Goal: Task Accomplishment & Management: Use online tool/utility

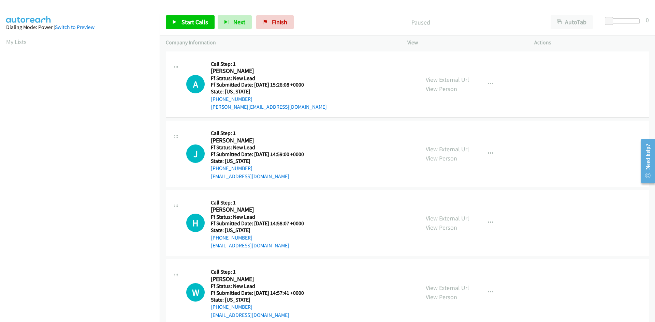
scroll to position [39, 0]
click at [177, 23] on icon at bounding box center [174, 22] width 5 height 5
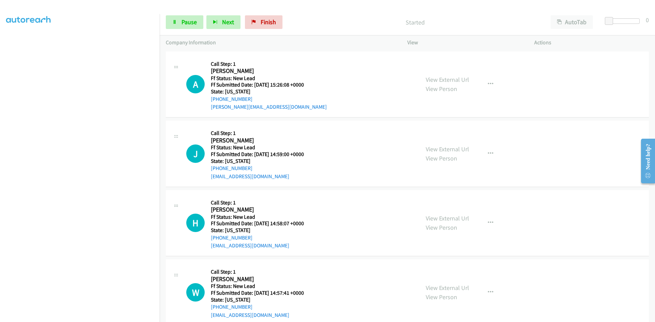
scroll to position [60, 0]
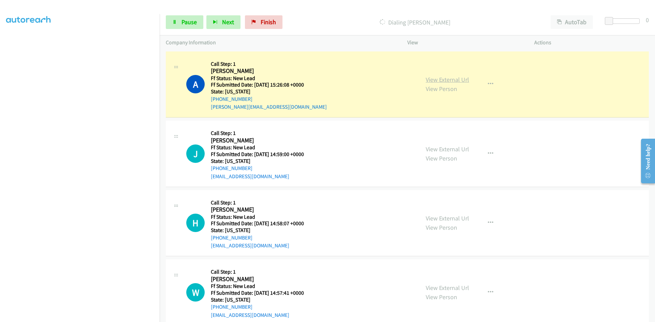
click at [461, 82] on link "View External Url" at bounding box center [447, 80] width 43 height 8
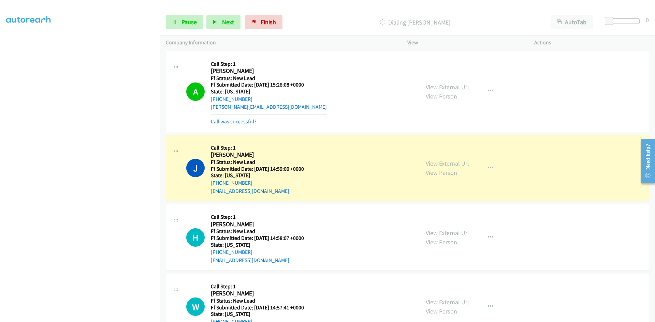
click at [250, 118] on div "Call was successful?" at bounding box center [269, 122] width 116 height 8
click at [240, 123] on link "Call was successful?" at bounding box center [234, 121] width 46 height 6
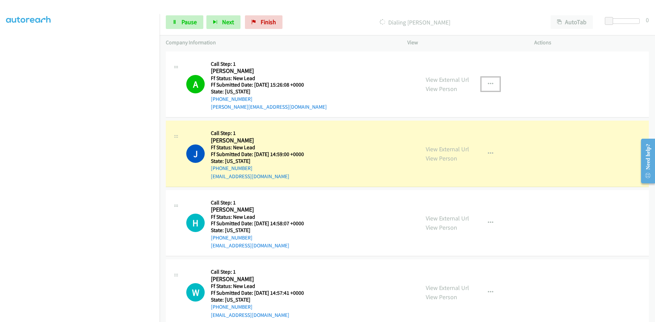
click at [488, 83] on icon "button" at bounding box center [490, 84] width 5 height 5
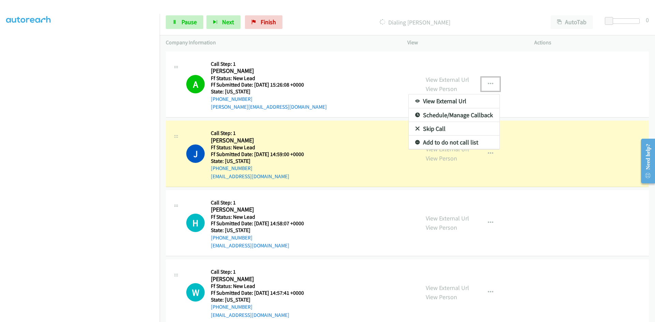
click at [466, 142] on link "Add to do not call list" at bounding box center [454, 143] width 91 height 14
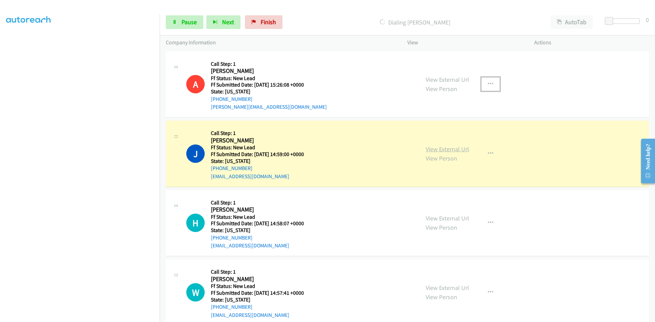
click at [456, 149] on link "View External Url" at bounding box center [447, 149] width 43 height 8
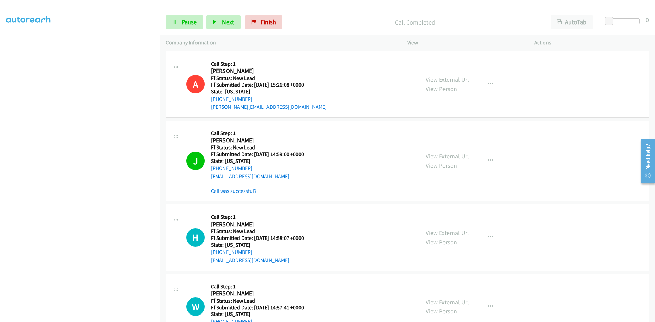
click at [248, 188] on link "Call was successful?" at bounding box center [234, 191] width 46 height 6
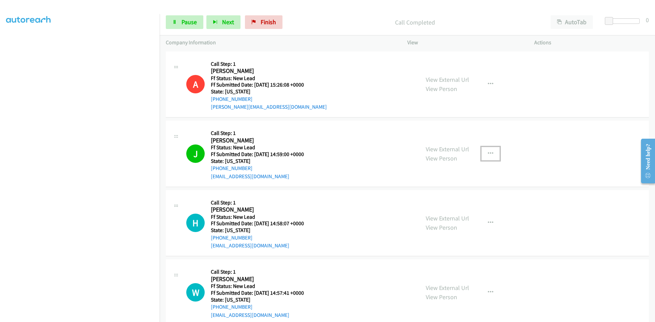
click at [484, 151] on button "button" at bounding box center [490, 154] width 18 height 14
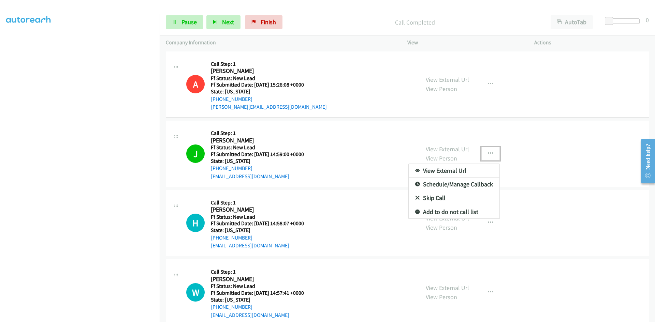
click at [452, 214] on link "Add to do not call list" at bounding box center [454, 212] width 91 height 14
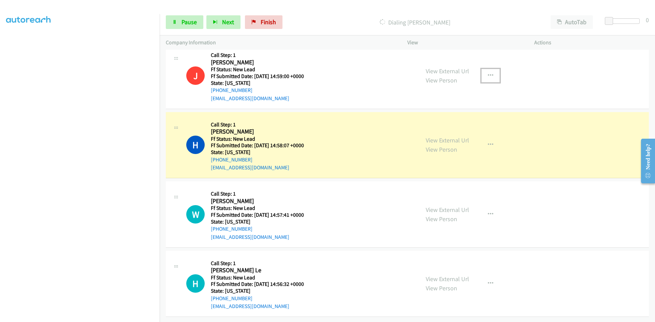
scroll to position [83, 0]
click at [446, 136] on link "View External Url" at bounding box center [447, 140] width 43 height 8
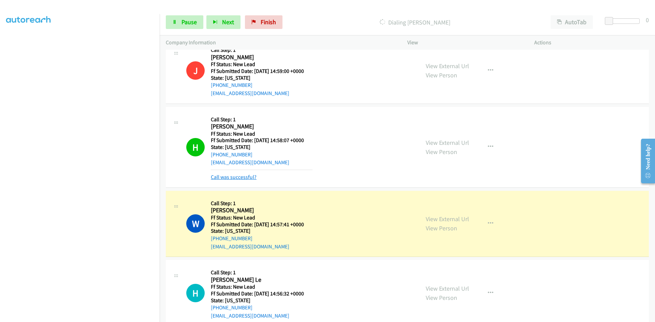
click at [250, 175] on link "Call was successful?" at bounding box center [234, 177] width 46 height 6
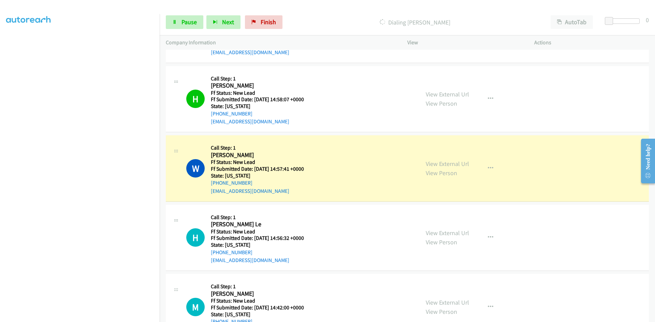
scroll to position [186, 0]
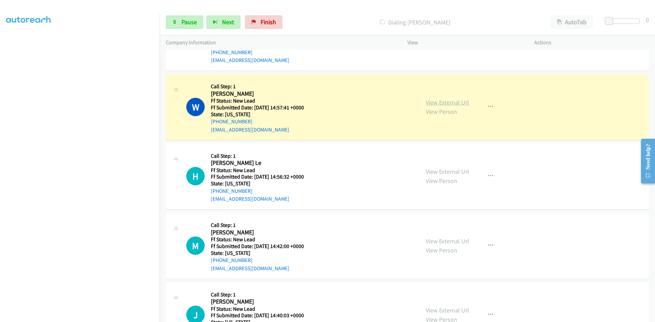
click at [455, 105] on link "View External Url" at bounding box center [447, 103] width 43 height 8
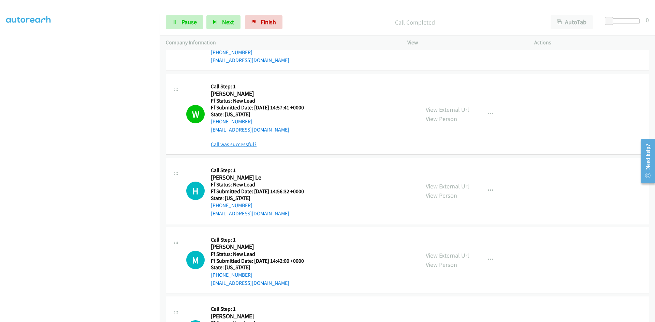
click at [218, 145] on link "Call was successful?" at bounding box center [234, 144] width 46 height 6
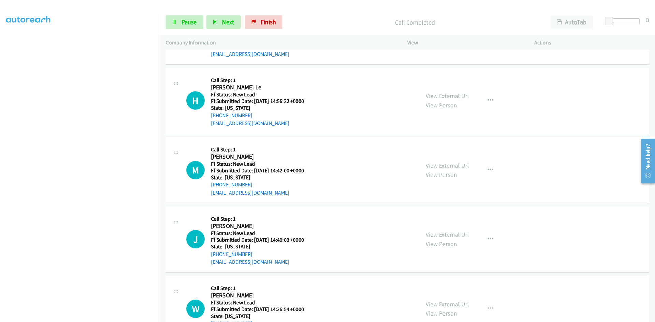
scroll to position [273, 0]
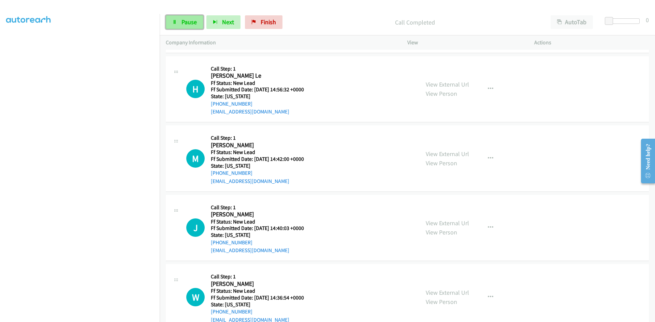
click at [184, 22] on span "Pause" at bounding box center [189, 22] width 15 height 8
click at [184, 22] on span "Start Calls" at bounding box center [195, 22] width 27 height 8
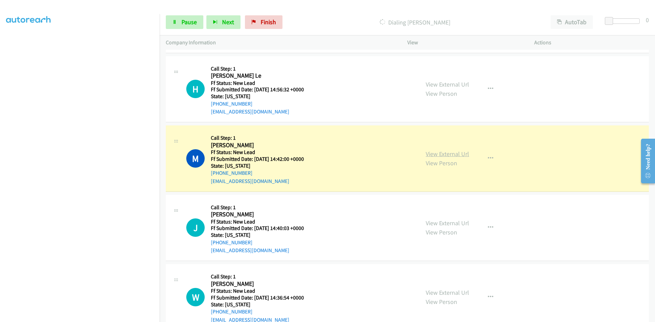
click at [457, 154] on link "View External Url" at bounding box center [447, 154] width 43 height 8
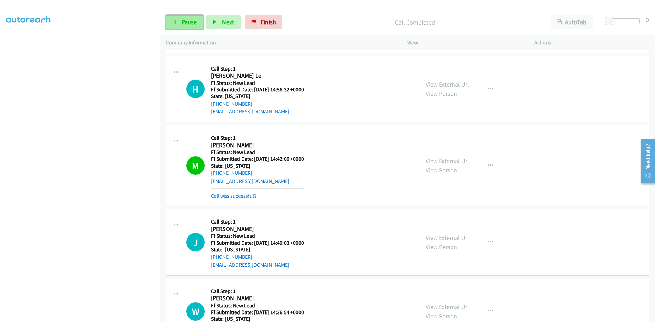
click at [185, 26] on link "Pause" at bounding box center [185, 22] width 38 height 14
click at [243, 196] on link "Call was successful?" at bounding box center [234, 196] width 46 height 6
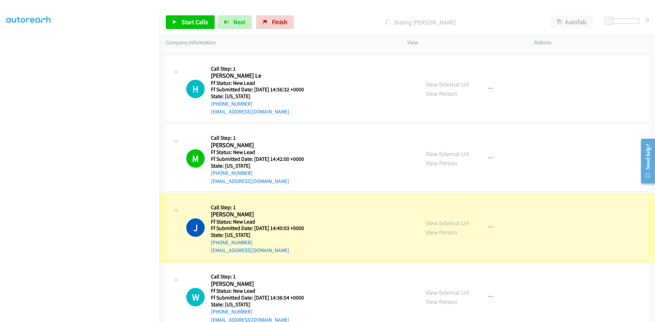
click at [431, 224] on link "View External Url" at bounding box center [447, 223] width 43 height 8
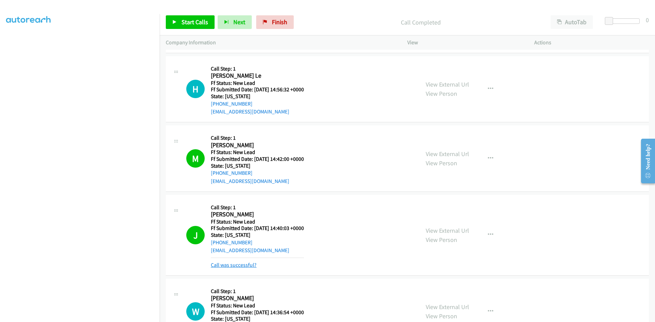
click at [233, 267] on link "Call was successful?" at bounding box center [234, 265] width 46 height 6
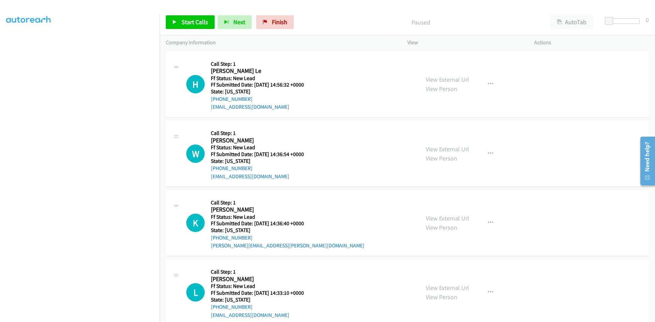
scroll to position [60, 0]
click at [329, 15] on div "Paused" at bounding box center [421, 22] width 248 height 14
click at [190, 21] on span "Start Calls" at bounding box center [195, 22] width 27 height 8
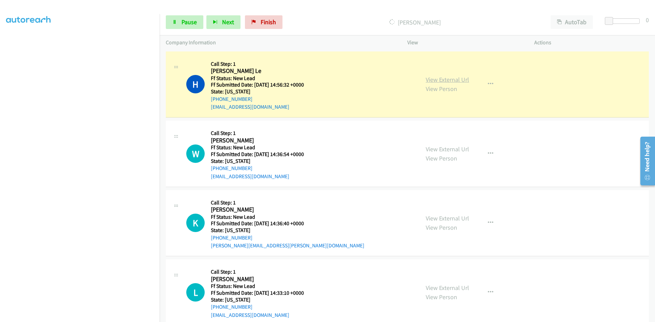
click at [435, 78] on link "View External Url" at bounding box center [447, 80] width 43 height 8
click at [195, 22] on span "Pause" at bounding box center [189, 22] width 15 height 8
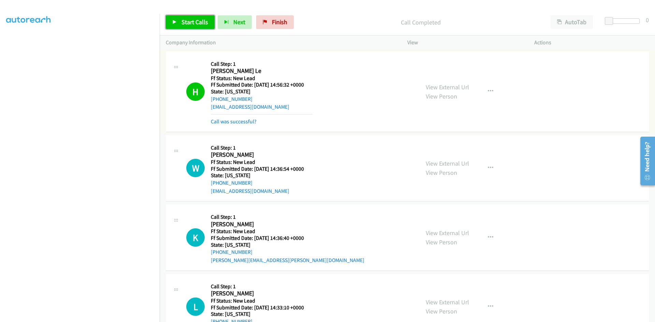
click at [199, 24] on span "Start Calls" at bounding box center [195, 22] width 27 height 8
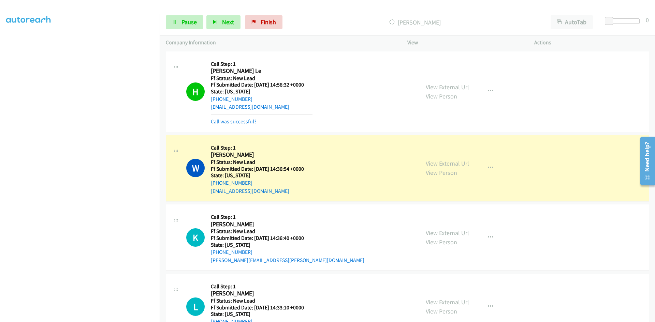
click at [247, 119] on link "Call was successful?" at bounding box center [234, 121] width 46 height 6
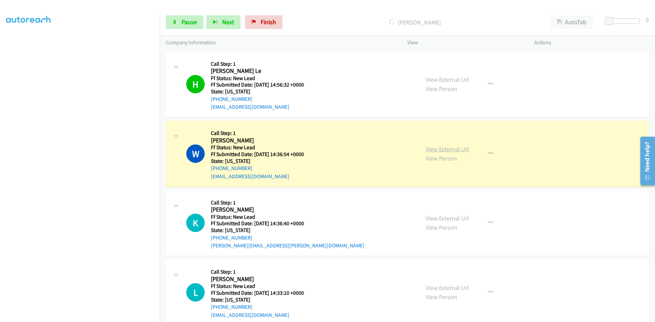
click at [448, 149] on link "View External Url" at bounding box center [447, 149] width 43 height 8
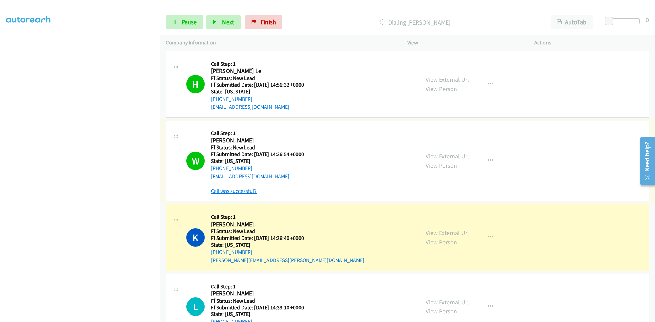
click at [239, 192] on link "Call was successful?" at bounding box center [234, 191] width 46 height 6
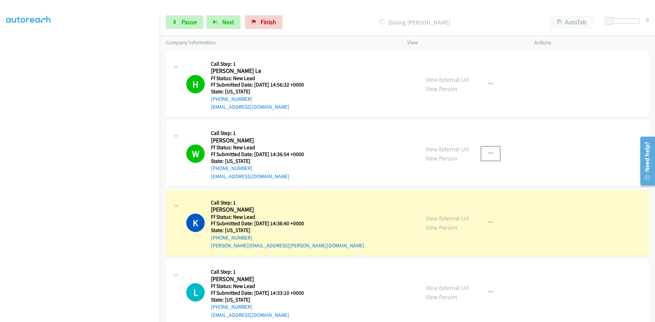
click at [488, 152] on icon "button" at bounding box center [490, 153] width 5 height 5
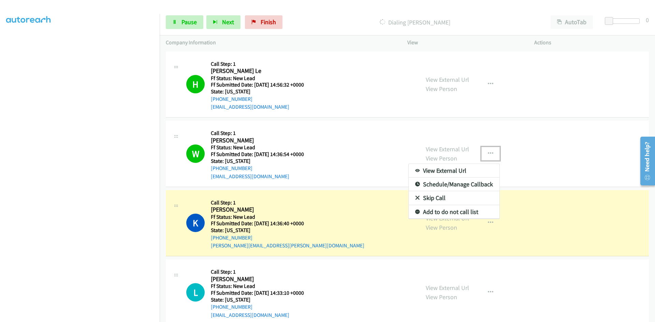
click at [458, 214] on link "Add to do not call list" at bounding box center [454, 212] width 91 height 14
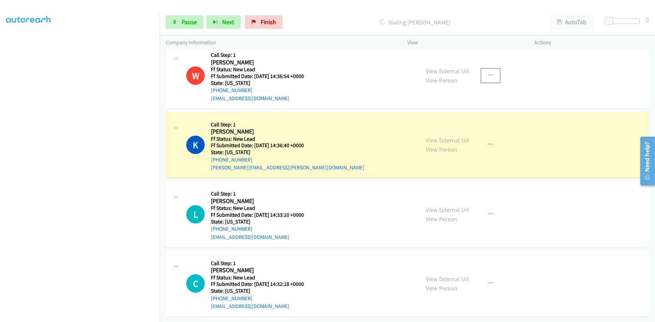
scroll to position [83, 0]
click at [441, 136] on link "View External Url" at bounding box center [447, 140] width 43 height 8
click at [171, 15] on link "Pause" at bounding box center [185, 22] width 38 height 14
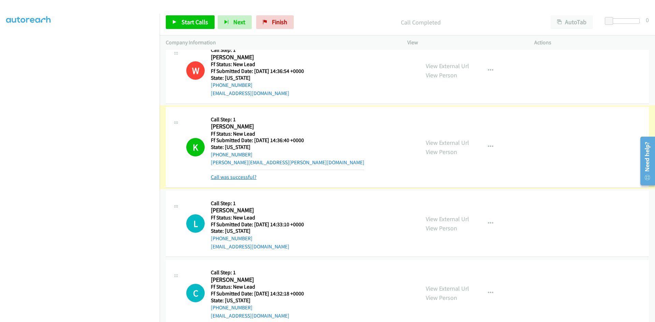
click at [226, 179] on link "Call was successful?" at bounding box center [234, 177] width 46 height 6
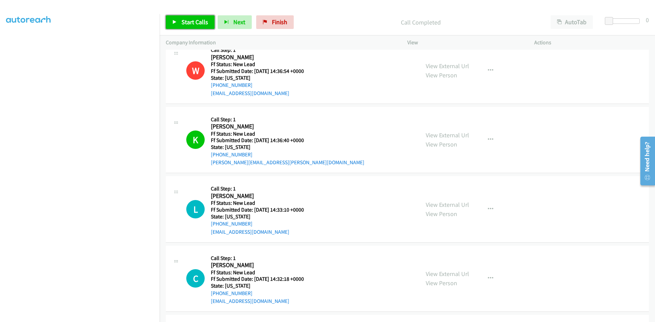
click at [196, 25] on span "Start Calls" at bounding box center [195, 22] width 27 height 8
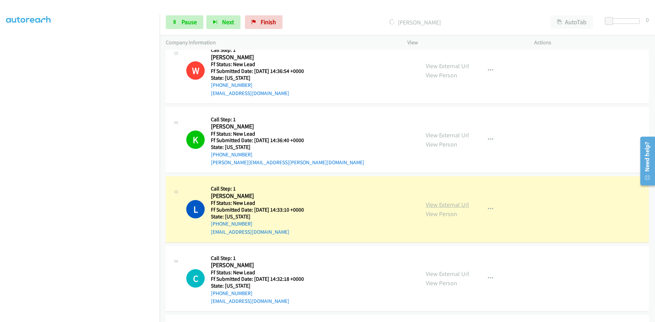
click at [438, 204] on link "View External Url" at bounding box center [447, 205] width 43 height 8
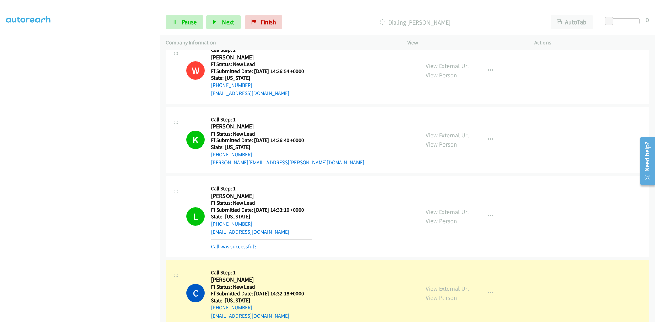
click at [225, 244] on link "Call was successful?" at bounding box center [234, 247] width 46 height 6
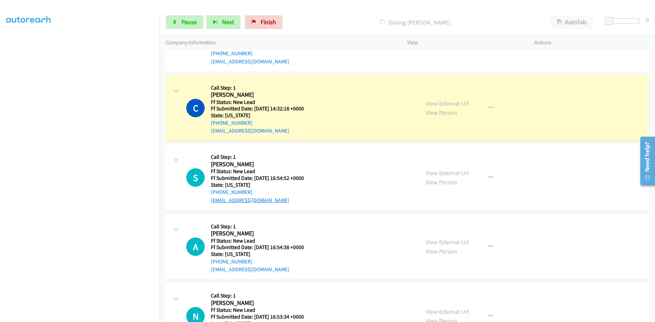
scroll to position [288, 0]
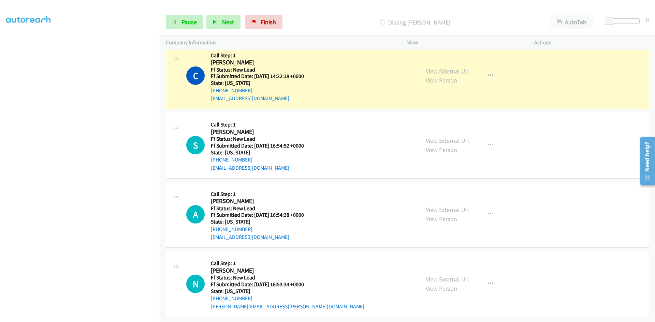
click at [458, 68] on link "View External Url" at bounding box center [447, 71] width 43 height 8
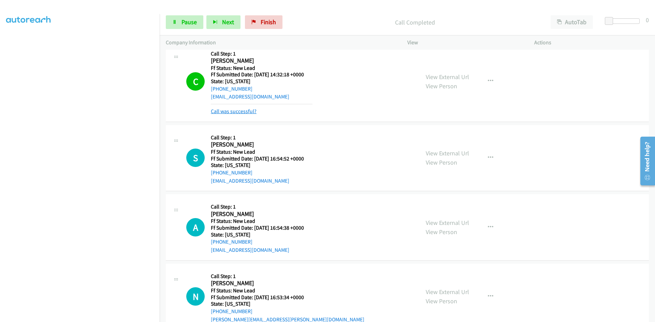
click at [225, 110] on link "Call was successful?" at bounding box center [234, 111] width 46 height 6
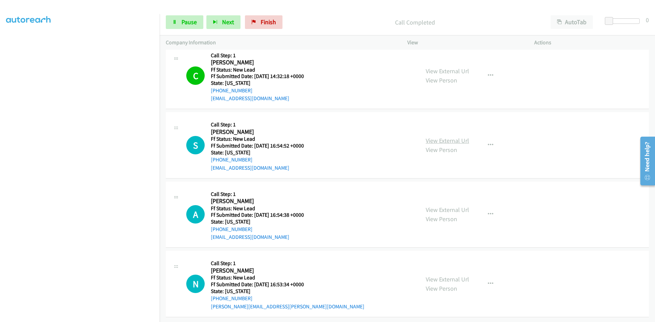
click at [433, 139] on link "View External Url" at bounding box center [447, 141] width 43 height 8
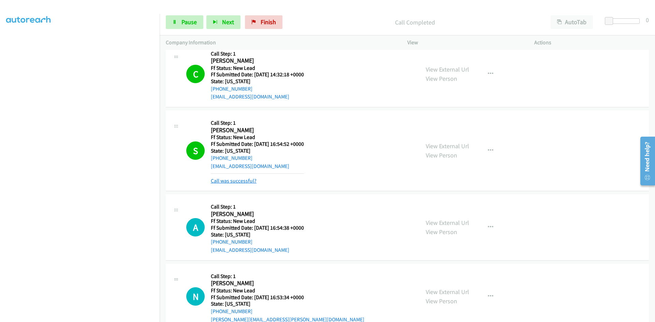
click at [245, 181] on link "Call was successful?" at bounding box center [234, 181] width 46 height 6
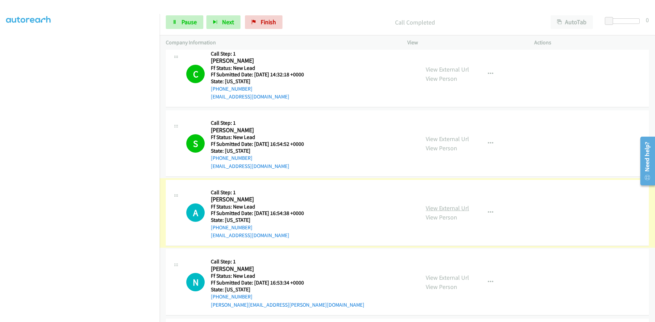
click at [436, 210] on link "View External Url" at bounding box center [447, 208] width 43 height 8
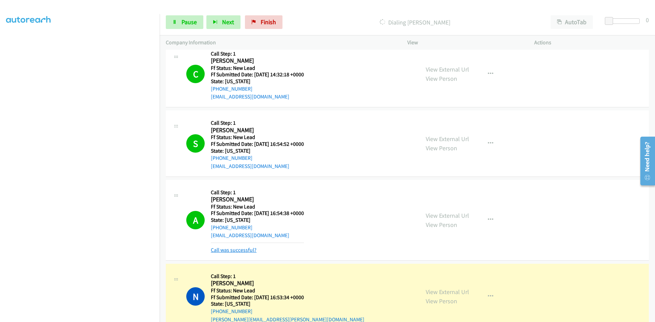
click at [233, 250] on link "Call was successful?" at bounding box center [234, 250] width 46 height 6
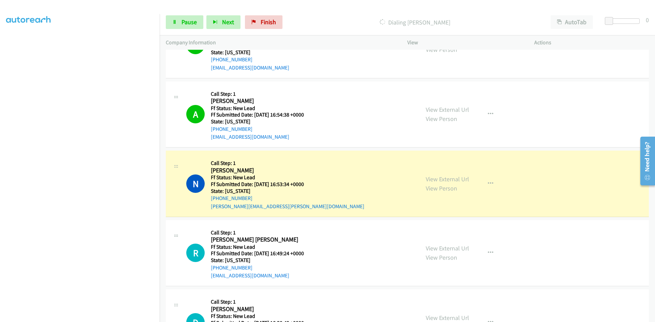
scroll to position [390, 0]
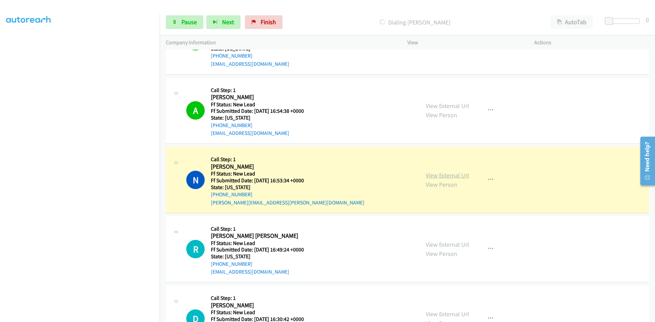
click at [458, 173] on link "View External Url" at bounding box center [447, 176] width 43 height 8
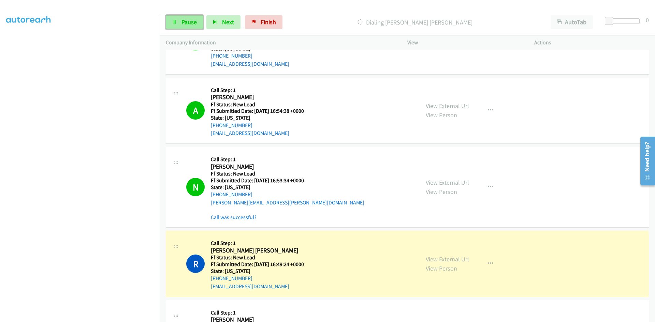
click at [184, 22] on span "Pause" at bounding box center [189, 22] width 15 height 8
click at [229, 217] on link "Call was successful?" at bounding box center [234, 217] width 46 height 6
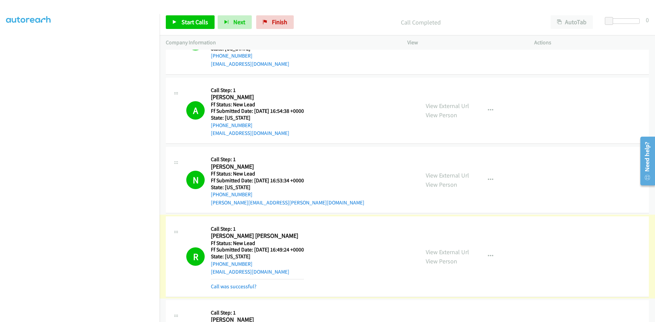
click at [219, 286] on link "Call was successful?" at bounding box center [234, 287] width 46 height 6
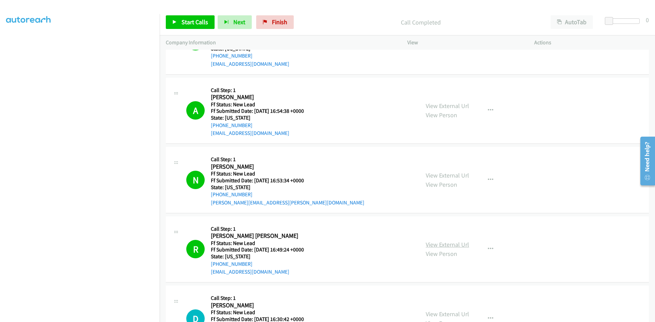
click at [452, 244] on link "View External Url" at bounding box center [447, 245] width 43 height 8
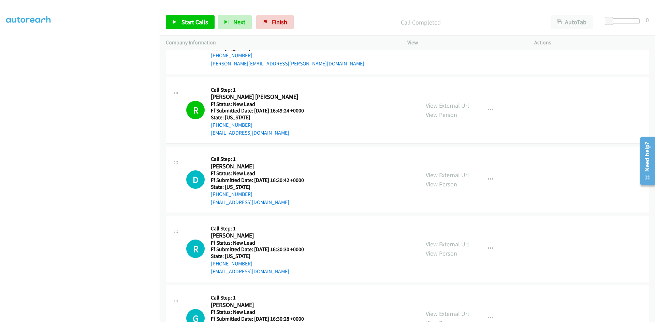
scroll to position [561, 0]
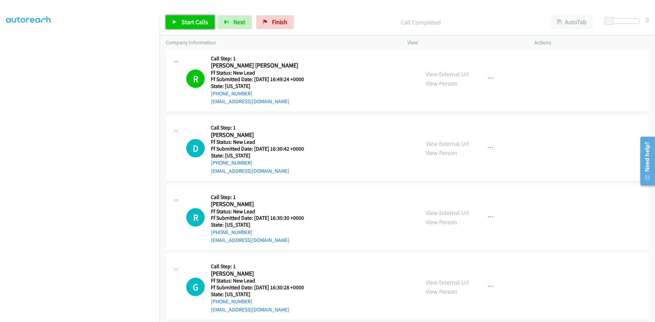
click at [193, 21] on span "Start Calls" at bounding box center [195, 22] width 27 height 8
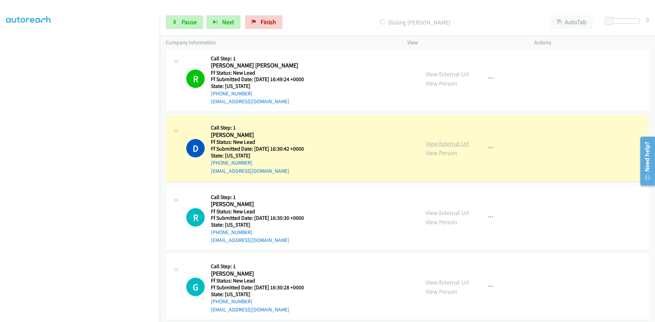
click at [434, 146] on link "View External Url" at bounding box center [447, 144] width 43 height 8
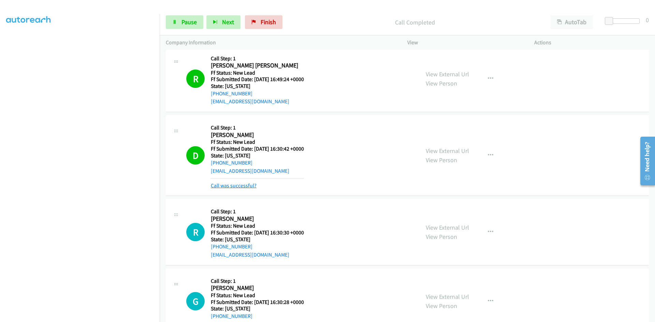
click at [228, 186] on link "Call was successful?" at bounding box center [234, 186] width 46 height 6
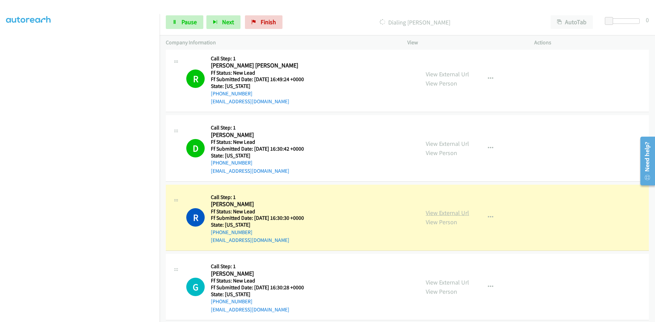
click at [453, 212] on link "View External Url" at bounding box center [447, 213] width 43 height 8
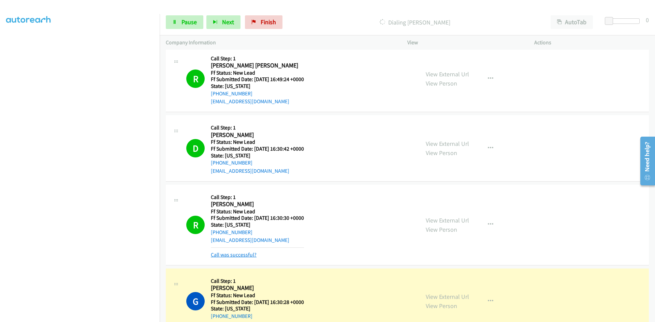
click at [249, 257] on link "Call was successful?" at bounding box center [234, 255] width 46 height 6
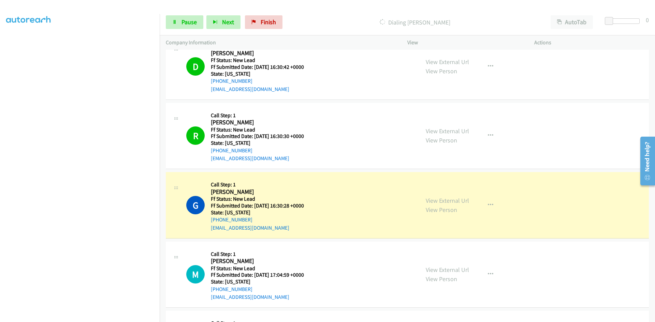
scroll to position [663, 0]
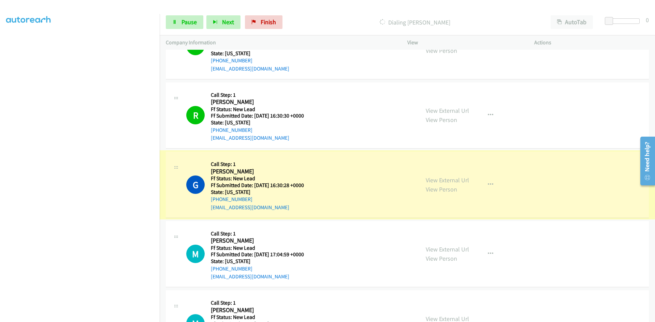
click at [456, 181] on link "View External Url" at bounding box center [447, 180] width 43 height 8
click at [192, 23] on span "Pause" at bounding box center [189, 22] width 15 height 8
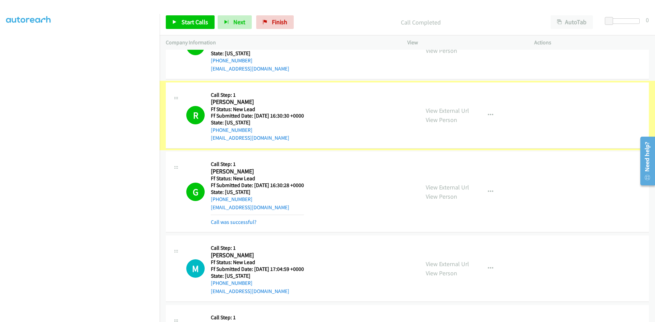
click at [435, 111] on link "View External Url" at bounding box center [447, 111] width 43 height 8
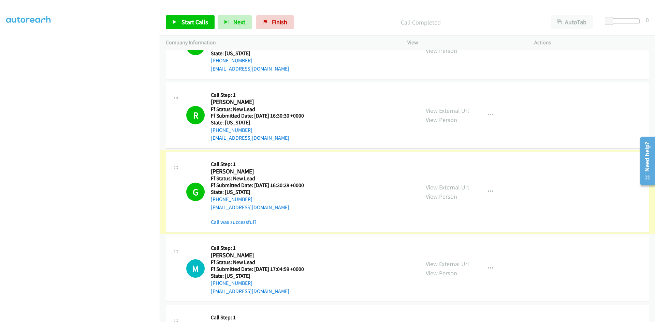
click at [222, 223] on link "Call was successful?" at bounding box center [234, 222] width 46 height 6
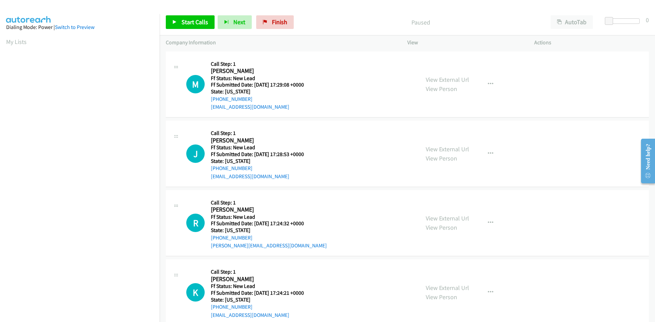
click at [367, 21] on p "Paused" at bounding box center [420, 22] width 235 height 9
click at [195, 20] on span "Start Calls" at bounding box center [195, 22] width 27 height 8
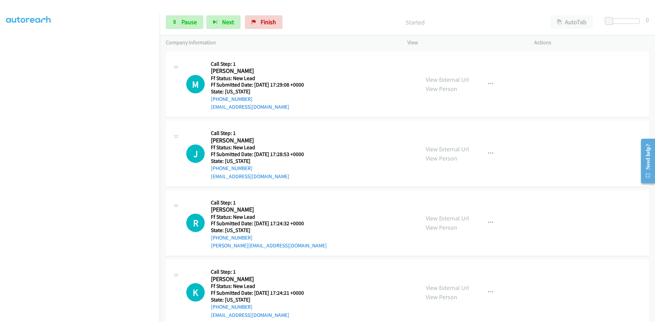
scroll to position [60, 0]
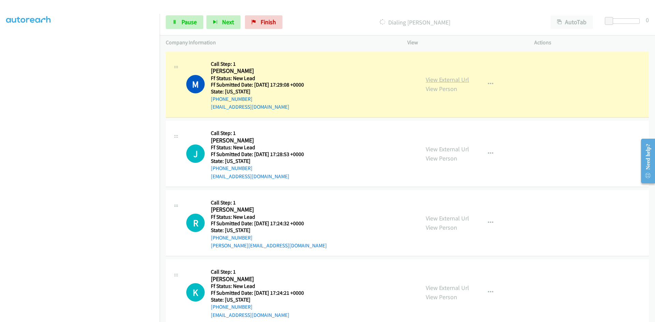
click at [451, 80] on link "View External Url" at bounding box center [447, 80] width 43 height 8
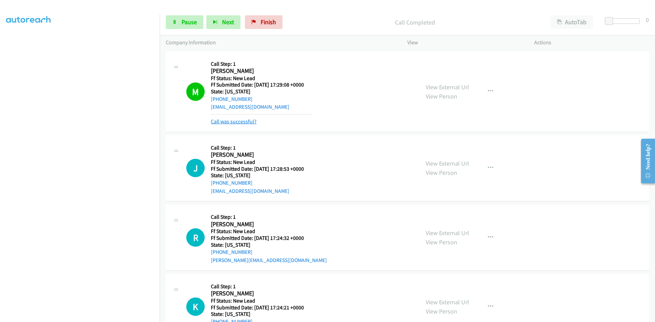
click at [222, 121] on link "Call was successful?" at bounding box center [234, 121] width 46 height 6
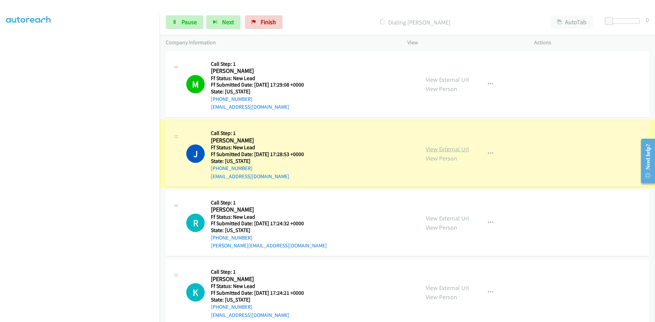
click at [440, 147] on link "View External Url" at bounding box center [447, 149] width 43 height 8
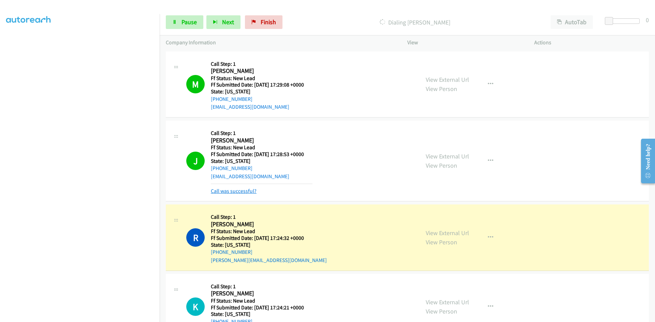
click at [234, 193] on link "Call was successful?" at bounding box center [234, 191] width 46 height 6
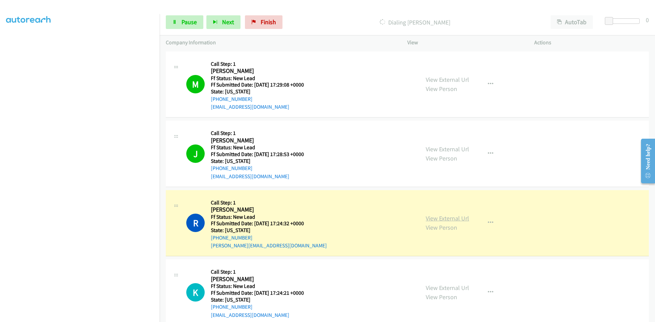
click at [447, 218] on link "View External Url" at bounding box center [447, 219] width 43 height 8
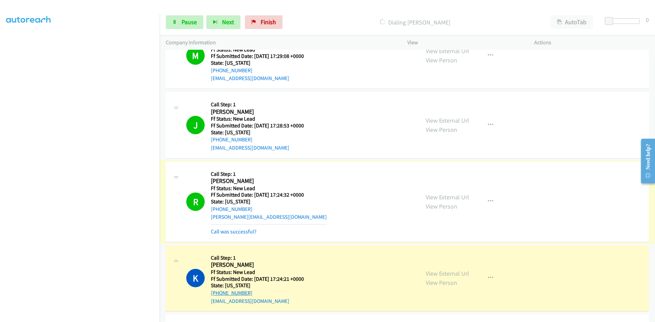
scroll to position [68, 0]
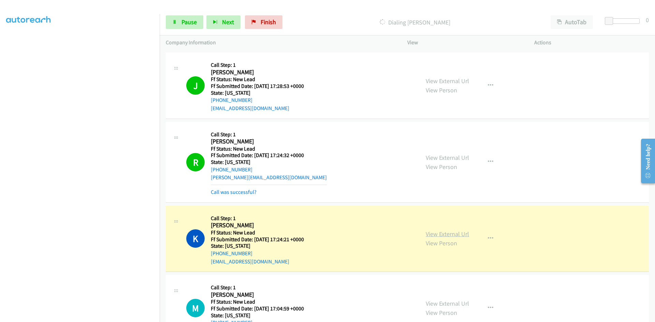
click at [435, 233] on link "View External Url" at bounding box center [447, 234] width 43 height 8
click at [240, 192] on link "Call was successful?" at bounding box center [234, 192] width 46 height 6
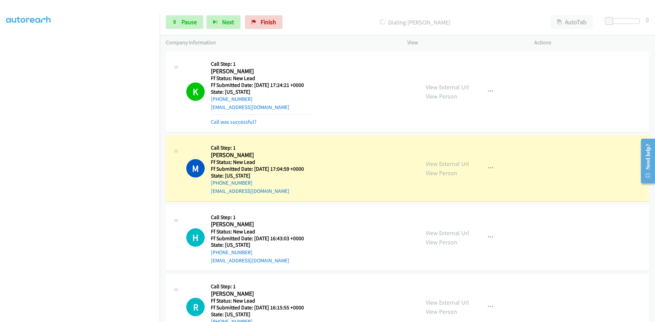
scroll to position [239, 0]
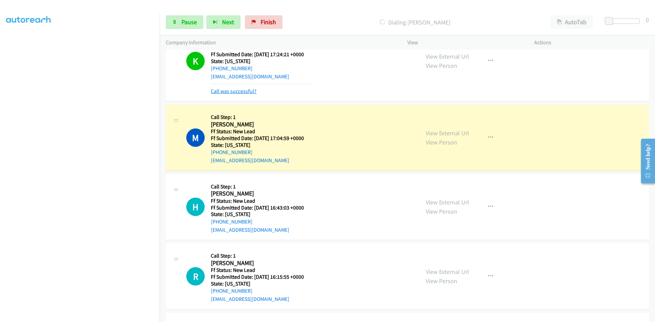
click at [252, 92] on link "Call was successful?" at bounding box center [234, 91] width 46 height 6
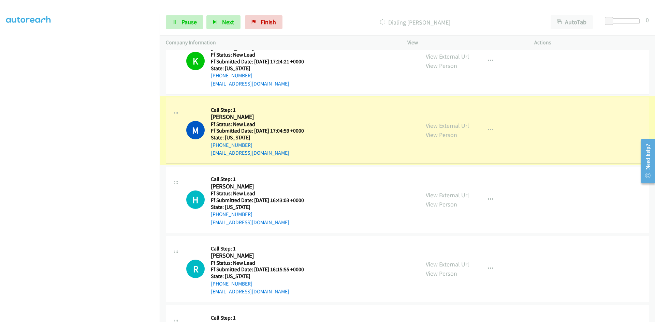
click at [448, 125] on link "View External Url" at bounding box center [447, 126] width 43 height 8
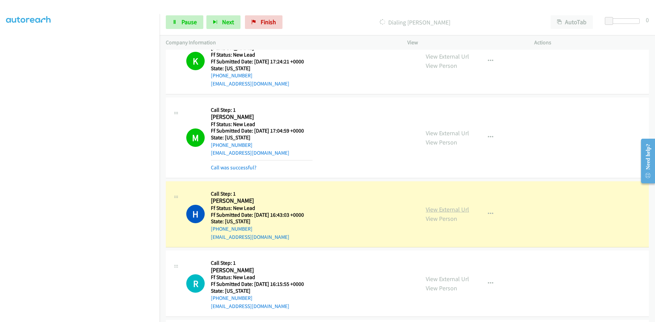
click at [454, 210] on link "View External Url" at bounding box center [447, 210] width 43 height 8
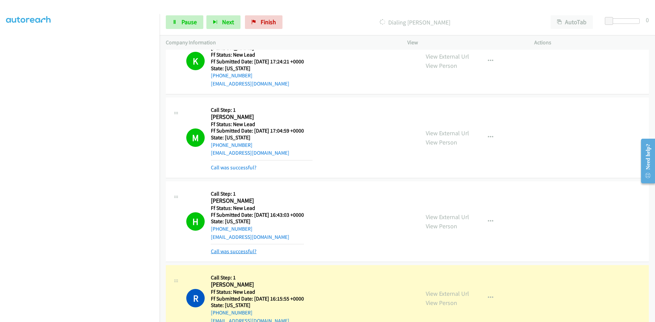
click at [230, 251] on link "Call was successful?" at bounding box center [234, 251] width 46 height 6
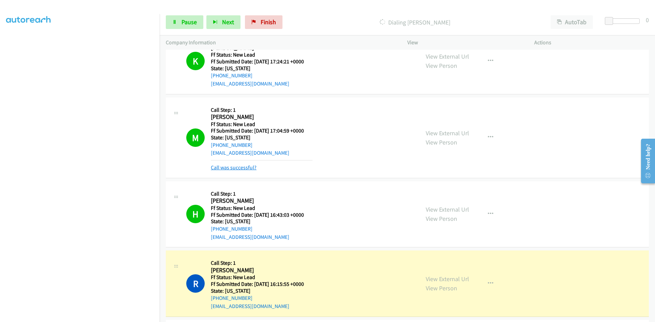
click at [246, 166] on link "Call was successful?" at bounding box center [234, 167] width 46 height 6
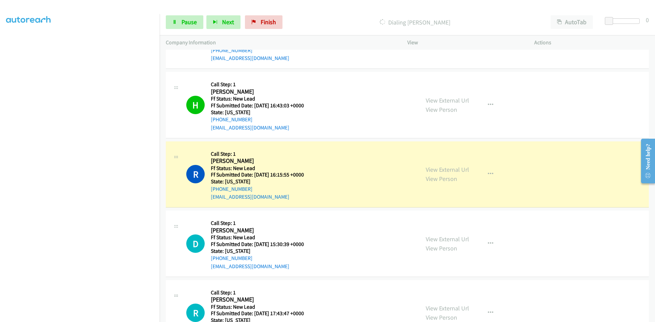
scroll to position [334, 0]
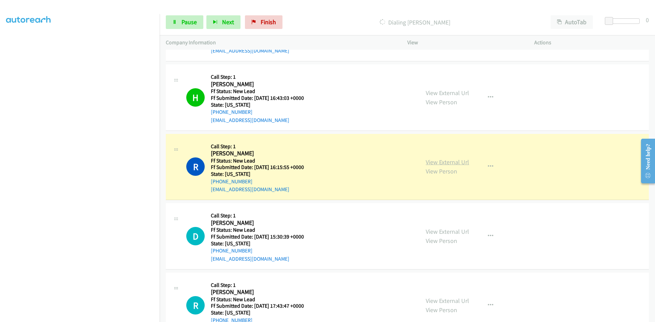
click at [438, 163] on link "View External Url" at bounding box center [447, 162] width 43 height 8
click at [188, 24] on span "Pause" at bounding box center [189, 22] width 15 height 8
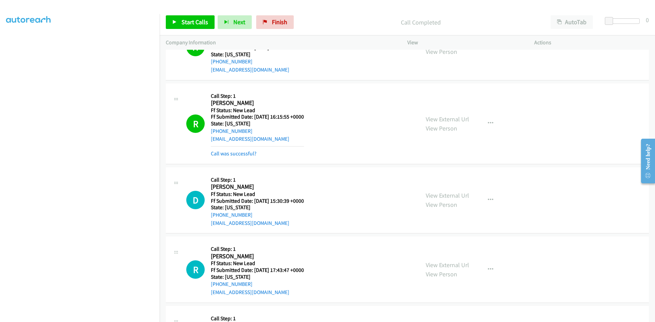
scroll to position [402, 0]
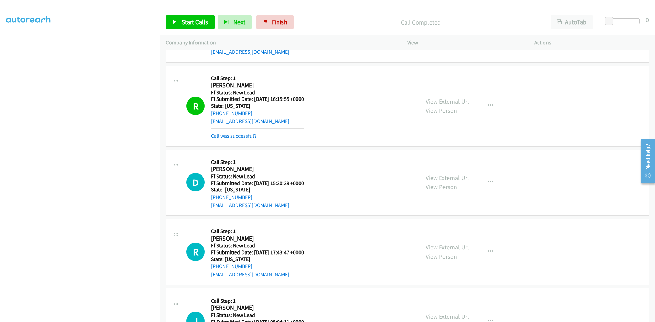
click at [244, 135] on link "Call was successful?" at bounding box center [234, 136] width 46 height 6
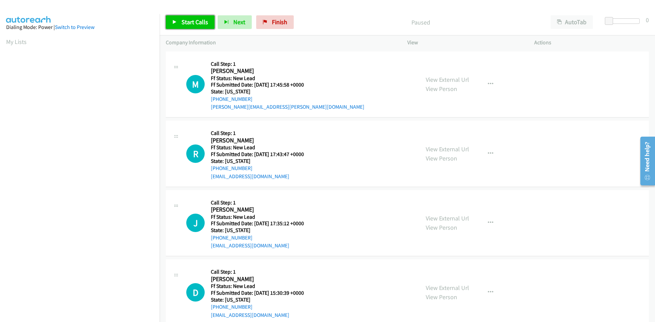
click at [200, 19] on span "Start Calls" at bounding box center [195, 22] width 27 height 8
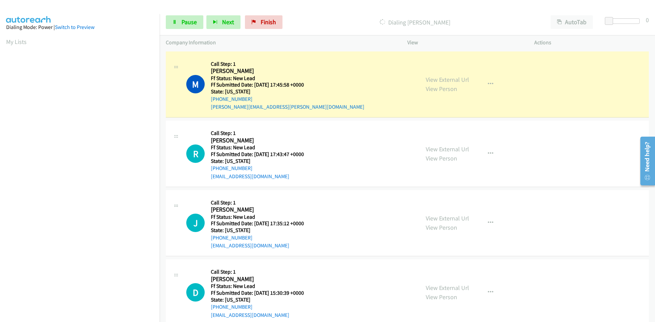
scroll to position [60, 0]
click at [455, 80] on link "View External Url" at bounding box center [447, 80] width 43 height 8
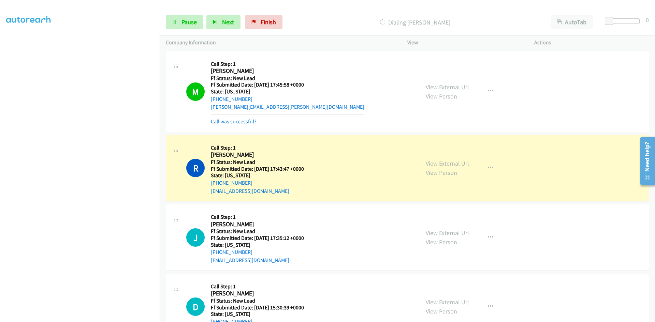
click at [439, 163] on link "View External Url" at bounding box center [447, 164] width 43 height 8
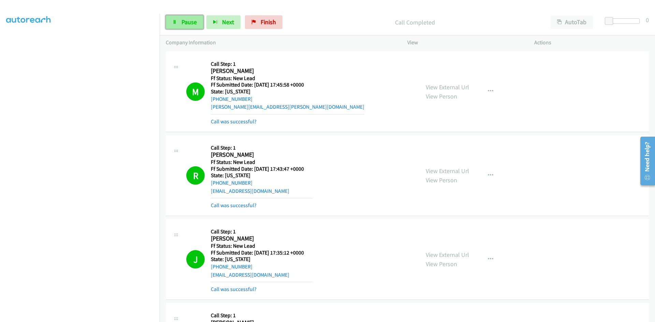
click at [178, 24] on link "Pause" at bounding box center [185, 22] width 38 height 14
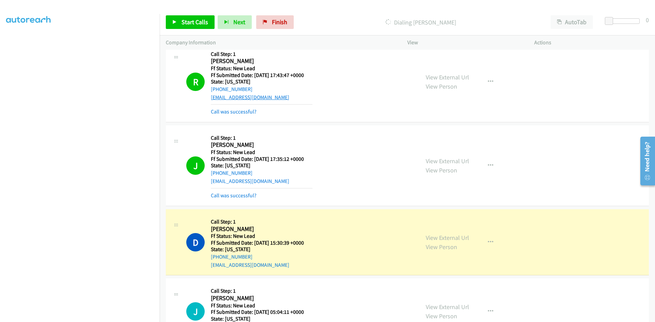
scroll to position [102, 0]
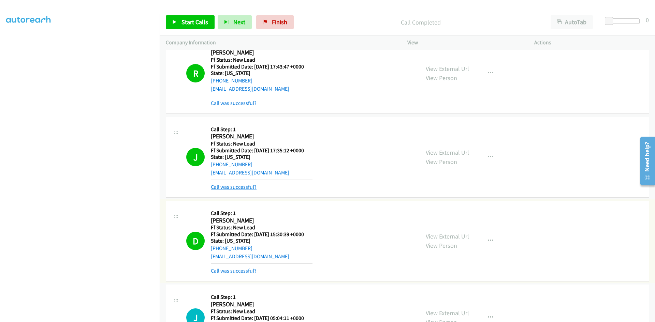
click at [222, 187] on link "Call was successful?" at bounding box center [234, 187] width 46 height 6
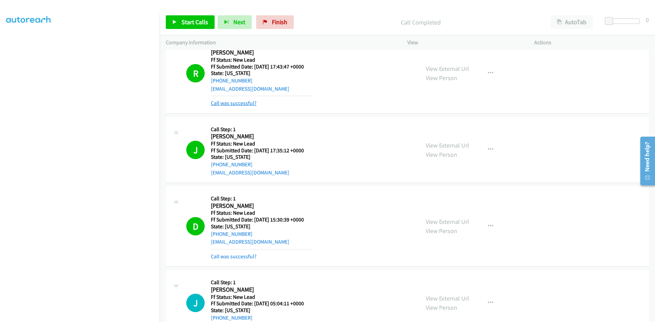
click at [232, 103] on link "Call was successful?" at bounding box center [234, 103] width 46 height 6
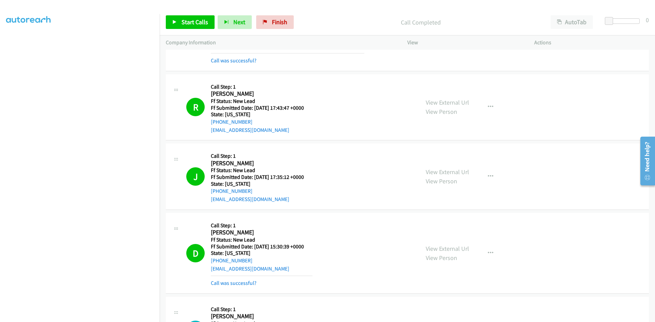
scroll to position [0, 0]
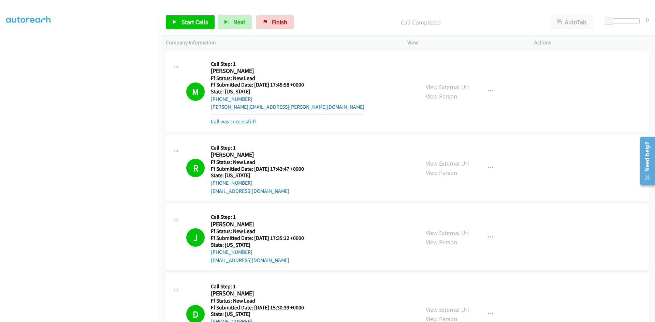
click at [240, 124] on link "Call was successful?" at bounding box center [234, 121] width 46 height 6
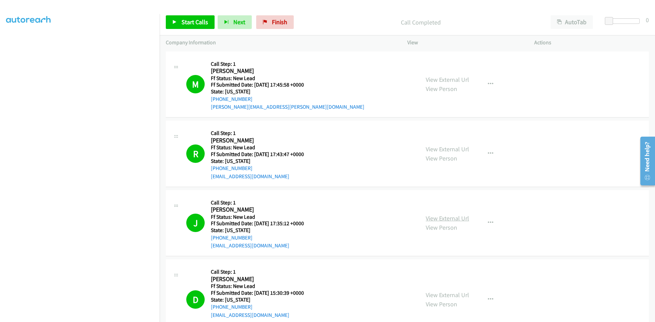
click at [443, 217] on link "View External Url" at bounding box center [447, 219] width 43 height 8
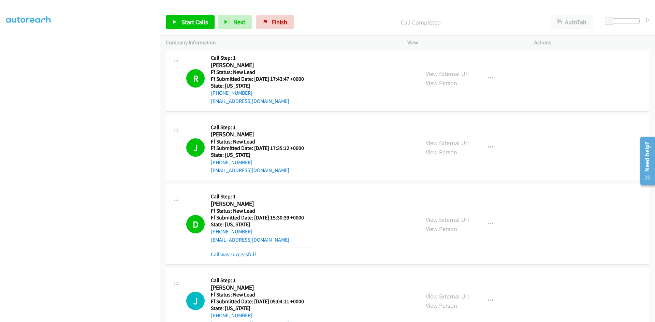
scroll to position [102, 0]
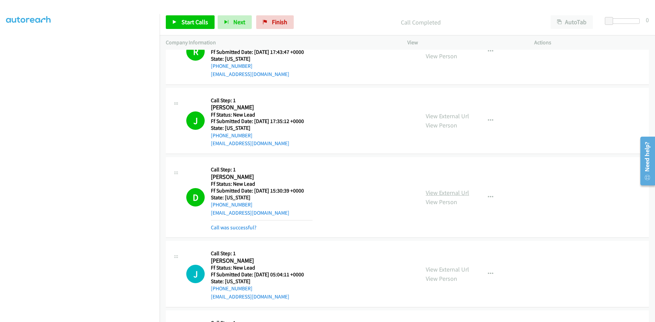
click at [446, 193] on link "View External Url" at bounding box center [447, 193] width 43 height 8
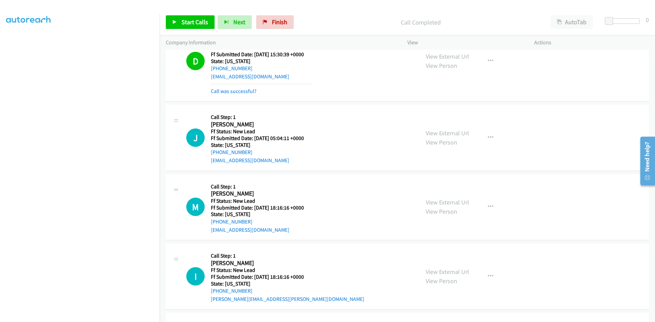
scroll to position [273, 0]
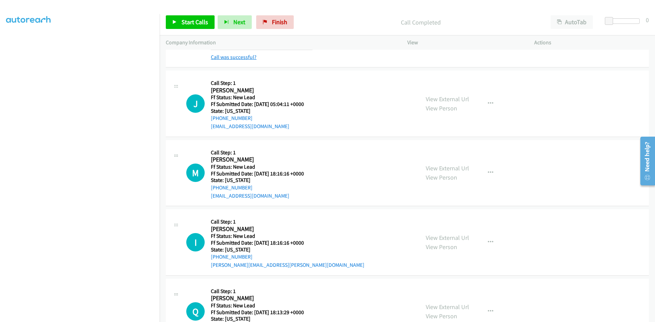
click at [221, 58] on link "Call was successful?" at bounding box center [234, 57] width 46 height 6
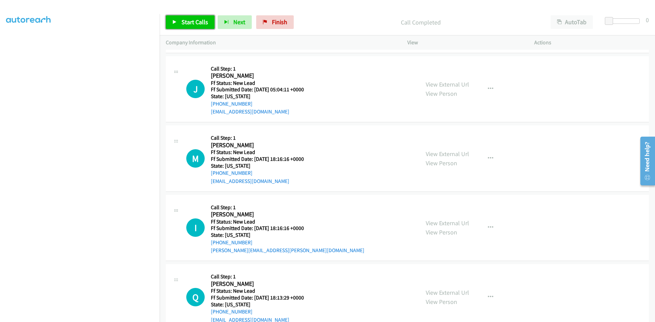
click at [199, 23] on span "Start Calls" at bounding box center [195, 22] width 27 height 8
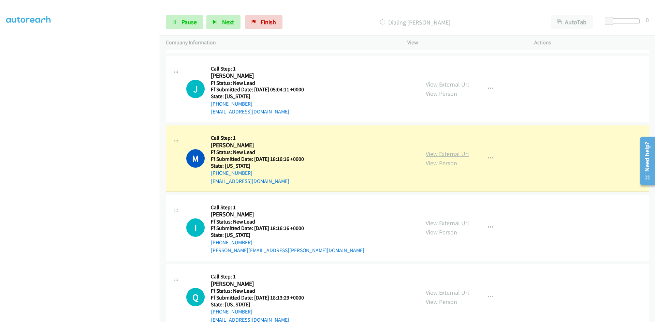
click at [448, 156] on link "View External Url" at bounding box center [447, 154] width 43 height 8
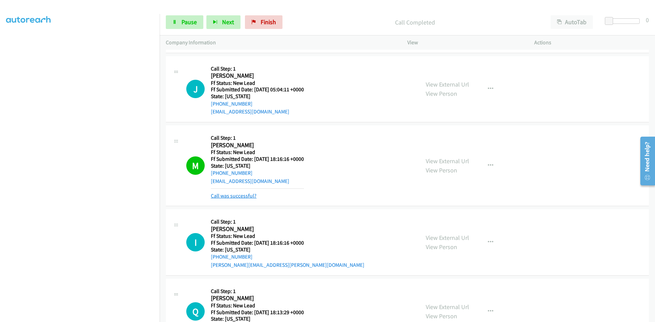
click at [238, 196] on link "Call was successful?" at bounding box center [234, 196] width 46 height 6
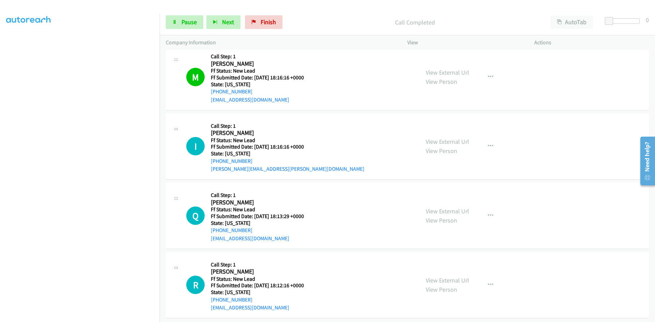
scroll to position [361, 0]
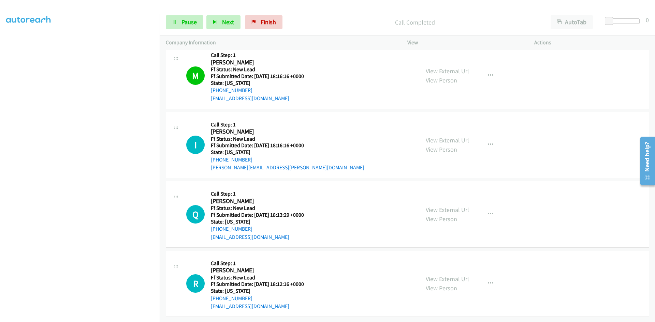
click at [432, 136] on link "View External Url" at bounding box center [447, 140] width 43 height 8
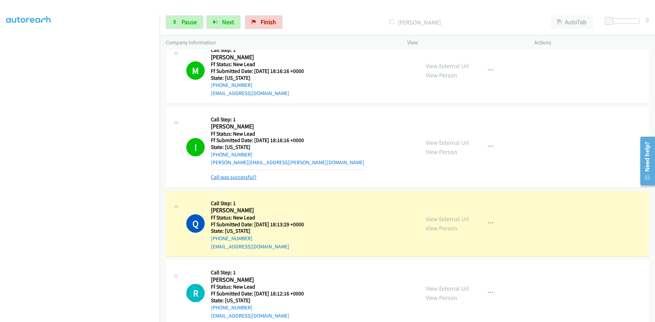
click at [248, 177] on link "Call was successful?" at bounding box center [234, 177] width 46 height 6
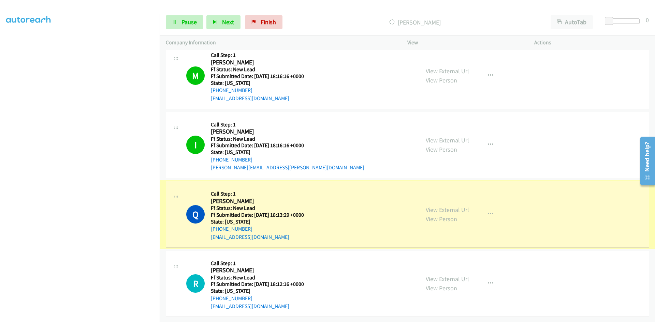
click at [454, 206] on link "View External Url" at bounding box center [447, 210] width 43 height 8
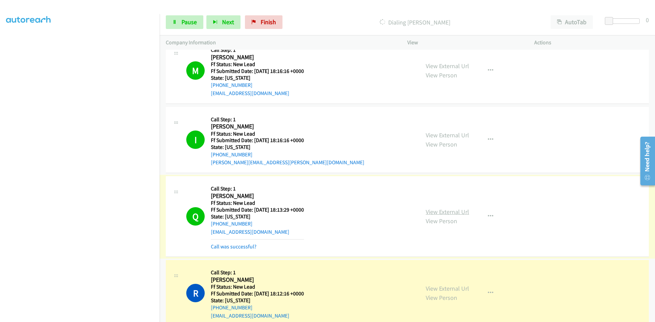
click at [432, 210] on link "View External Url" at bounding box center [447, 212] width 43 height 8
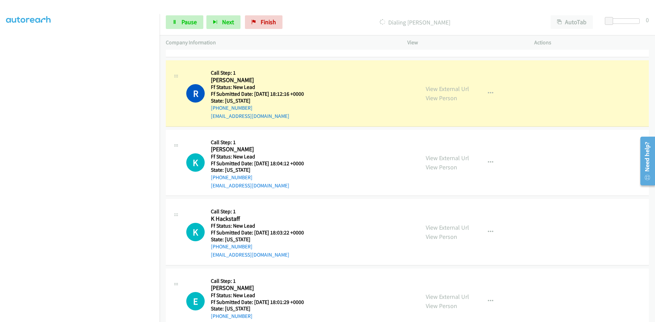
scroll to position [566, 0]
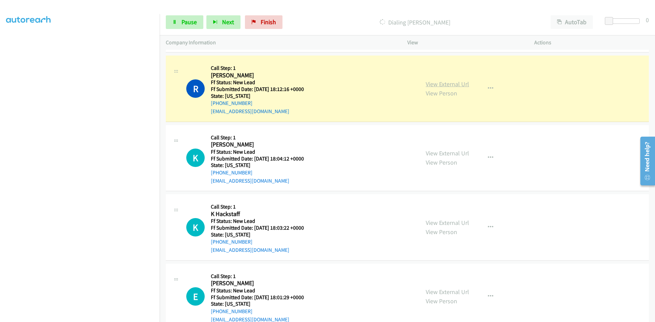
click at [446, 84] on link "View External Url" at bounding box center [447, 84] width 43 height 8
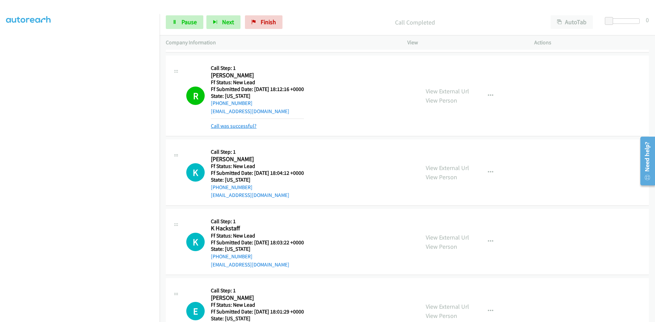
click at [234, 127] on link "Call was successful?" at bounding box center [234, 126] width 46 height 6
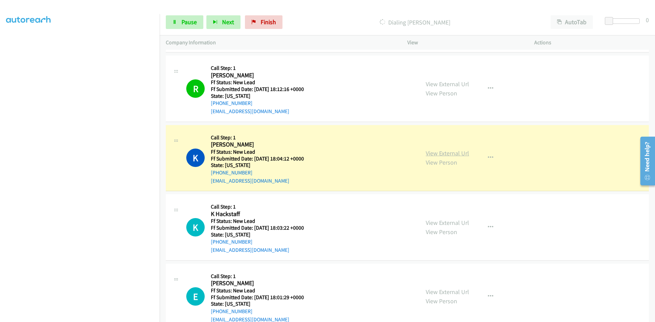
click at [442, 153] on link "View External Url" at bounding box center [447, 153] width 43 height 8
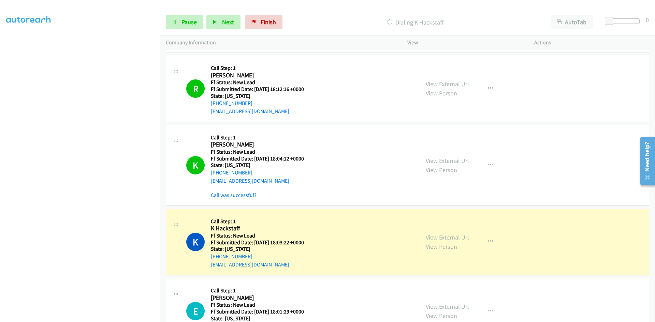
click at [461, 239] on link "View External Url" at bounding box center [447, 238] width 43 height 8
click at [239, 195] on link "Call was successful?" at bounding box center [234, 195] width 46 height 6
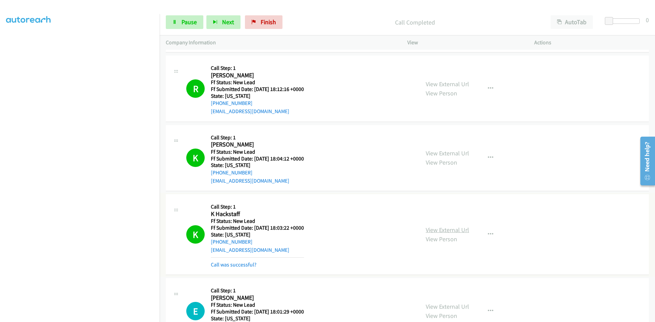
click at [435, 232] on link "View External Url" at bounding box center [447, 230] width 43 height 8
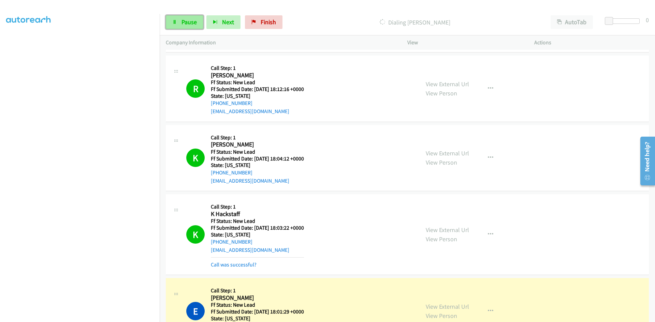
click at [173, 20] on icon at bounding box center [174, 22] width 5 height 5
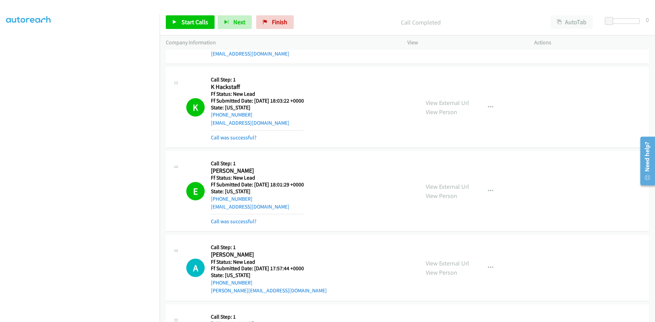
scroll to position [702, 0]
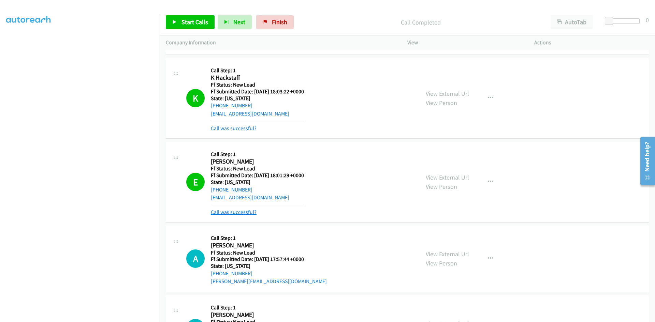
click at [234, 213] on link "Call was successful?" at bounding box center [234, 212] width 46 height 6
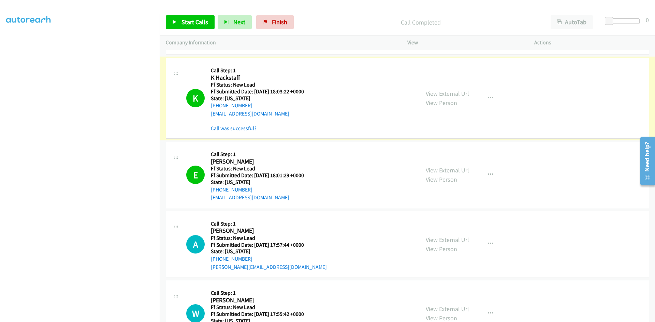
click at [243, 128] on link "Call was successful?" at bounding box center [234, 128] width 46 height 6
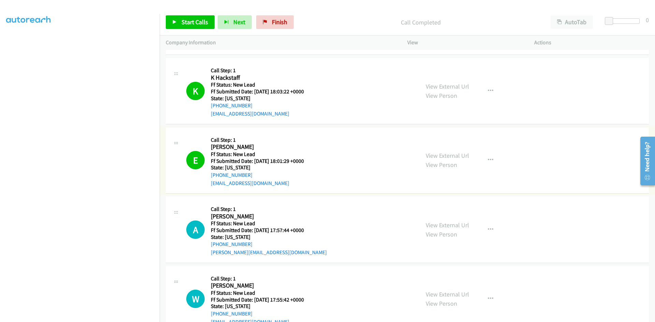
click at [457, 155] on link "View External Url" at bounding box center [447, 156] width 43 height 8
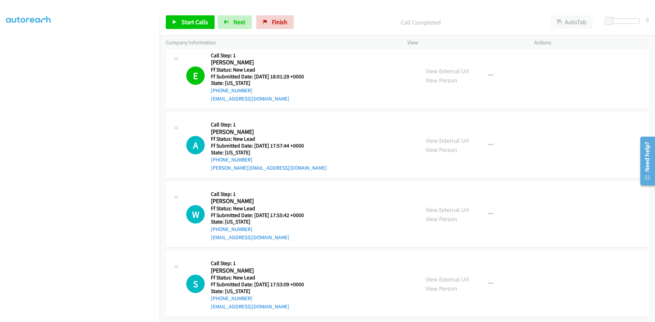
scroll to position [792, 0]
click at [197, 24] on span "Start Calls" at bounding box center [195, 22] width 27 height 8
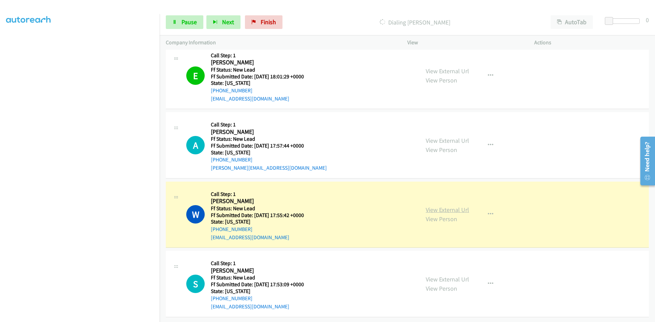
click at [461, 206] on link "View External Url" at bounding box center [447, 210] width 43 height 8
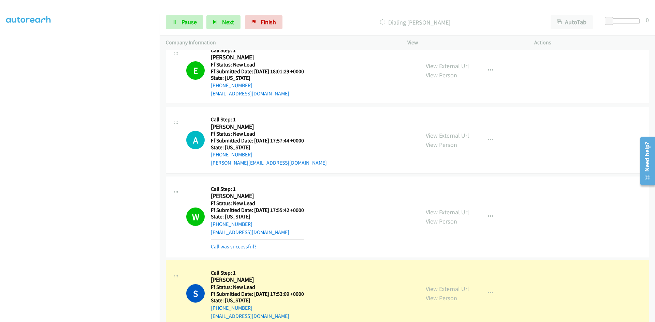
click at [250, 249] on link "Call was successful?" at bounding box center [234, 247] width 46 height 6
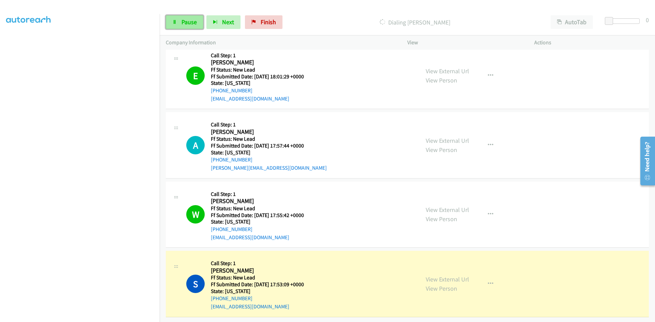
click at [182, 22] on span "Pause" at bounding box center [189, 22] width 15 height 8
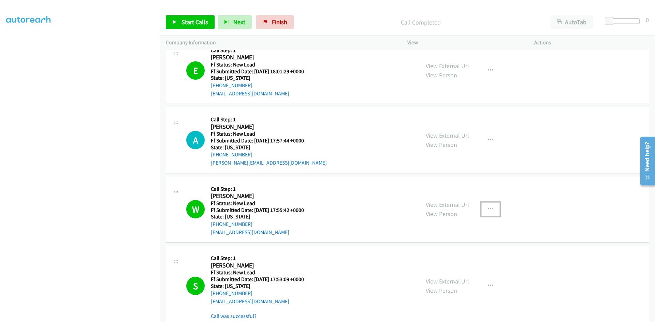
click at [484, 209] on button "button" at bounding box center [490, 210] width 18 height 14
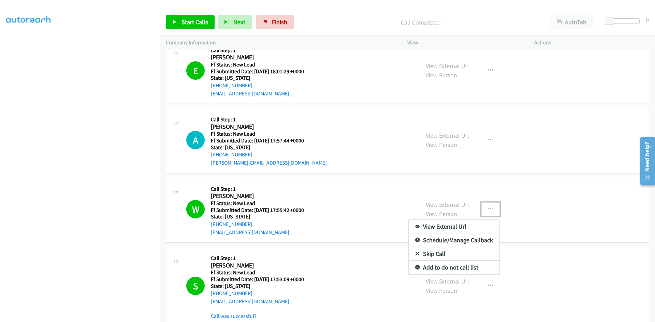
click at [435, 268] on link "Add to do not call list" at bounding box center [454, 268] width 91 height 14
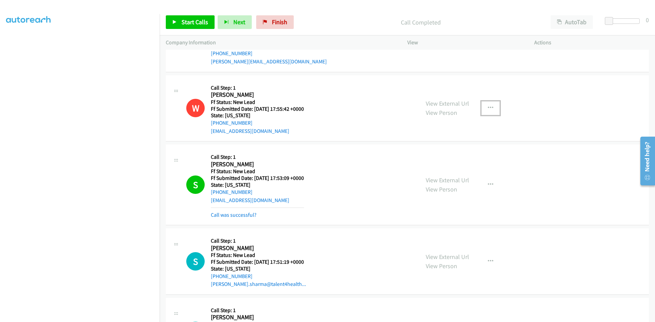
scroll to position [894, 0]
click at [235, 214] on link "Call was successful?" at bounding box center [234, 214] width 46 height 6
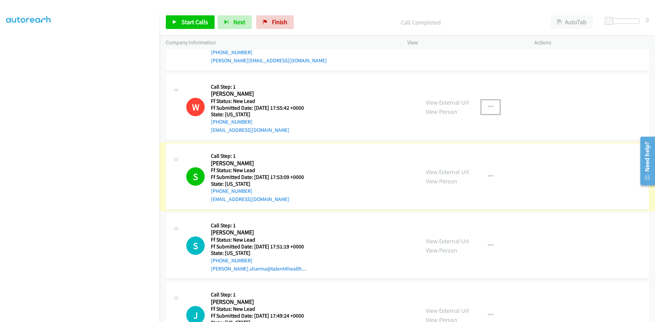
click at [449, 171] on link "View External Url" at bounding box center [447, 172] width 43 height 8
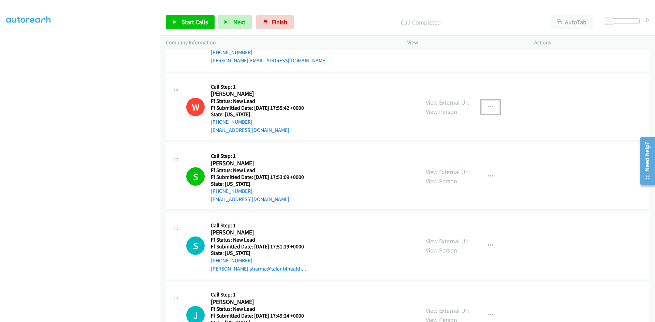
click at [454, 104] on link "View External Url" at bounding box center [447, 103] width 43 height 8
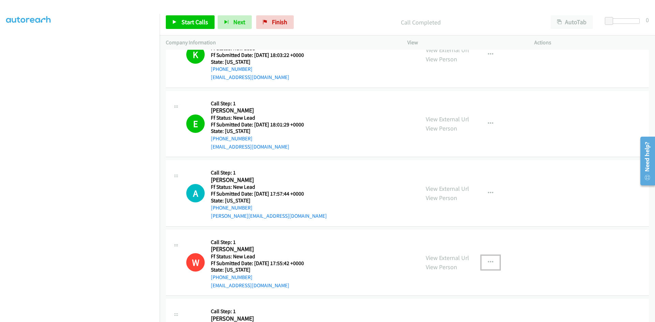
scroll to position [796, 0]
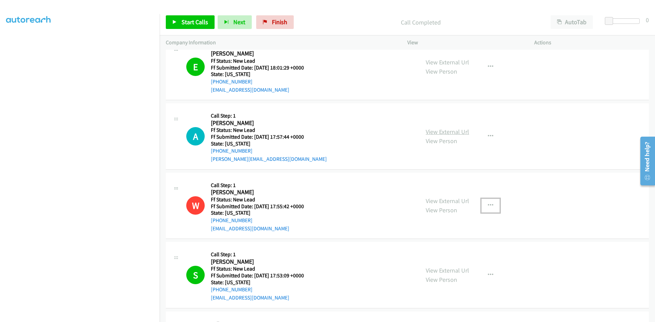
click at [438, 134] on link "View External Url" at bounding box center [447, 132] width 43 height 8
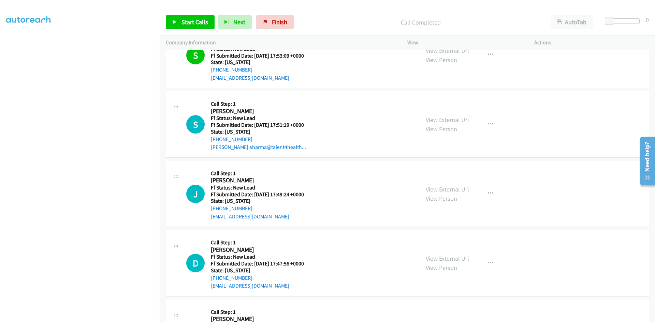
scroll to position [1035, 0]
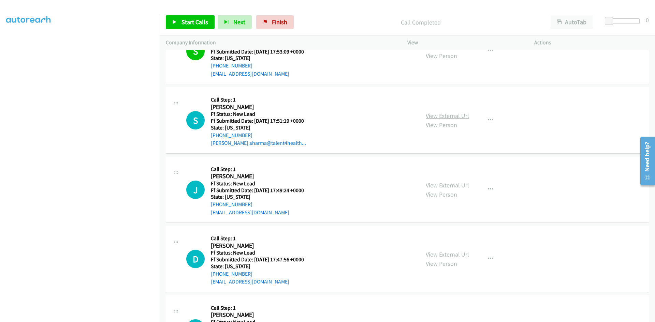
click at [456, 117] on link "View External Url" at bounding box center [447, 116] width 43 height 8
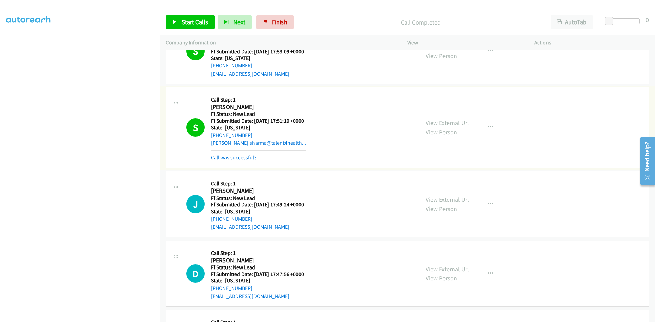
click at [245, 155] on link "Call was successful?" at bounding box center [234, 158] width 46 height 6
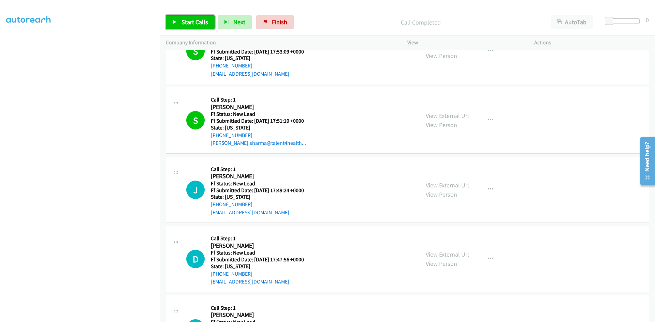
click at [193, 22] on span "Start Calls" at bounding box center [195, 22] width 27 height 8
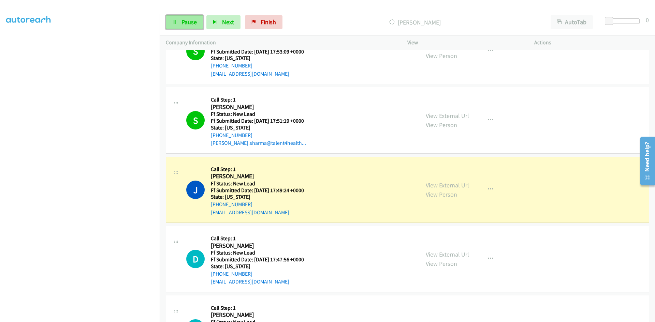
click at [183, 23] on span "Pause" at bounding box center [189, 22] width 15 height 8
click at [460, 186] on link "View External Url" at bounding box center [447, 186] width 43 height 8
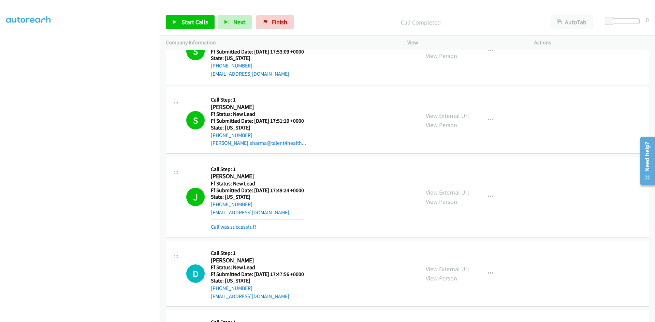
click at [239, 228] on link "Call was successful?" at bounding box center [234, 227] width 46 height 6
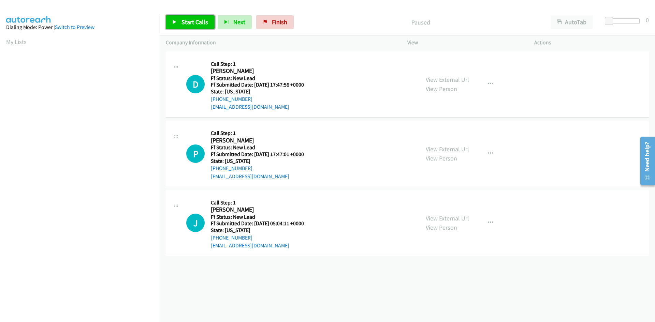
click at [195, 19] on span "Start Calls" at bounding box center [195, 22] width 27 height 8
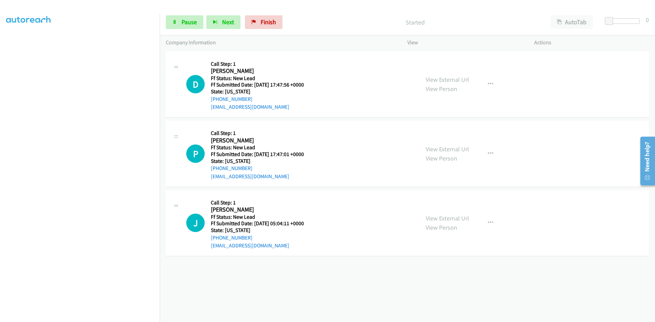
scroll to position [60, 0]
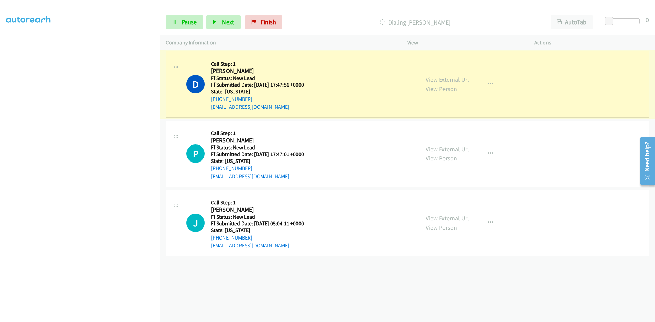
click at [442, 80] on link "View External Url" at bounding box center [447, 80] width 43 height 8
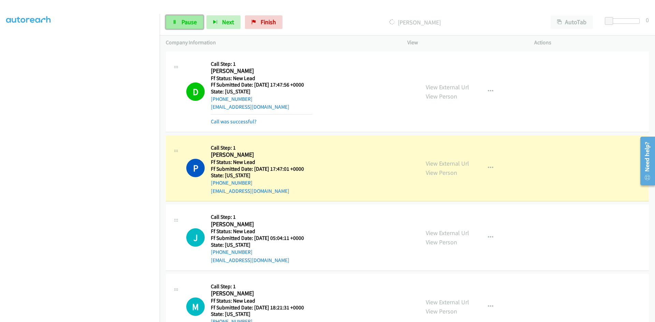
click at [178, 19] on link "Pause" at bounding box center [185, 22] width 38 height 14
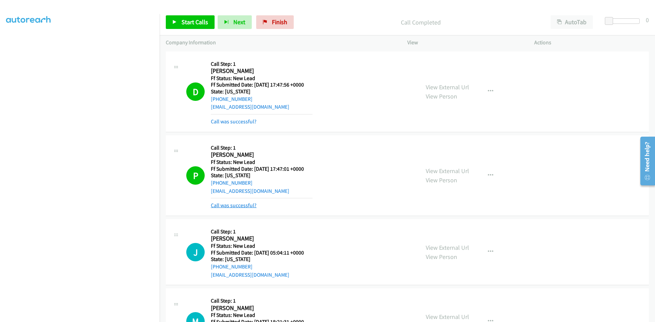
click at [240, 205] on link "Call was successful?" at bounding box center [234, 205] width 46 height 6
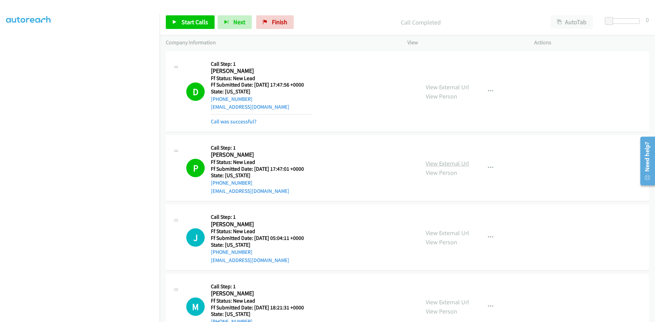
click at [455, 165] on link "View External Url" at bounding box center [447, 164] width 43 height 8
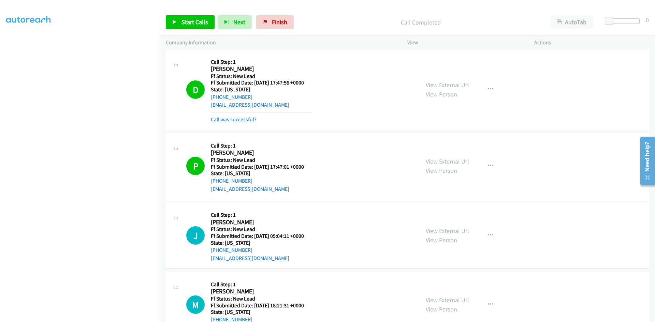
scroll to position [0, 0]
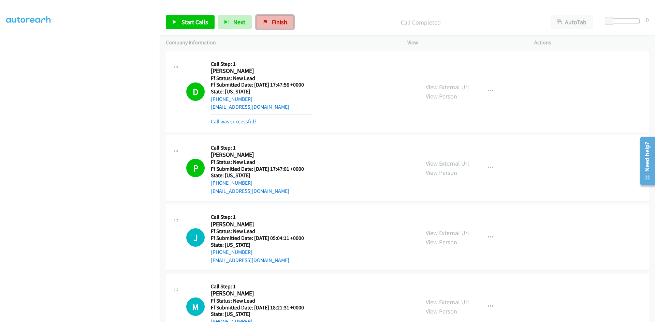
click at [272, 23] on span "Finish" at bounding box center [279, 22] width 15 height 8
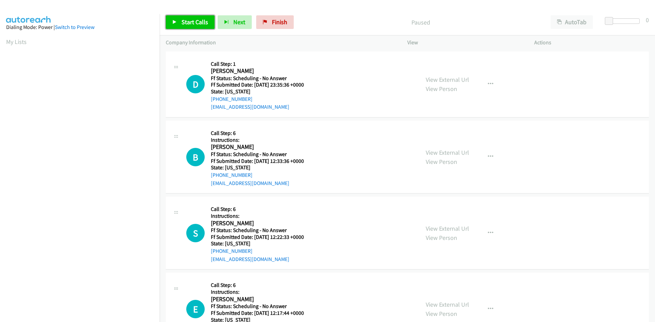
click at [197, 22] on span "Start Calls" at bounding box center [195, 22] width 27 height 8
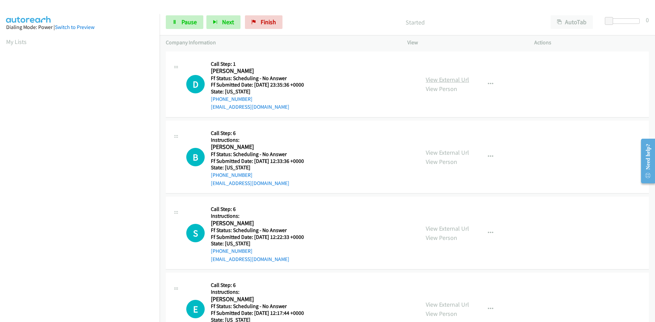
click at [434, 77] on link "View External Url" at bounding box center [447, 80] width 43 height 8
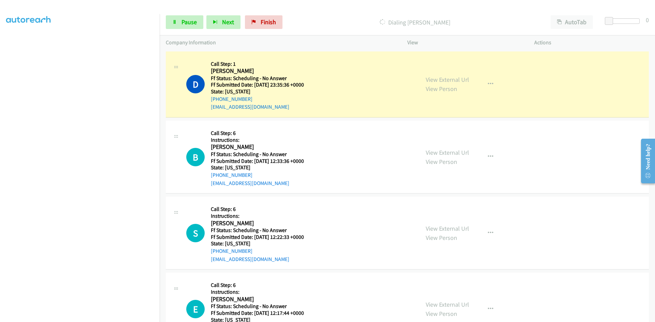
scroll to position [60, 0]
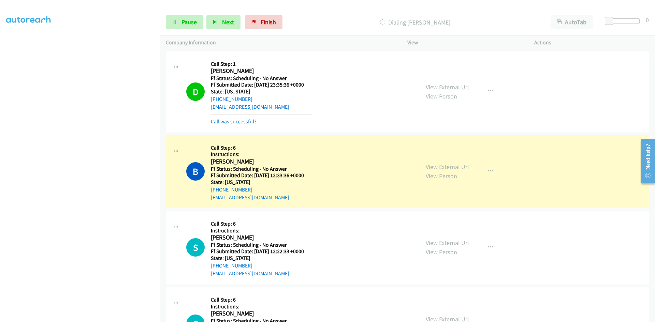
click at [230, 122] on link "Call was successful?" at bounding box center [234, 121] width 46 height 6
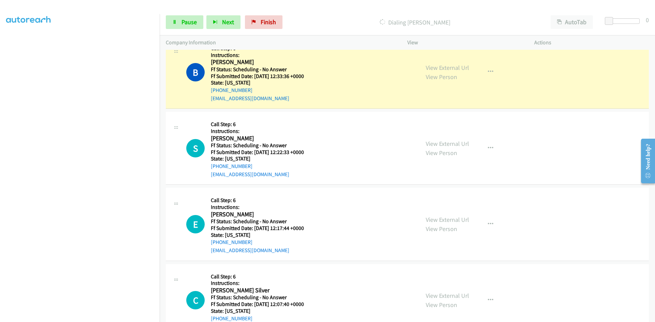
scroll to position [68, 0]
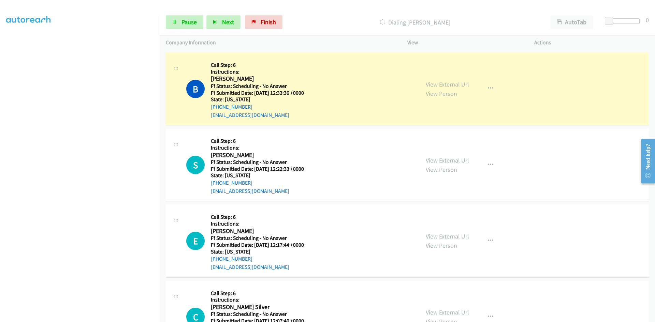
click at [457, 85] on link "View External Url" at bounding box center [447, 85] width 43 height 8
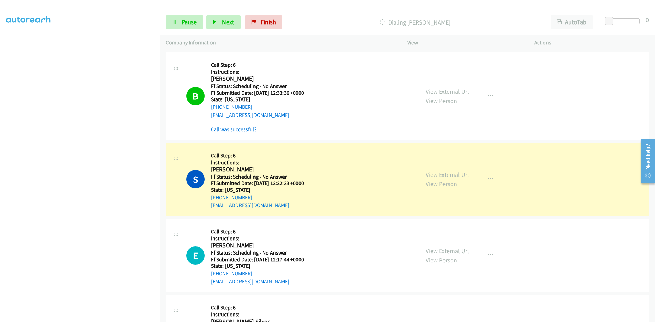
click at [224, 129] on link "Call was successful?" at bounding box center [234, 129] width 46 height 6
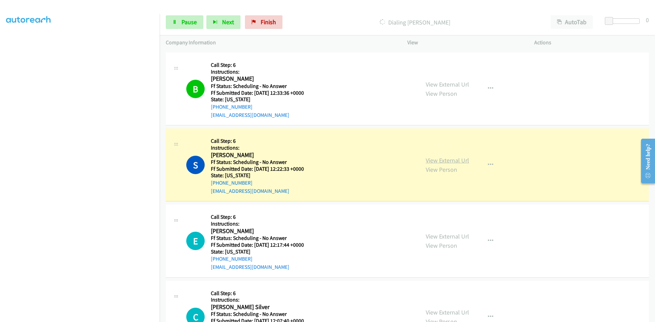
click at [457, 158] on link "View External Url" at bounding box center [447, 161] width 43 height 8
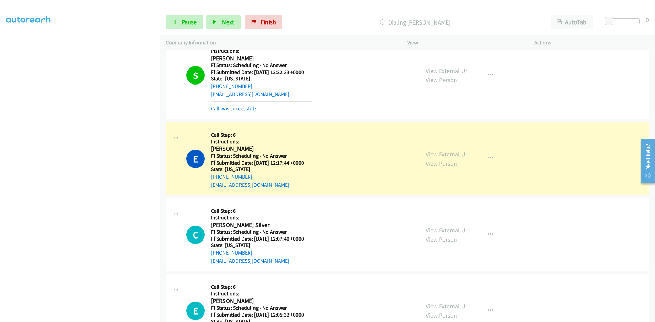
scroll to position [171, 0]
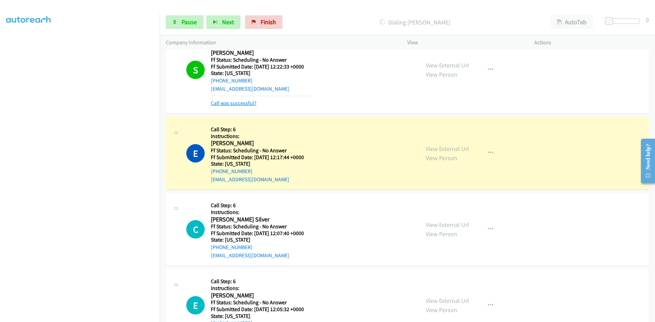
click at [240, 103] on link "Call was successful?" at bounding box center [234, 103] width 46 height 6
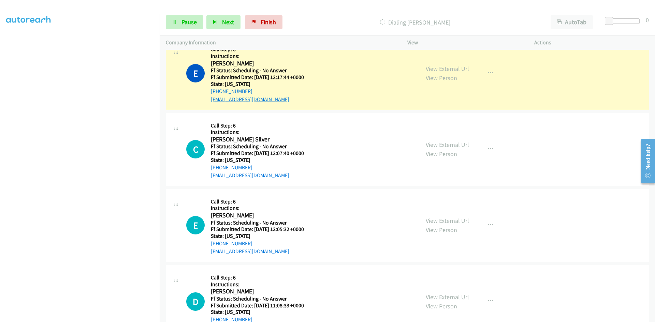
scroll to position [239, 0]
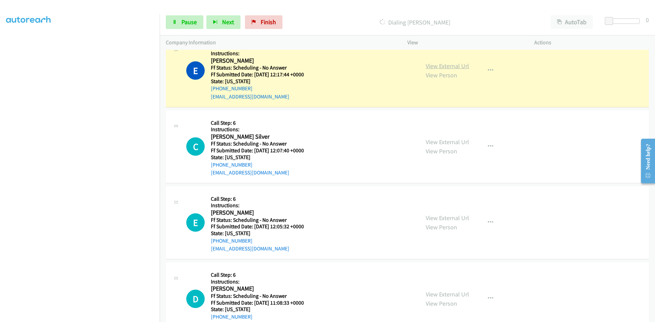
click at [454, 67] on link "View External Url" at bounding box center [447, 66] width 43 height 8
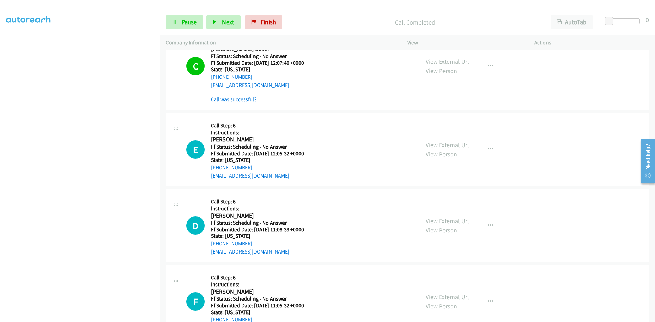
scroll to position [348, 0]
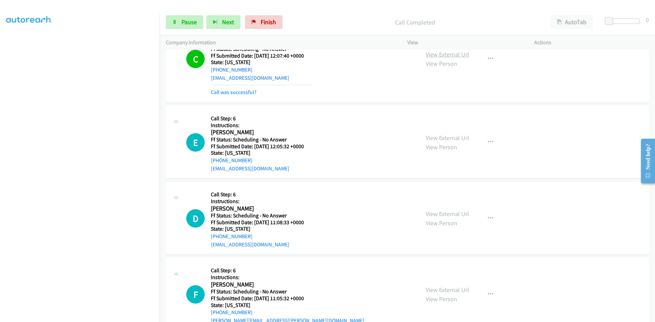
click at [445, 55] on link "View External Url" at bounding box center [447, 55] width 43 height 8
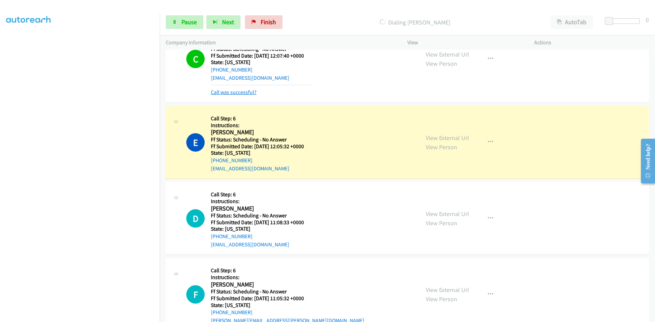
click at [253, 92] on link "Call was successful?" at bounding box center [234, 92] width 46 height 6
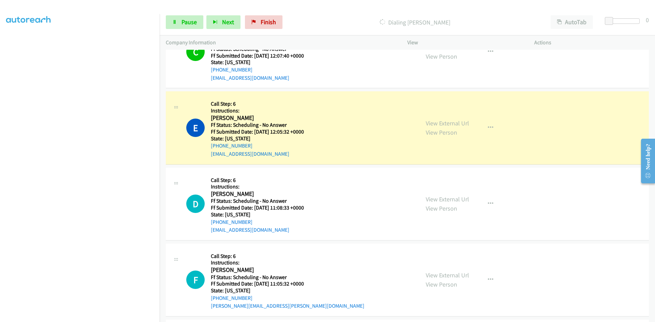
scroll to position [341, 0]
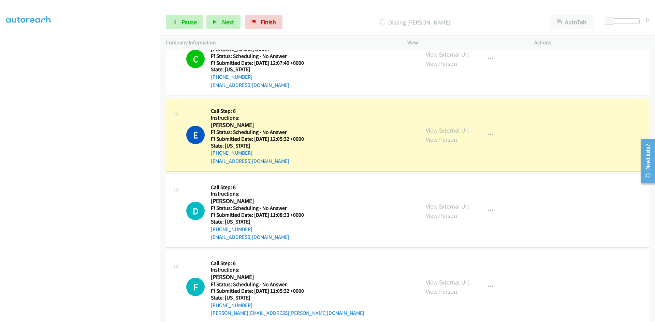
click at [450, 131] on link "View External Url" at bounding box center [447, 131] width 43 height 8
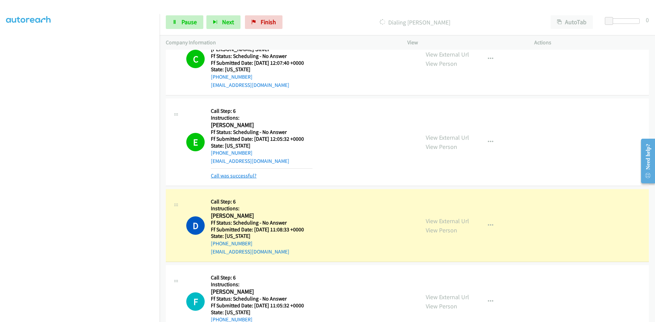
click at [215, 177] on link "Call was successful?" at bounding box center [234, 176] width 46 height 6
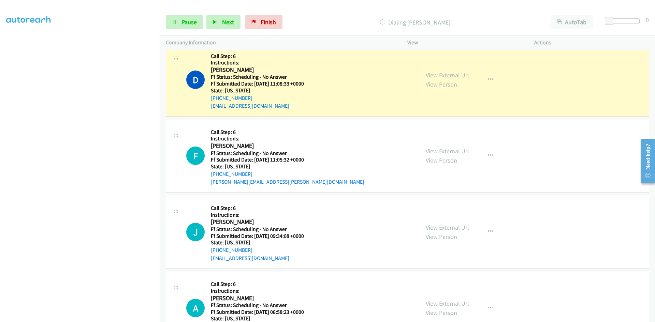
scroll to position [478, 0]
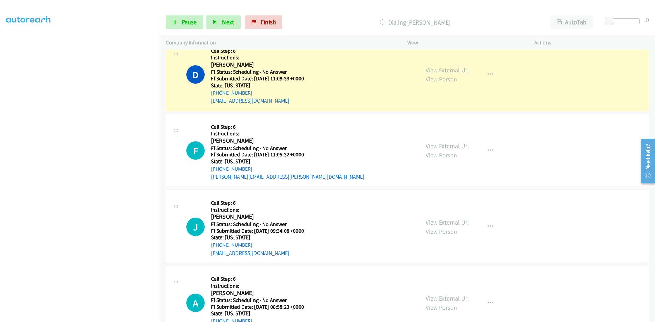
click at [464, 70] on link "View External Url" at bounding box center [447, 70] width 43 height 8
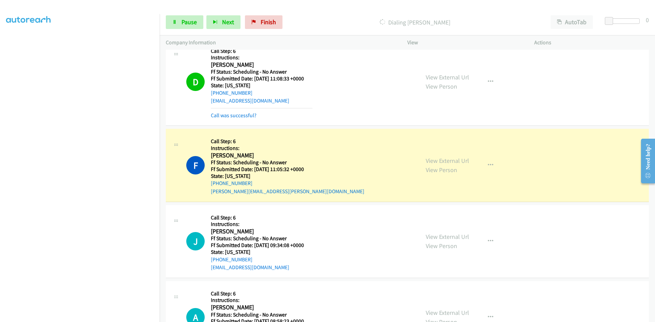
click at [240, 119] on div "Call was successful?" at bounding box center [262, 116] width 102 height 8
click at [240, 116] on link "Call was successful?" at bounding box center [234, 115] width 46 height 6
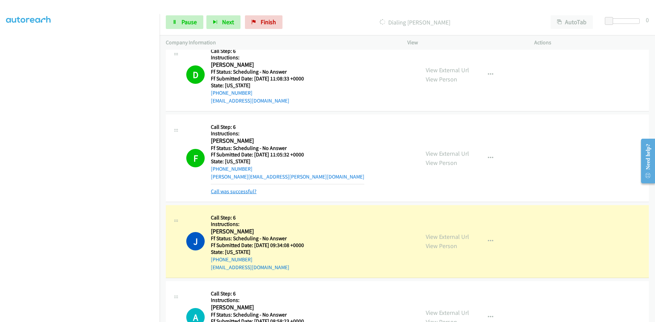
click at [225, 191] on link "Call was successful?" at bounding box center [234, 191] width 46 height 6
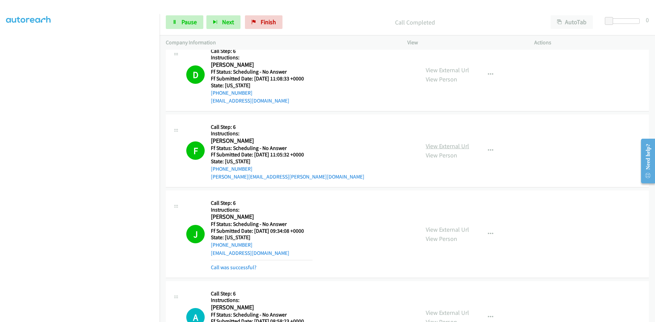
click at [461, 147] on link "View External Url" at bounding box center [447, 146] width 43 height 8
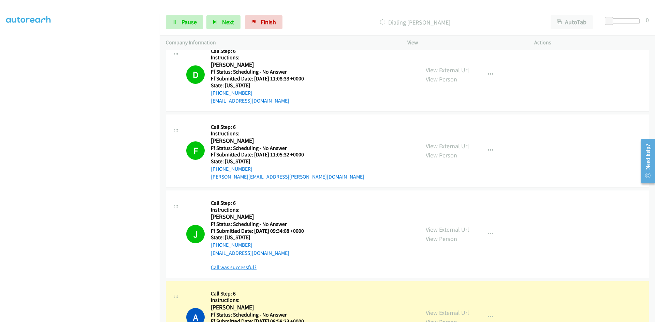
click at [232, 268] on link "Call was successful?" at bounding box center [234, 267] width 46 height 6
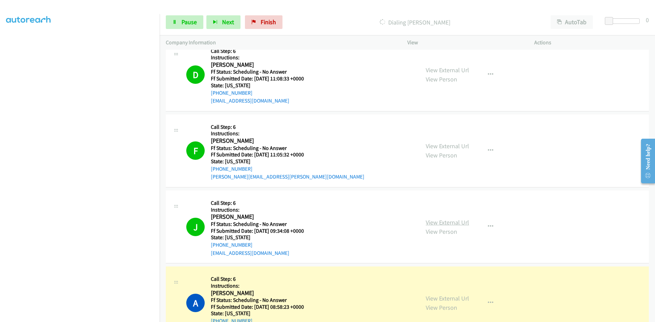
click at [437, 221] on link "View External Url" at bounding box center [447, 223] width 43 height 8
click at [488, 225] on icon "button" at bounding box center [490, 226] width 5 height 5
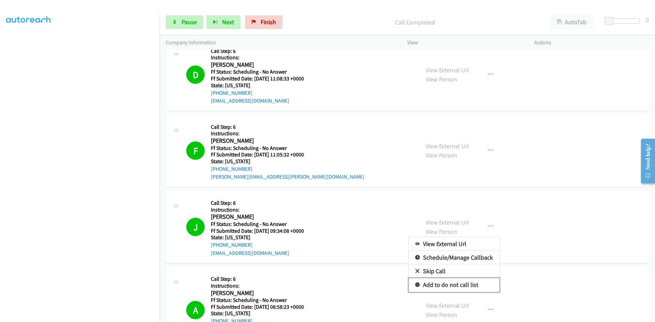
click at [459, 286] on link "Add to do not call list" at bounding box center [454, 285] width 91 height 14
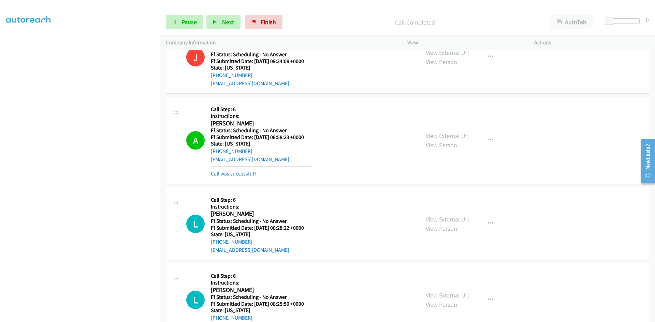
scroll to position [648, 0]
click at [221, 171] on link "Call was successful?" at bounding box center [234, 173] width 46 height 6
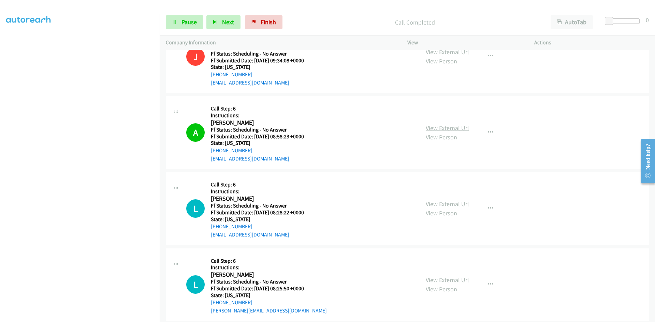
click at [454, 129] on link "View External Url" at bounding box center [447, 128] width 43 height 8
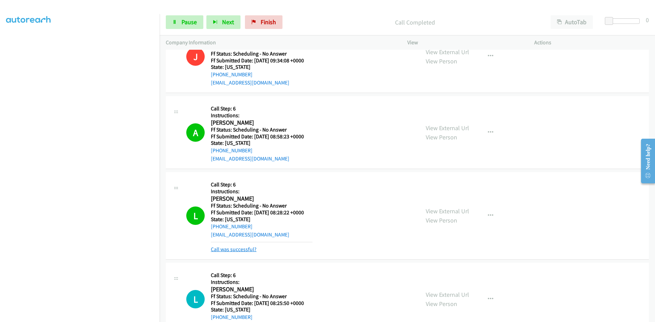
click at [234, 250] on link "Call was successful?" at bounding box center [234, 249] width 46 height 6
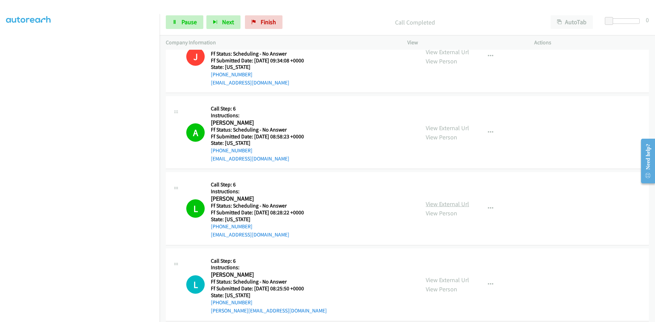
click at [429, 204] on link "View External Url" at bounding box center [447, 204] width 43 height 8
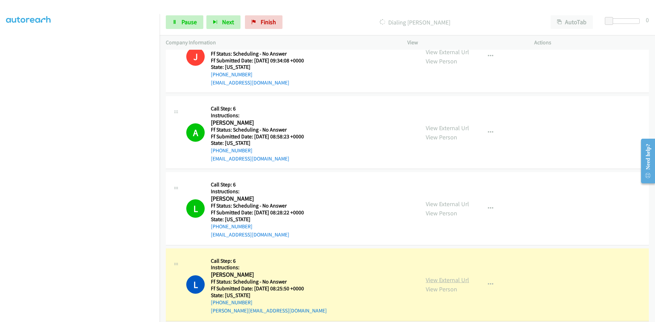
click at [437, 280] on link "View External Url" at bounding box center [447, 280] width 43 height 8
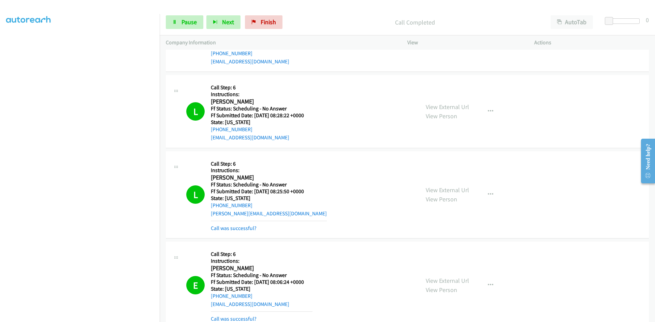
scroll to position [785, 0]
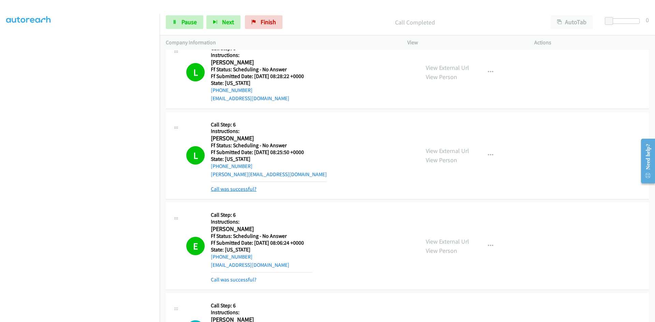
click at [245, 190] on link "Call was successful?" at bounding box center [234, 189] width 46 height 6
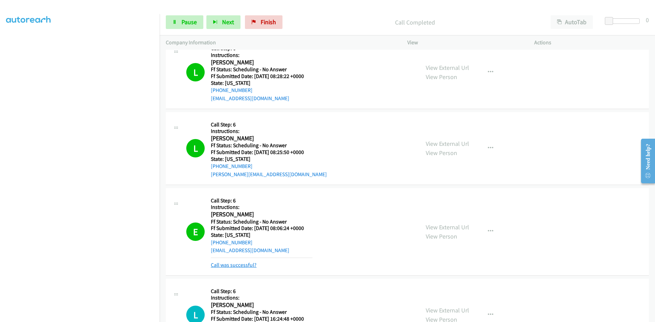
click at [244, 266] on link "Call was successful?" at bounding box center [234, 265] width 46 height 6
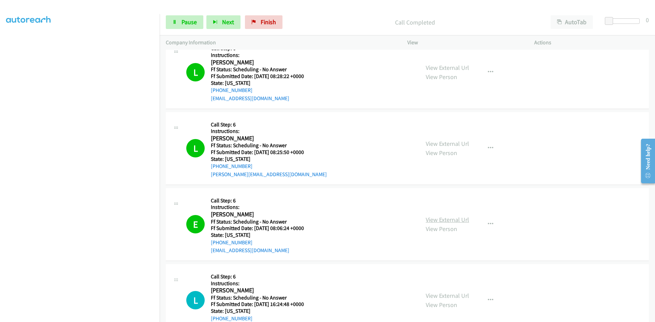
click at [454, 220] on link "View External Url" at bounding box center [447, 220] width 43 height 8
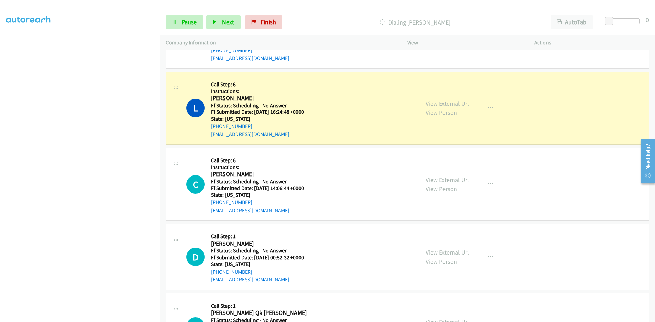
scroll to position [990, 0]
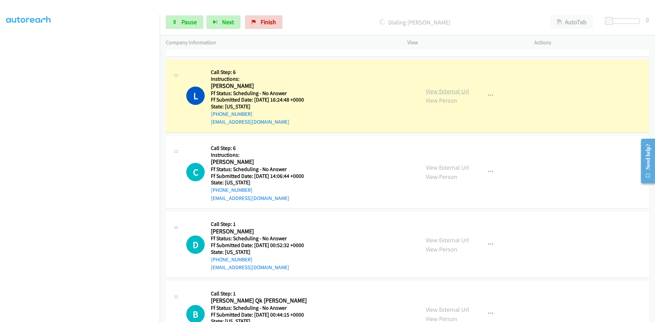
click at [437, 90] on link "View External Url" at bounding box center [447, 91] width 43 height 8
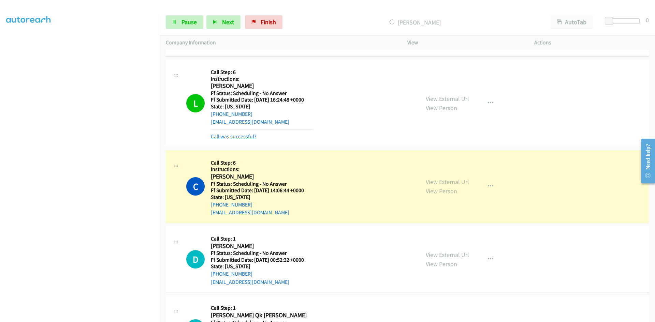
click at [231, 136] on link "Call was successful?" at bounding box center [234, 136] width 46 height 6
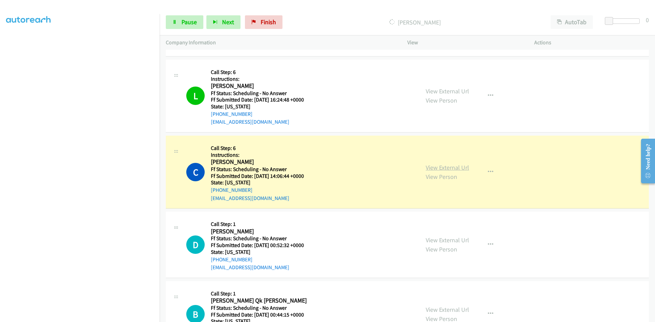
click at [438, 169] on link "View External Url" at bounding box center [447, 168] width 43 height 8
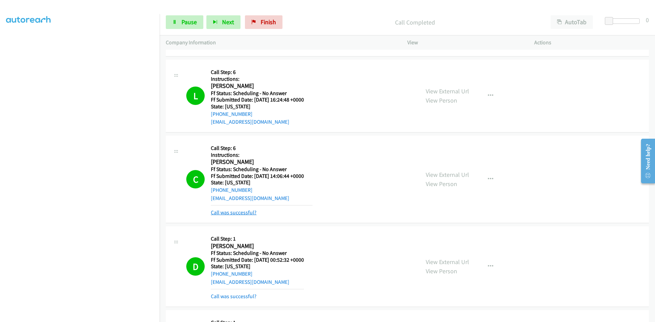
click at [237, 210] on link "Call was successful?" at bounding box center [234, 213] width 46 height 6
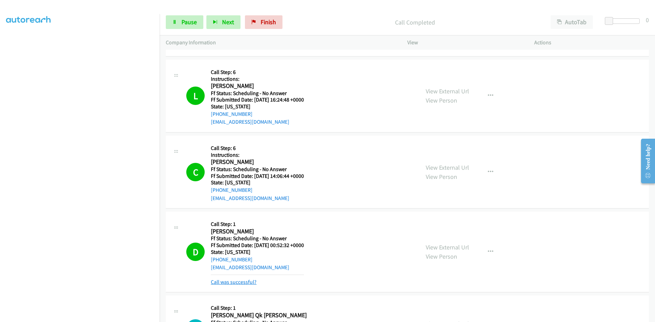
click at [245, 283] on link "Call was successful?" at bounding box center [234, 282] width 46 height 6
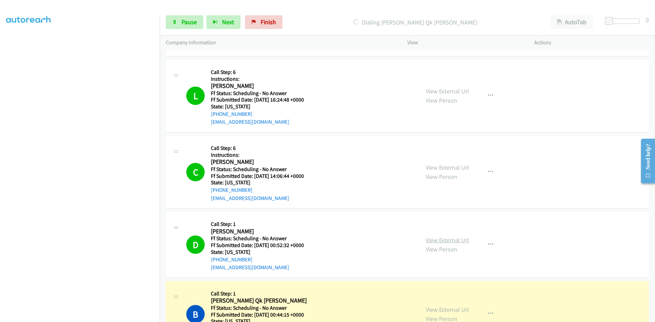
click at [457, 240] on link "View External Url" at bounding box center [447, 240] width 43 height 8
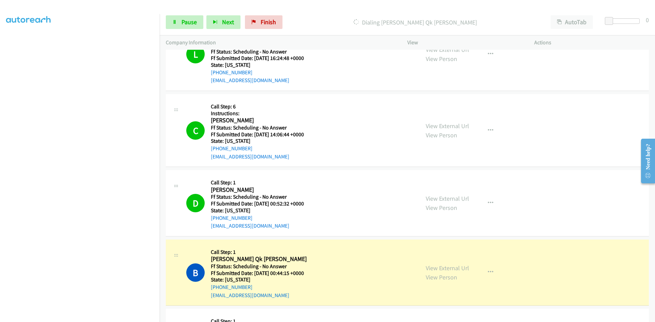
scroll to position [1092, 0]
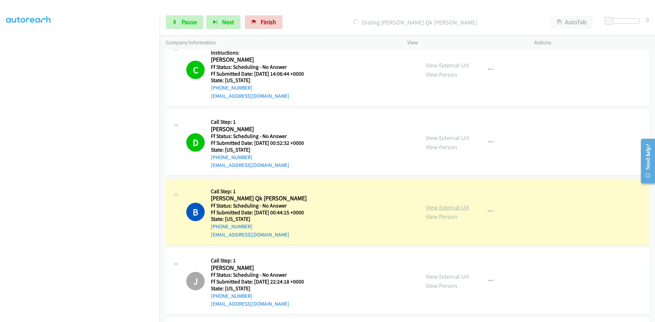
click at [459, 207] on link "View External Url" at bounding box center [447, 208] width 43 height 8
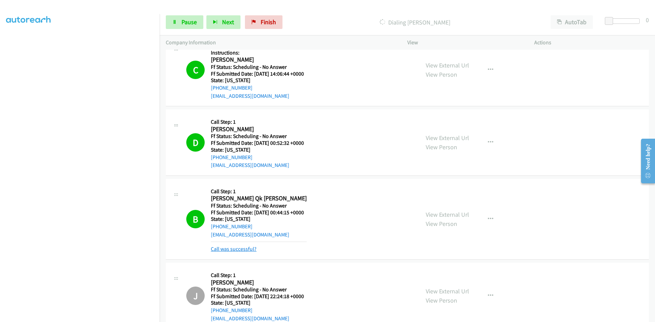
click at [247, 249] on link "Call was successful?" at bounding box center [234, 249] width 46 height 6
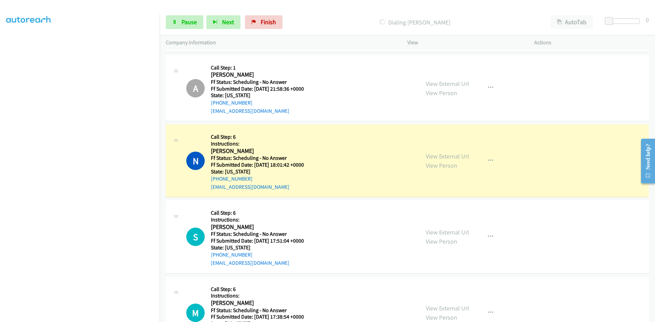
scroll to position [2116, 0]
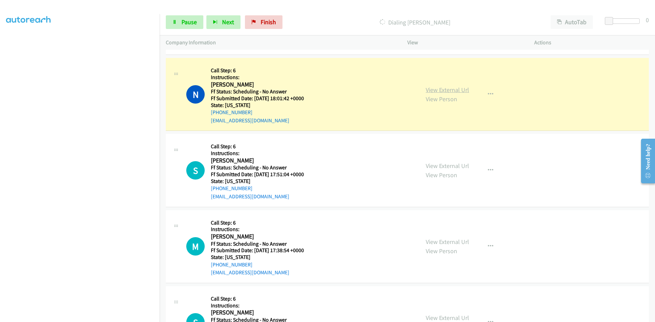
click at [461, 92] on link "View External Url" at bounding box center [447, 90] width 43 height 8
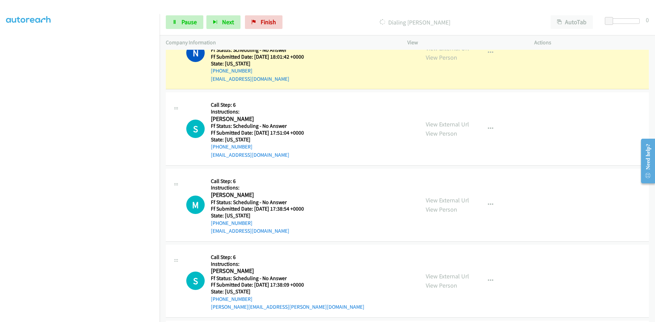
scroll to position [2184, 0]
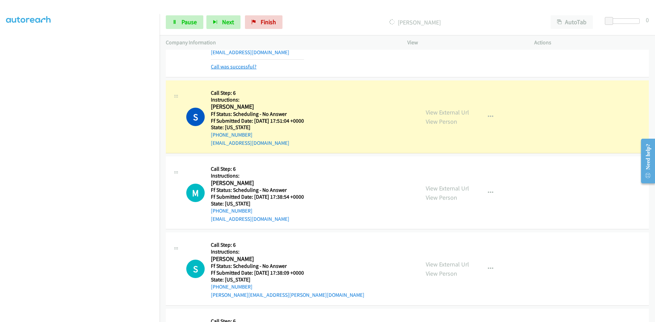
click at [248, 67] on link "Call was successful?" at bounding box center [234, 66] width 46 height 6
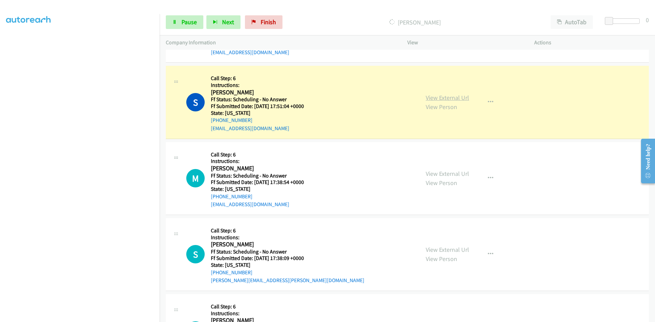
click at [446, 95] on link "View External Url" at bounding box center [447, 98] width 43 height 8
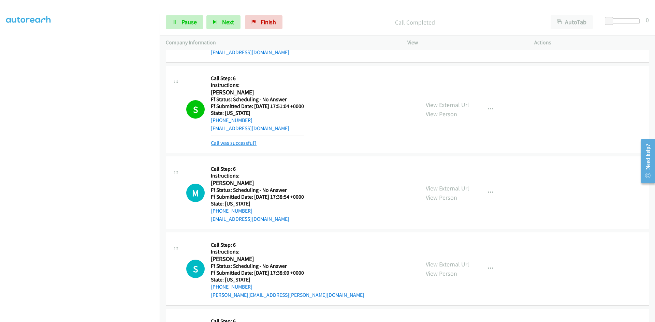
click at [224, 144] on link "Call was successful?" at bounding box center [234, 143] width 46 height 6
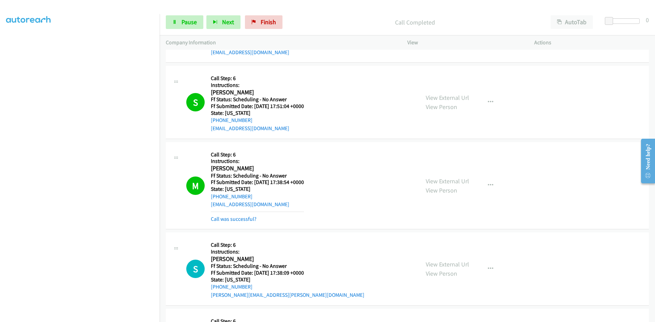
click at [445, 174] on div "View External Url View Person View External Url Email Schedule/Manage Callback …" at bounding box center [486, 185] width 133 height 75
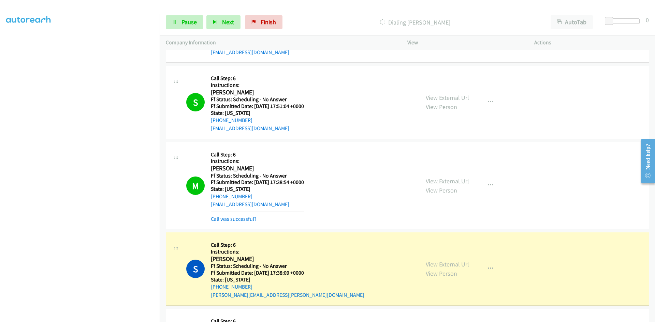
click at [445, 181] on link "View External Url" at bounding box center [447, 181] width 43 height 8
click at [431, 97] on link "View External Url" at bounding box center [447, 98] width 43 height 8
click at [436, 180] on link "View External Url" at bounding box center [447, 181] width 43 height 8
click at [244, 219] on link "Call was successful?" at bounding box center [234, 219] width 46 height 6
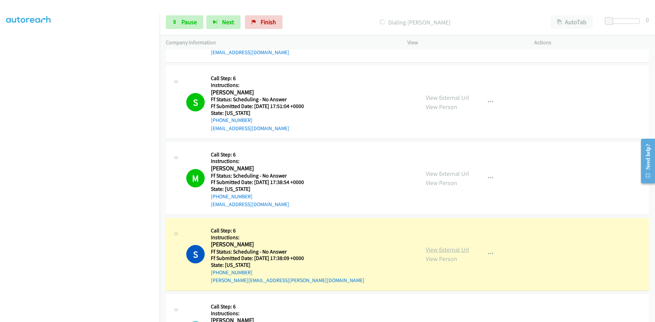
click at [454, 251] on link "View External Url" at bounding box center [447, 250] width 43 height 8
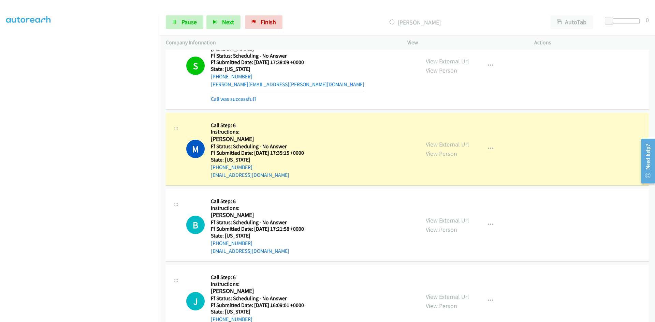
scroll to position [2389, 0]
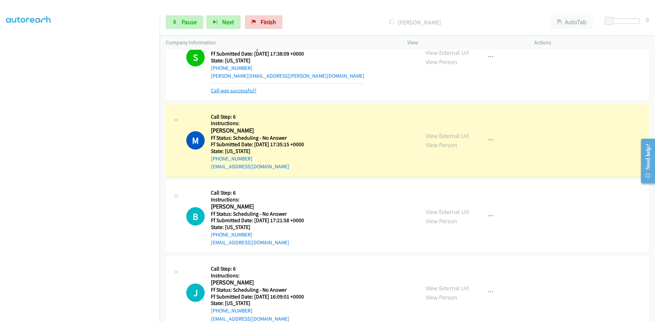
click at [250, 92] on link "Call was successful?" at bounding box center [234, 90] width 46 height 6
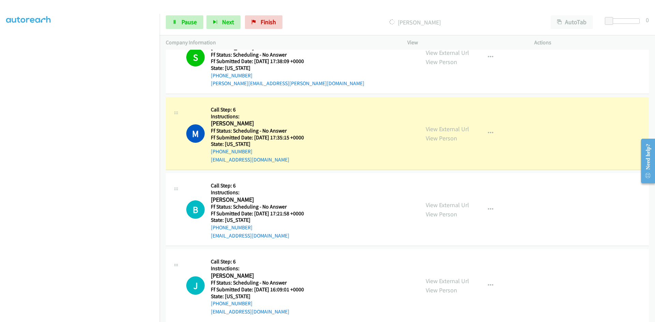
scroll to position [2415, 0]
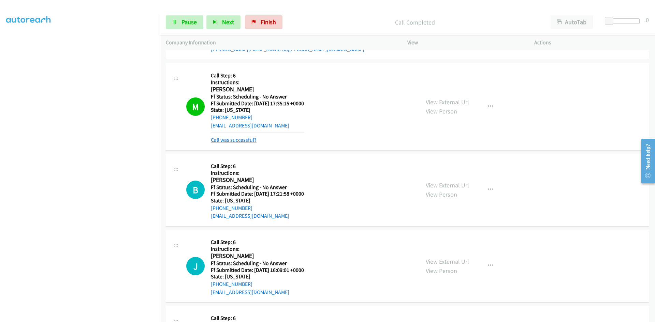
click at [232, 142] on link "Call was successful?" at bounding box center [234, 140] width 46 height 6
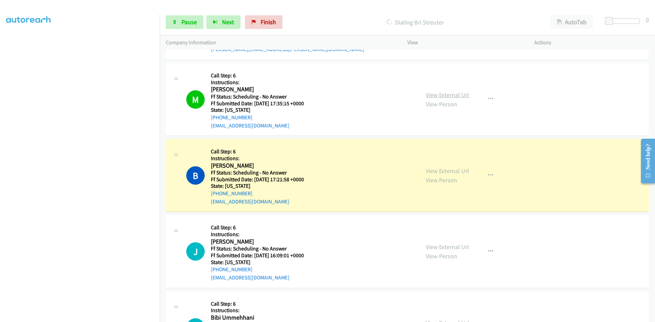
click at [446, 97] on link "View External Url" at bounding box center [447, 95] width 43 height 8
click at [426, 172] on link "View External Url" at bounding box center [447, 171] width 43 height 8
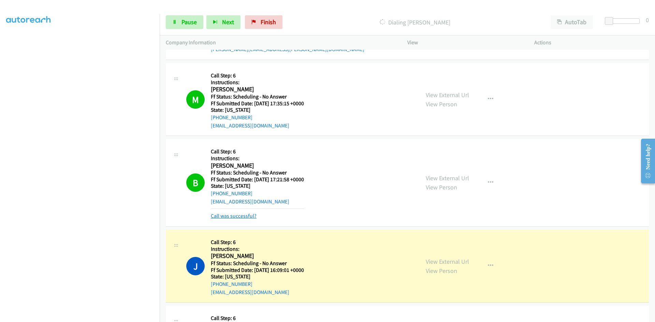
click at [250, 215] on link "Call was successful?" at bounding box center [234, 216] width 46 height 6
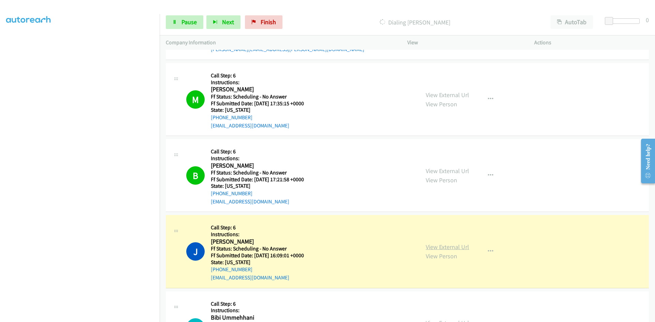
click at [451, 247] on link "View External Url" at bounding box center [447, 247] width 43 height 8
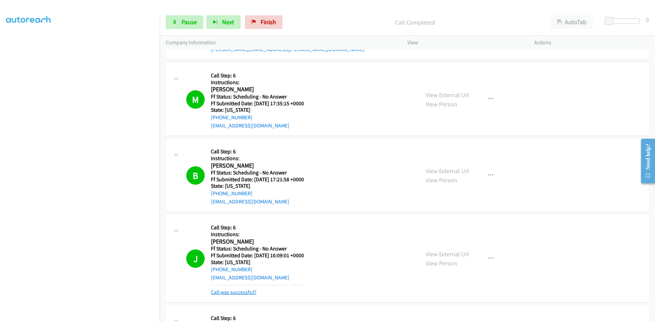
click at [244, 290] on link "Call was successful?" at bounding box center [234, 292] width 46 height 6
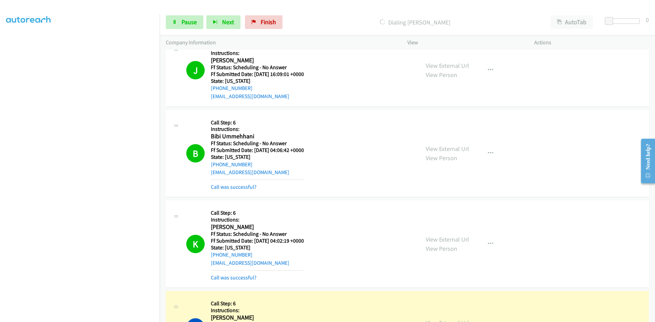
scroll to position [2593, 0]
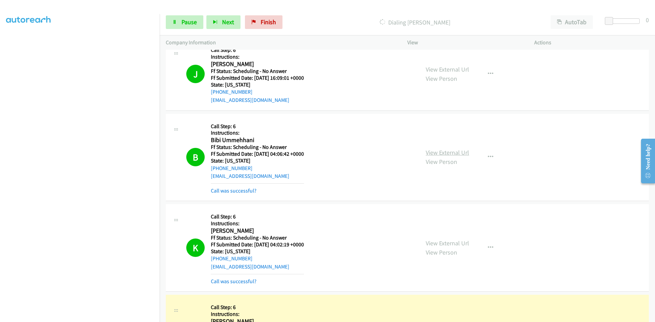
click at [449, 152] on link "View External Url" at bounding box center [447, 153] width 43 height 8
click at [451, 246] on link "View External Url" at bounding box center [447, 244] width 43 height 8
click at [252, 190] on link "Call was successful?" at bounding box center [234, 191] width 46 height 6
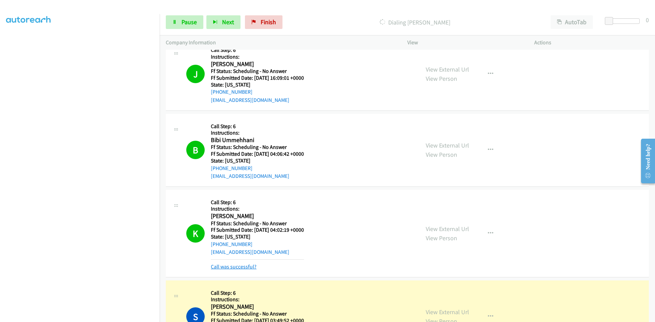
click at [249, 267] on link "Call was successful?" at bounding box center [234, 267] width 46 height 6
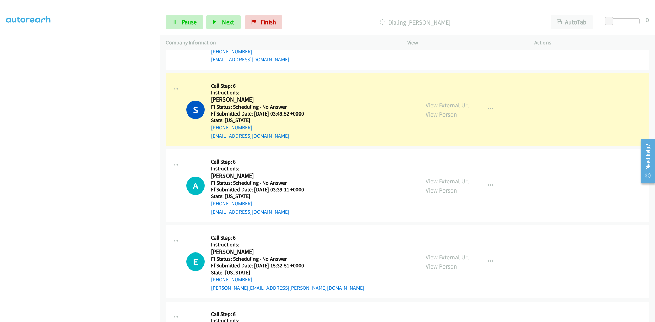
scroll to position [2798, 0]
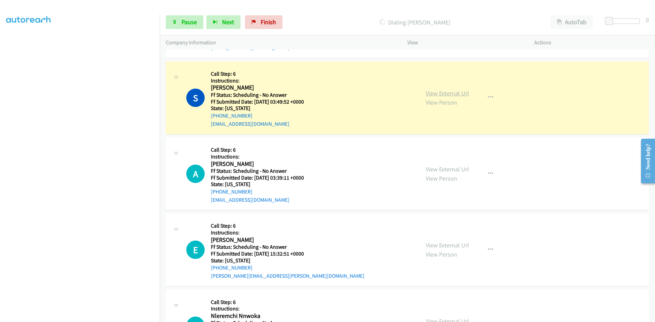
click at [446, 93] on link "View External Url" at bounding box center [447, 93] width 43 height 8
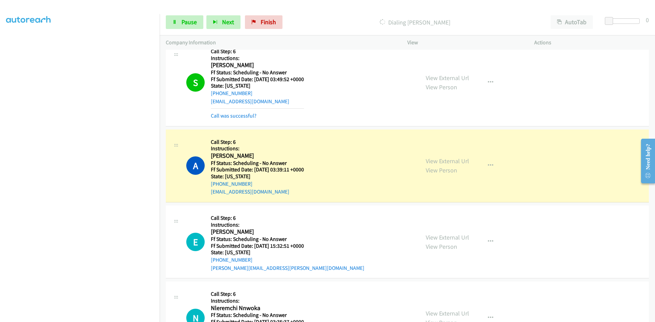
scroll to position [2832, 0]
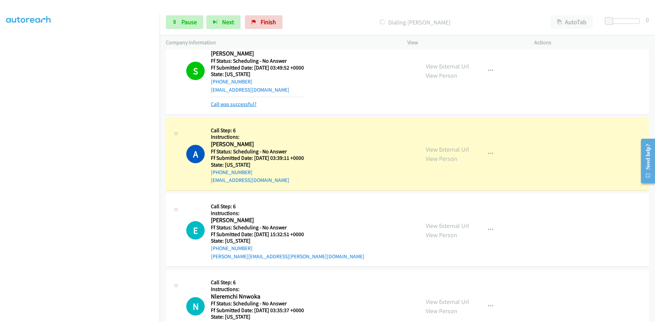
click at [250, 103] on link "Call was successful?" at bounding box center [234, 104] width 46 height 6
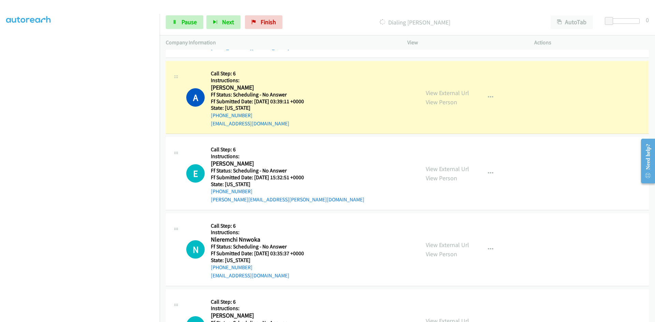
scroll to position [2866, 0]
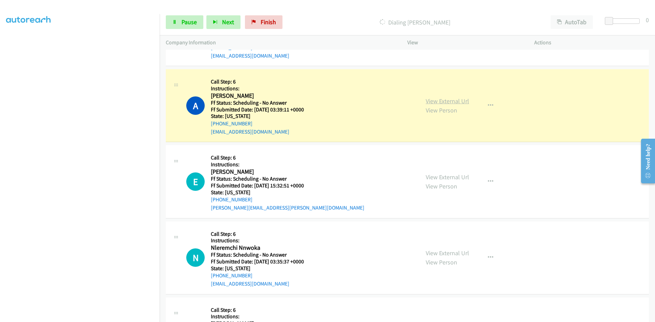
click at [452, 100] on link "View External Url" at bounding box center [447, 101] width 43 height 8
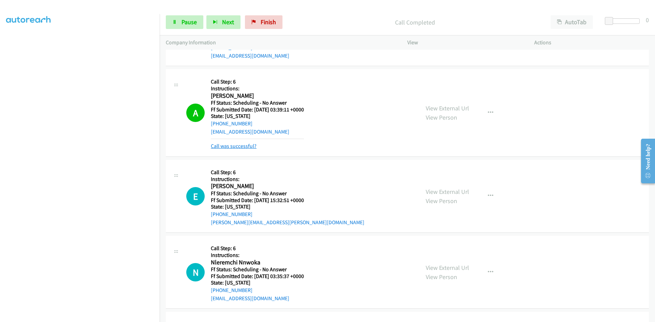
click at [242, 144] on link "Call was successful?" at bounding box center [234, 146] width 46 height 6
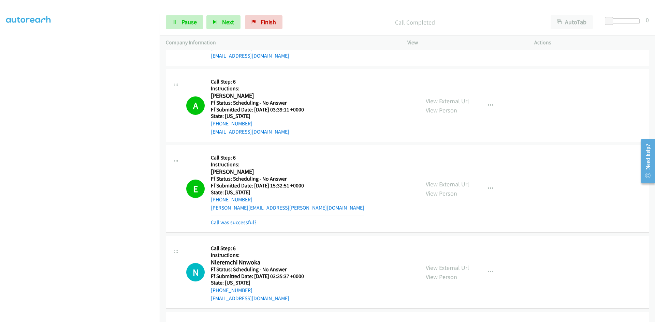
click at [195, 14] on div "Start Calls Pause Next Finish Call Completed AutoTab AutoTab 0" at bounding box center [407, 22] width 495 height 26
click at [219, 224] on link "Call was successful?" at bounding box center [234, 222] width 46 height 6
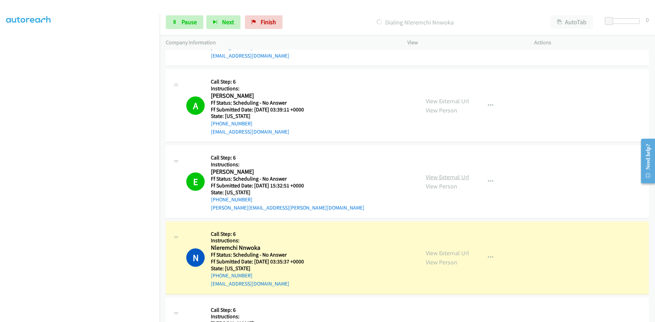
click at [457, 178] on link "View External Url" at bounding box center [447, 177] width 43 height 8
click at [443, 253] on link "View External Url" at bounding box center [447, 253] width 43 height 8
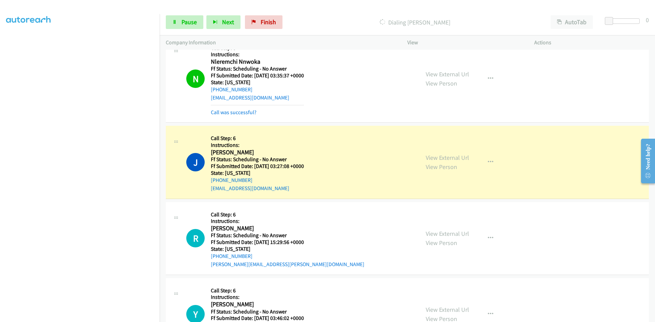
scroll to position [3105, 0]
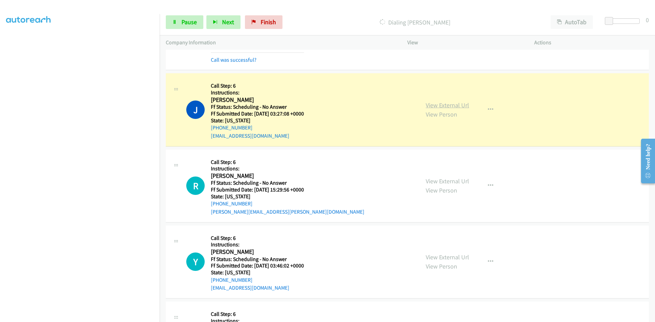
click at [436, 104] on div "View External Url View Person View External Url Email Schedule/Manage Callback …" at bounding box center [486, 110] width 133 height 60
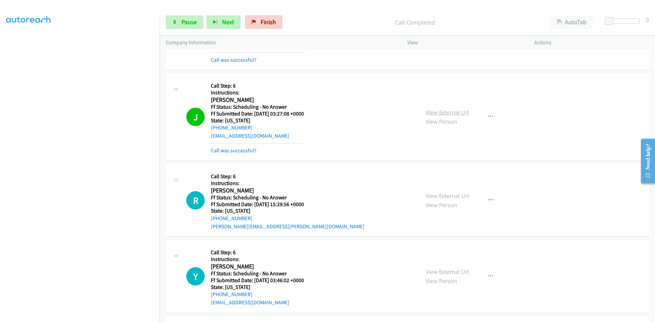
click at [434, 113] on link "View External Url" at bounding box center [447, 113] width 43 height 8
click at [244, 151] on link "Call was successful?" at bounding box center [234, 150] width 46 height 6
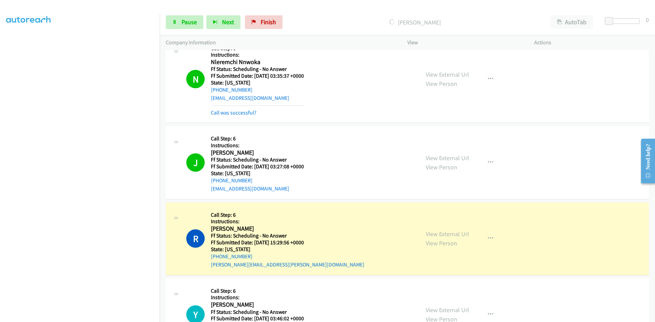
scroll to position [3037, 0]
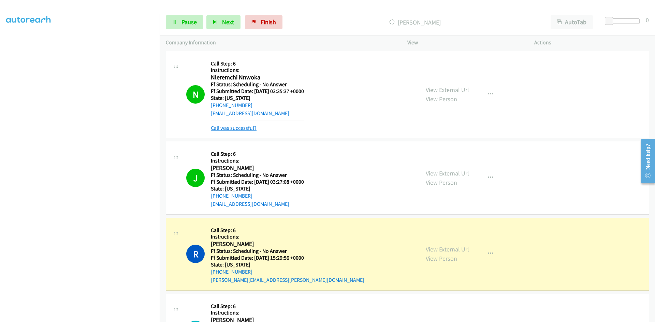
click at [248, 131] on link "Call was successful?" at bounding box center [234, 128] width 46 height 6
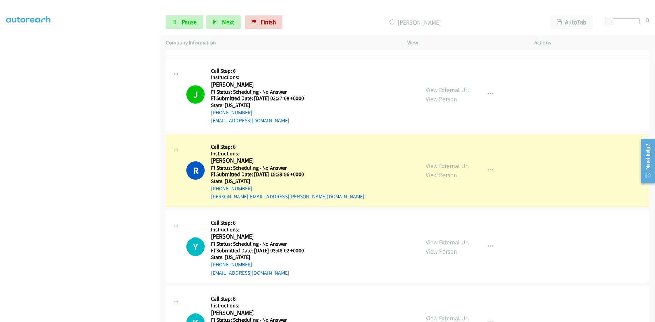
scroll to position [3139, 0]
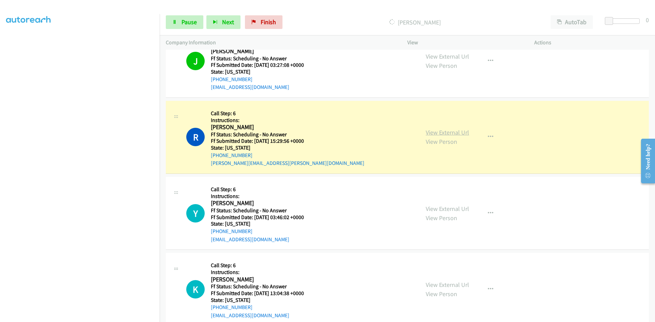
click at [436, 130] on link "View External Url" at bounding box center [447, 133] width 43 height 8
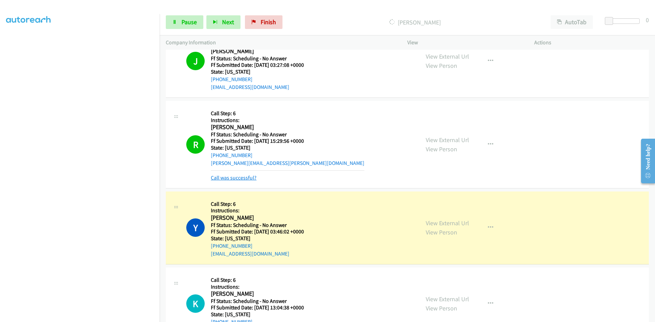
click at [236, 181] on link "Call was successful?" at bounding box center [234, 178] width 46 height 6
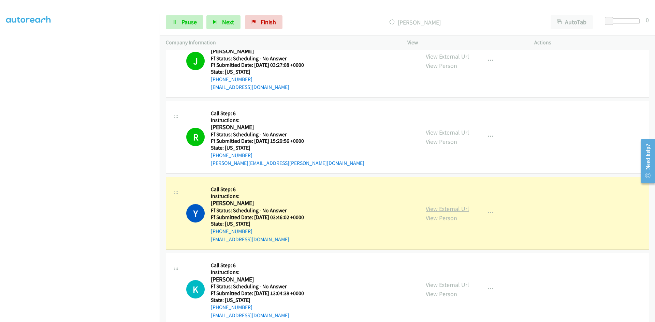
click at [433, 209] on link "View External Url" at bounding box center [447, 209] width 43 height 8
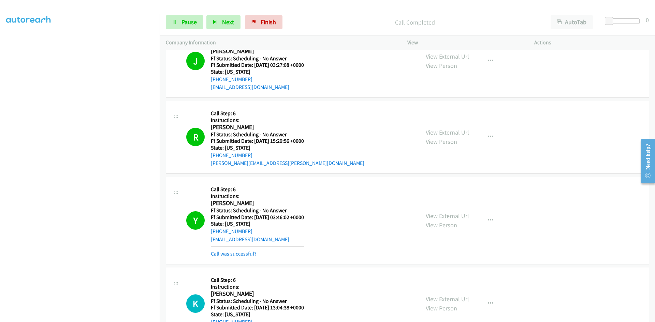
click at [230, 255] on link "Call was successful?" at bounding box center [234, 254] width 46 height 6
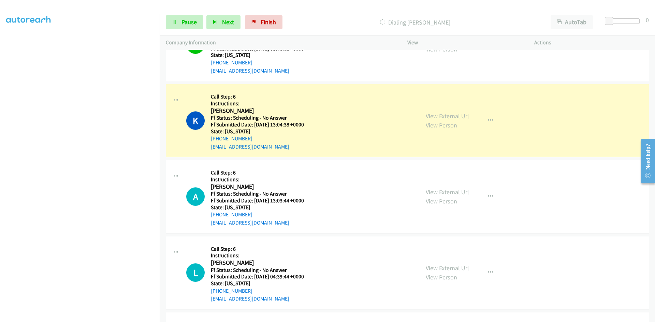
scroll to position [3310, 0]
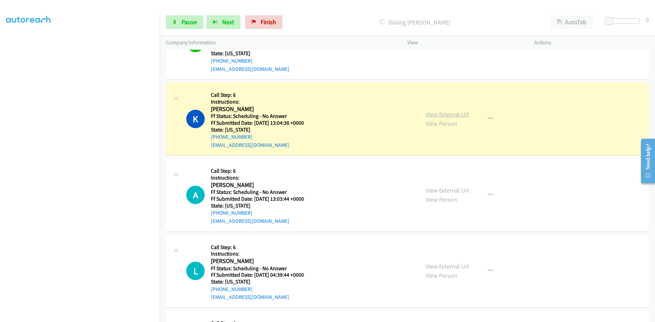
click at [440, 114] on link "View External Url" at bounding box center [447, 115] width 43 height 8
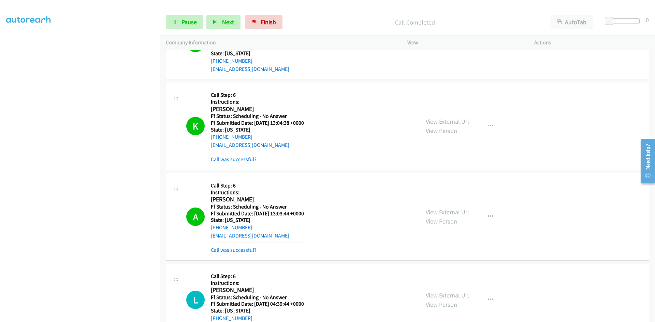
click at [451, 214] on link "View External Url" at bounding box center [447, 212] width 43 height 8
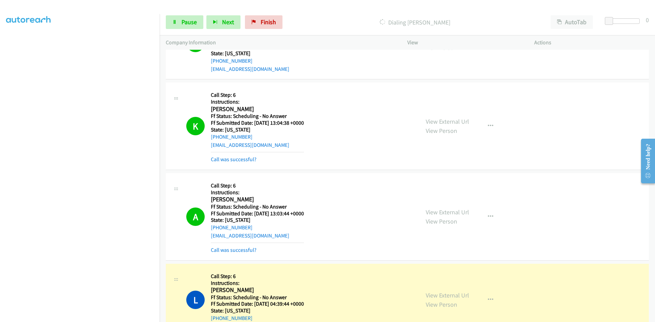
click at [210, 158] on div "K Callback Scheduled Call Step: 6 Instructions: Karina Hernandez America/New_Yo…" at bounding box center [299, 126] width 227 height 75
click at [214, 159] on link "Call was successful?" at bounding box center [234, 159] width 46 height 6
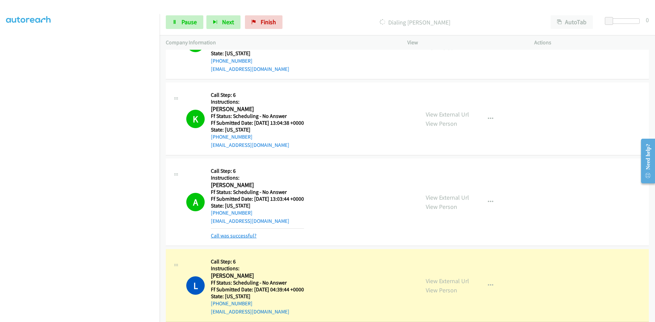
click at [217, 235] on link "Call was successful?" at bounding box center [234, 236] width 46 height 6
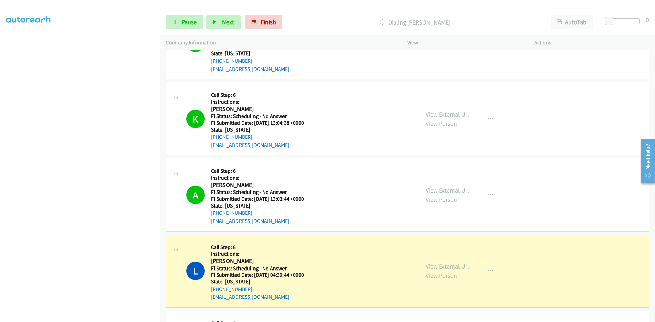
click at [458, 115] on link "View External Url" at bounding box center [447, 115] width 43 height 8
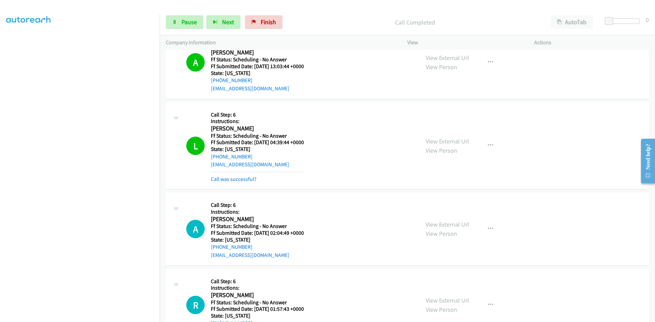
scroll to position [3446, 0]
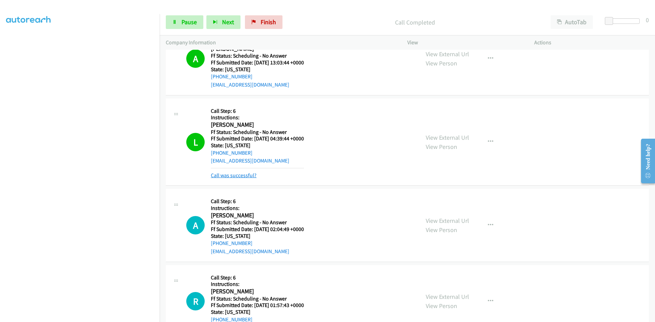
click at [244, 175] on link "Call was successful?" at bounding box center [234, 175] width 46 height 6
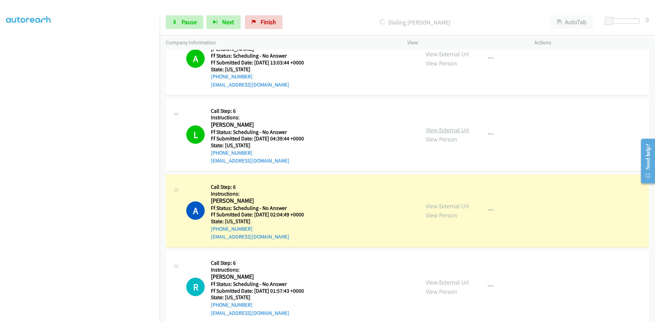
click at [450, 130] on link "View External Url" at bounding box center [447, 130] width 43 height 8
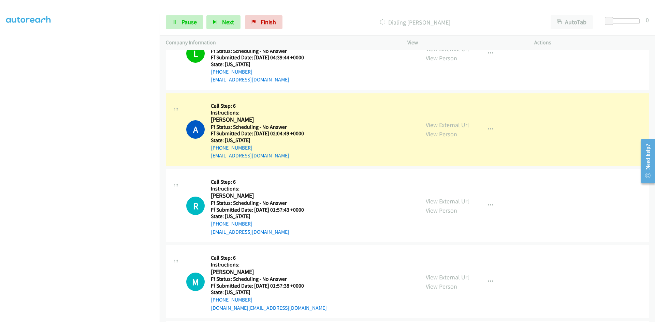
scroll to position [3549, 0]
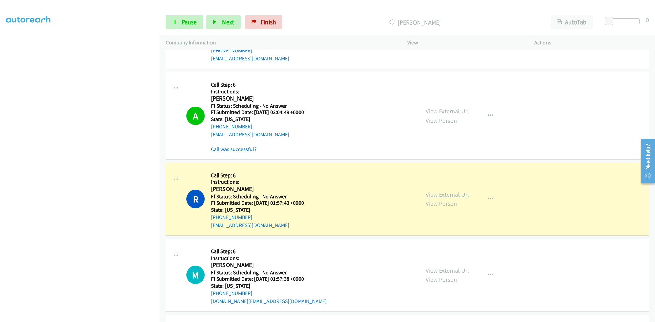
click at [452, 193] on link "View External Url" at bounding box center [447, 195] width 43 height 8
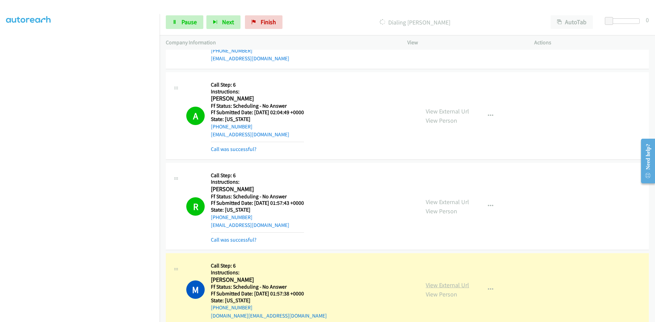
click at [430, 284] on link "View External Url" at bounding box center [447, 286] width 43 height 8
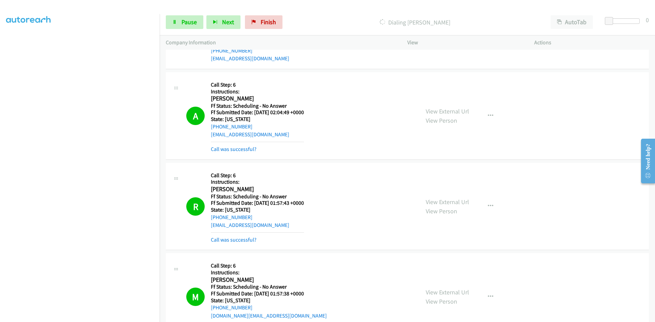
click at [246, 182] on h5 "Instructions:" at bounding box center [257, 182] width 93 height 7
click at [249, 152] on link "Call was successful?" at bounding box center [234, 149] width 46 height 6
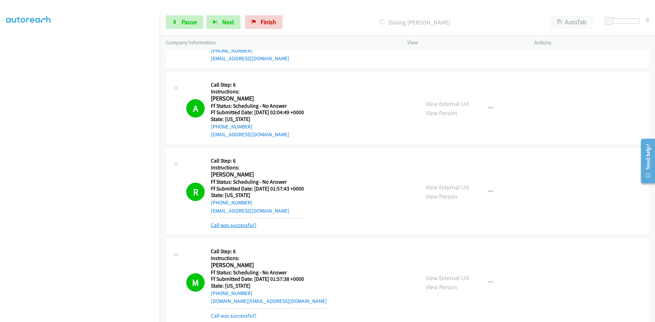
click at [249, 222] on link "Call was successful?" at bounding box center [234, 225] width 46 height 6
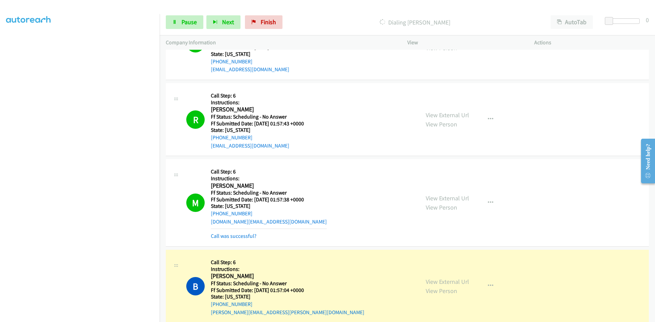
scroll to position [3617, 0]
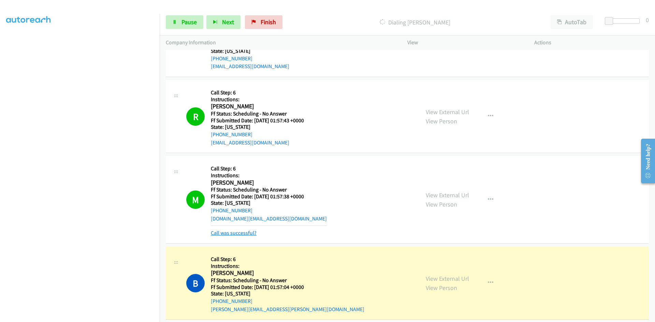
click at [247, 234] on link "Call was successful?" at bounding box center [234, 233] width 46 height 6
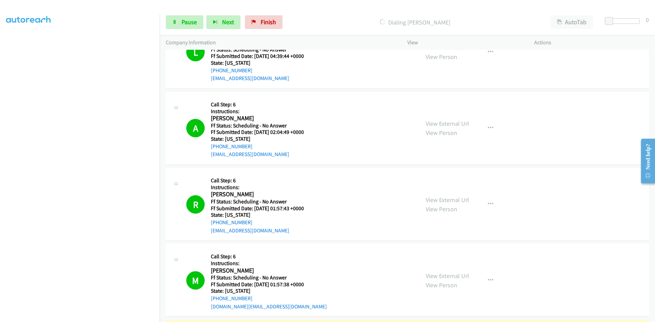
scroll to position [3514, 0]
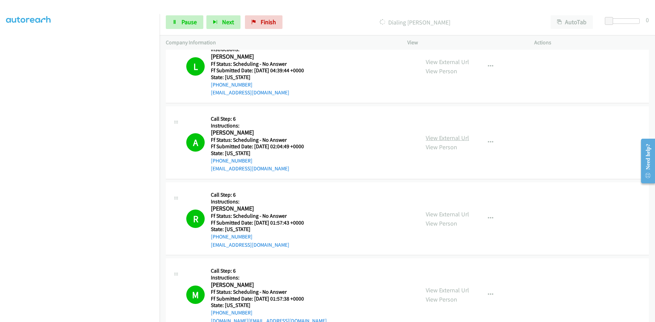
click at [454, 139] on link "View External Url" at bounding box center [447, 138] width 43 height 8
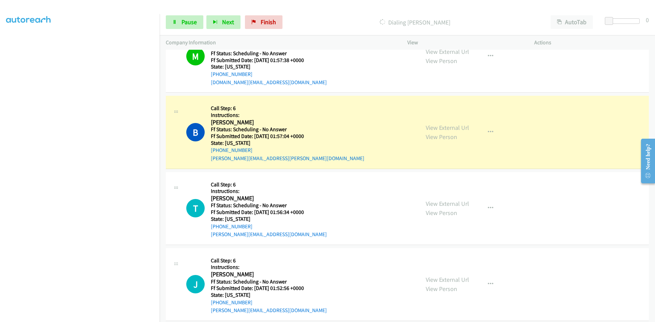
scroll to position [3787, 0]
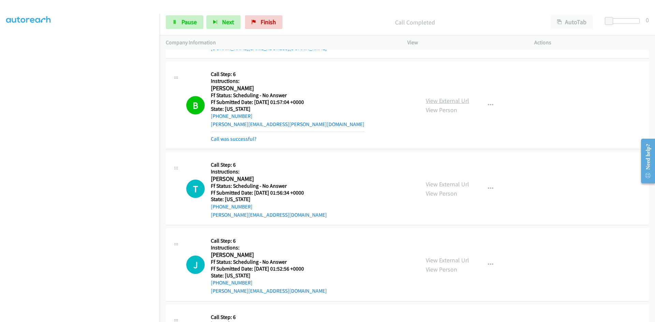
click at [447, 101] on link "View External Url" at bounding box center [447, 101] width 43 height 8
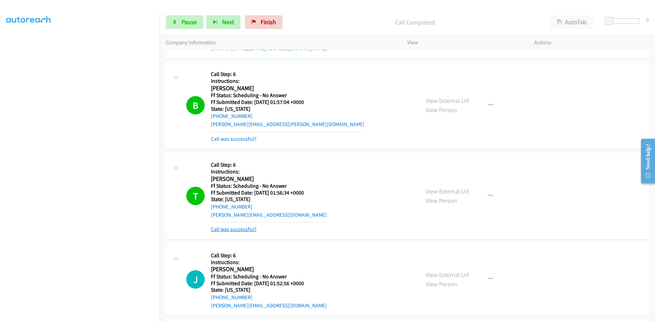
click at [238, 231] on link "Call was successful?" at bounding box center [234, 229] width 46 height 6
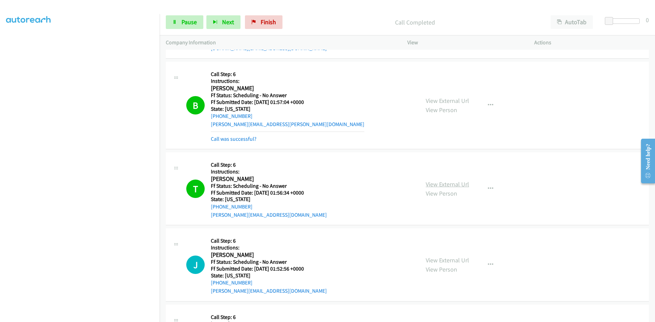
click at [446, 184] on link "View External Url" at bounding box center [447, 185] width 43 height 8
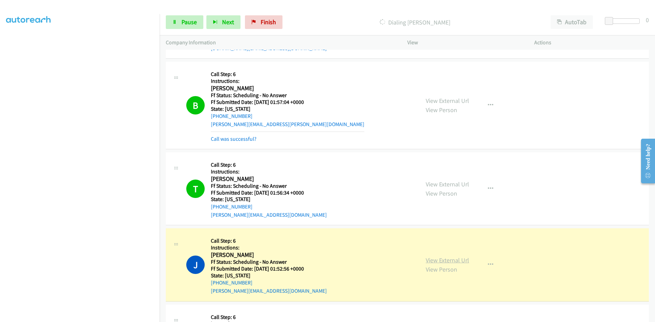
click at [454, 259] on link "View External Url" at bounding box center [447, 261] width 43 height 8
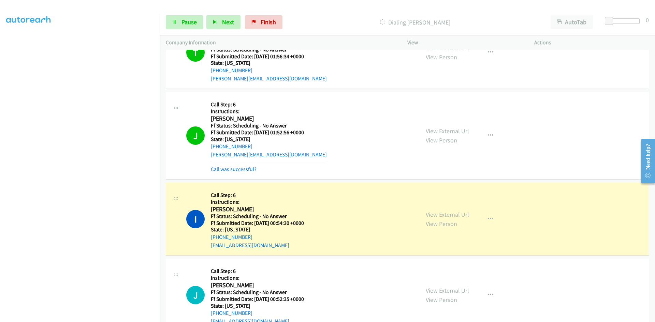
scroll to position [3890, 0]
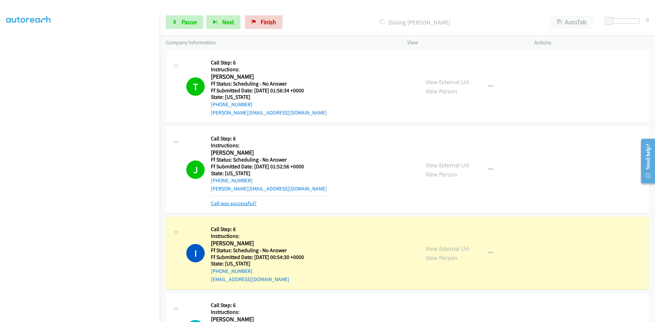
click at [245, 203] on link "Call was successful?" at bounding box center [234, 203] width 46 height 6
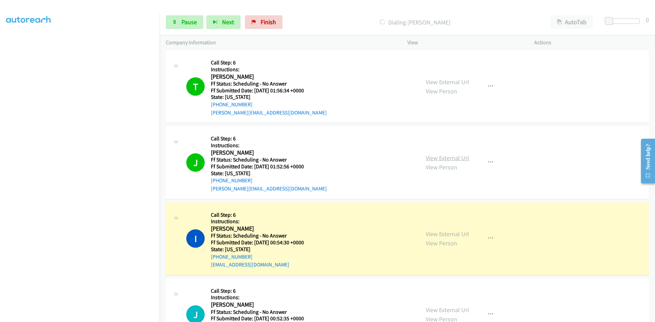
click at [464, 159] on link "View External Url" at bounding box center [447, 158] width 43 height 8
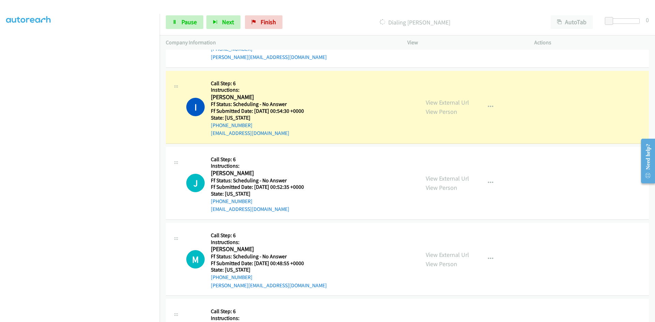
scroll to position [4060, 0]
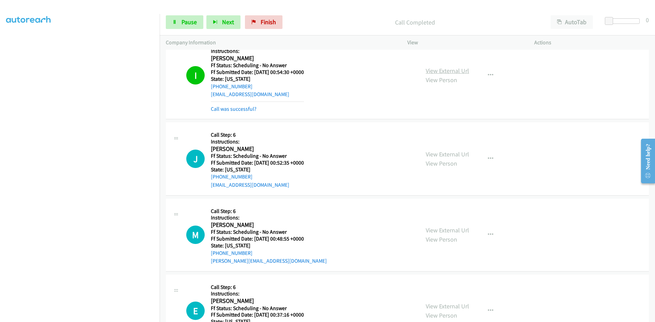
click at [443, 72] on link "View External Url" at bounding box center [447, 71] width 43 height 8
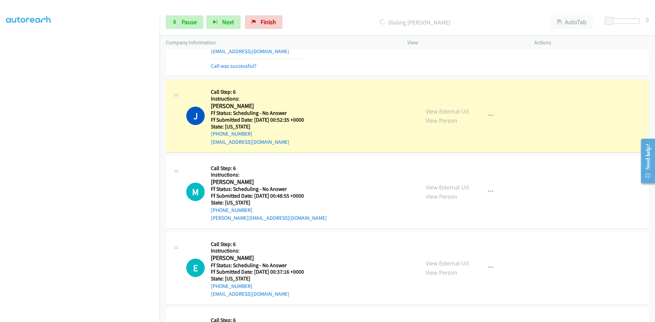
scroll to position [4129, 0]
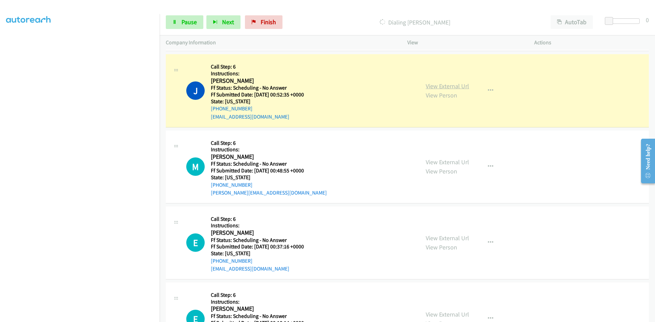
click at [437, 83] on link "View External Url" at bounding box center [447, 86] width 43 height 8
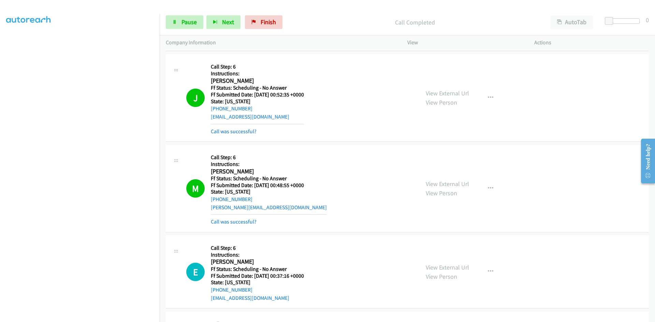
click at [453, 177] on div "View External Url View Person View External Url Email Schedule/Manage Callback …" at bounding box center [486, 188] width 133 height 75
click at [246, 133] on link "Call was successful?" at bounding box center [234, 131] width 46 height 6
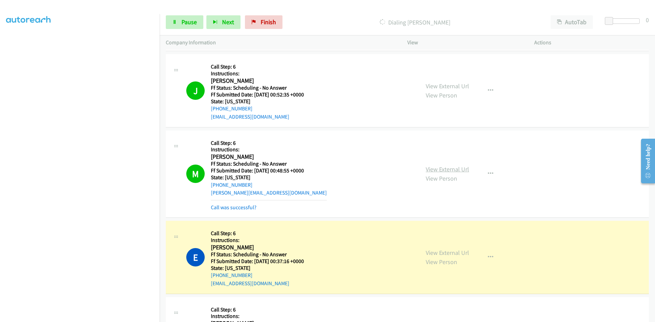
click at [451, 168] on link "View External Url" at bounding box center [447, 170] width 43 height 8
click at [241, 207] on link "Call was successful?" at bounding box center [234, 207] width 46 height 6
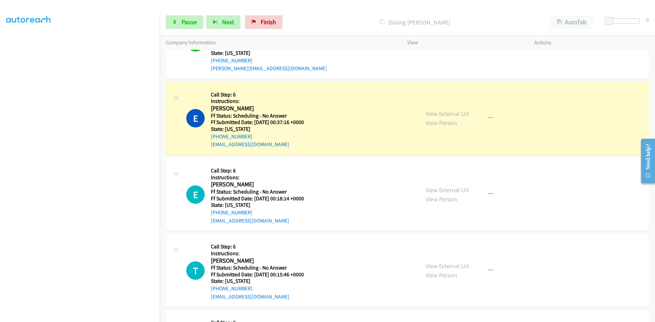
scroll to position [4265, 0]
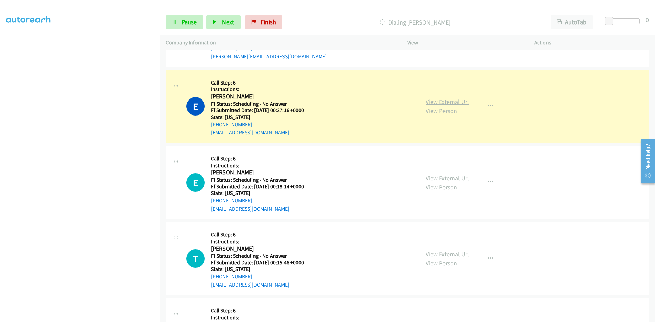
click at [433, 100] on link "View External Url" at bounding box center [447, 102] width 43 height 8
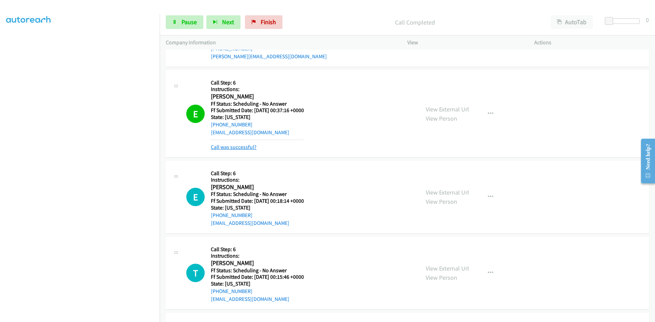
click at [242, 146] on link "Call was successful?" at bounding box center [234, 147] width 46 height 6
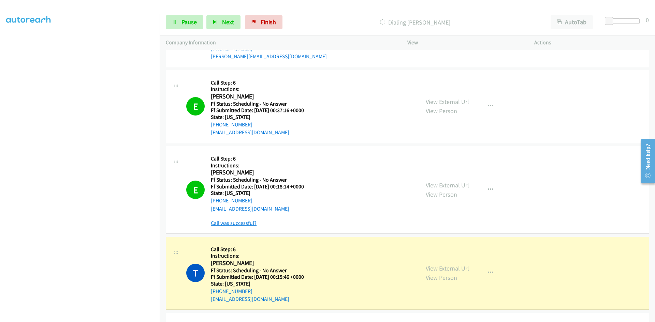
click at [225, 224] on link "Call was successful?" at bounding box center [234, 223] width 46 height 6
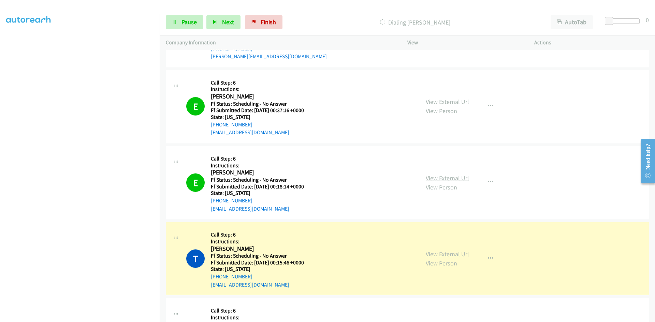
click at [452, 174] on link "View External Url" at bounding box center [447, 178] width 43 height 8
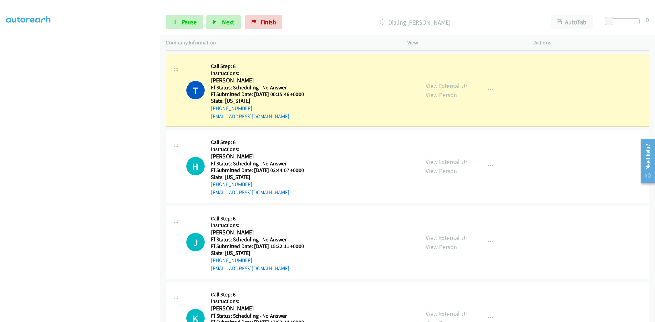
scroll to position [4436, 0]
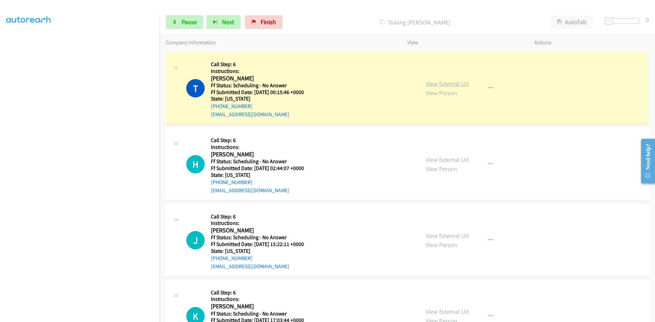
click at [437, 85] on link "View External Url" at bounding box center [447, 84] width 43 height 8
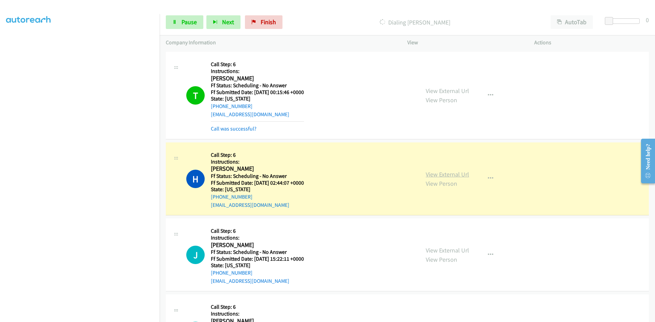
click at [451, 173] on link "View External Url" at bounding box center [447, 175] width 43 height 8
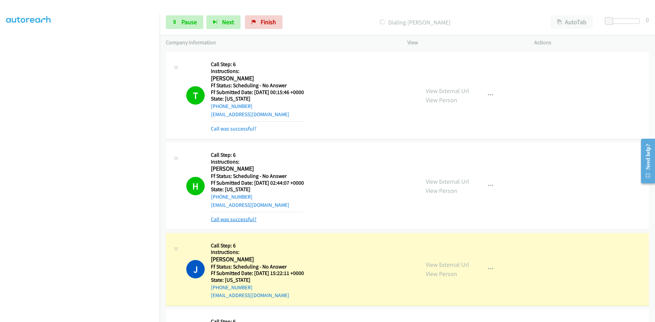
click at [235, 218] on link "Call was successful?" at bounding box center [234, 219] width 46 height 6
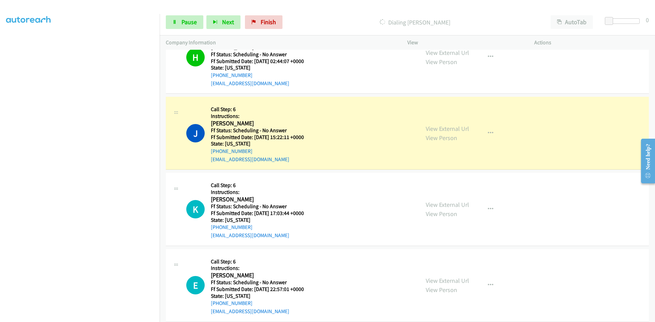
scroll to position [4572, 0]
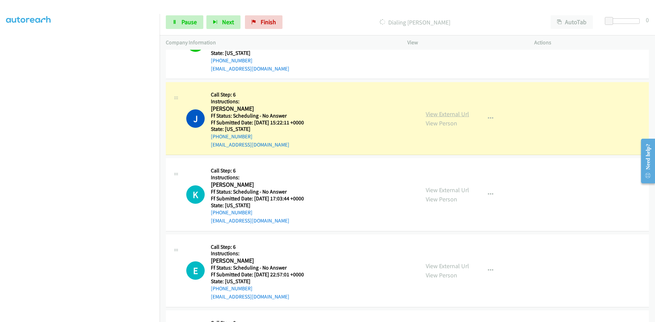
click at [445, 116] on link "View External Url" at bounding box center [447, 114] width 43 height 8
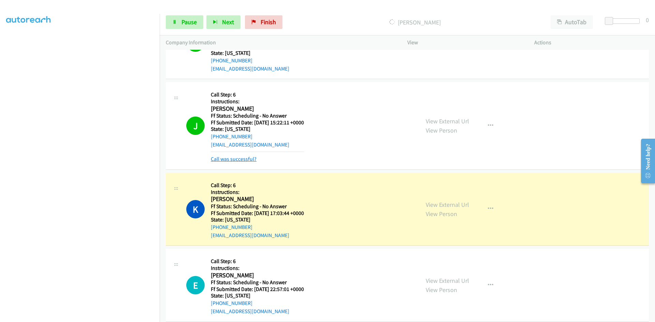
click at [240, 157] on link "Call was successful?" at bounding box center [234, 159] width 46 height 6
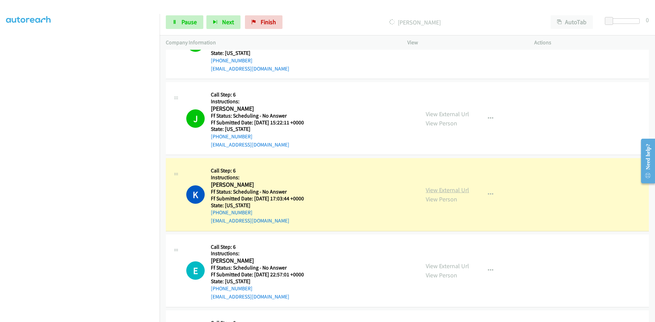
click at [463, 191] on link "View External Url" at bounding box center [447, 190] width 43 height 8
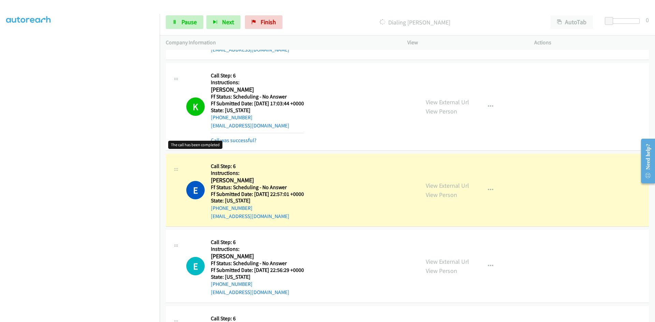
scroll to position [4675, 0]
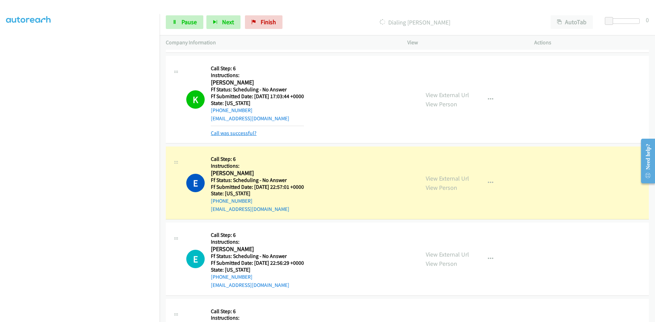
click at [238, 133] on link "Call was successful?" at bounding box center [234, 133] width 46 height 6
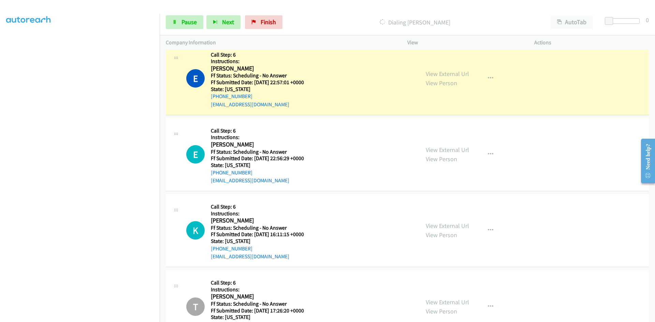
scroll to position [4777, 0]
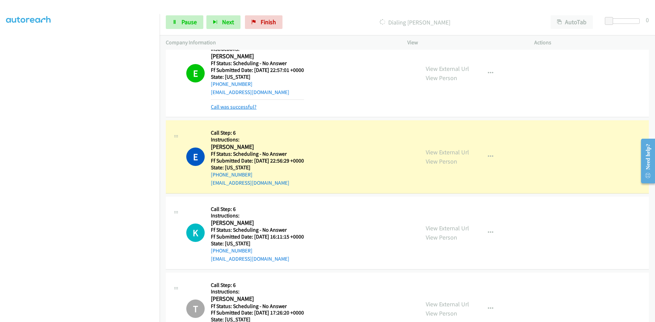
click at [229, 107] on link "Call was successful?" at bounding box center [234, 107] width 46 height 6
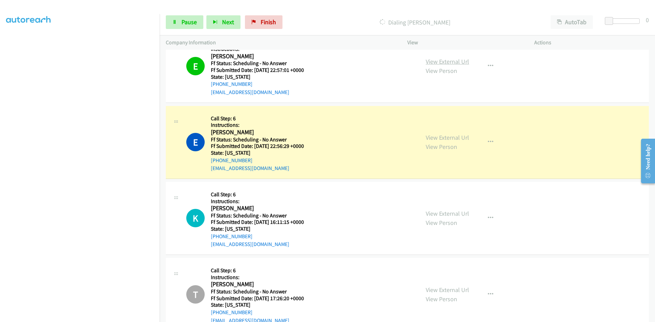
click at [438, 62] on link "View External Url" at bounding box center [447, 62] width 43 height 8
click at [438, 138] on link "View External Url" at bounding box center [447, 138] width 43 height 8
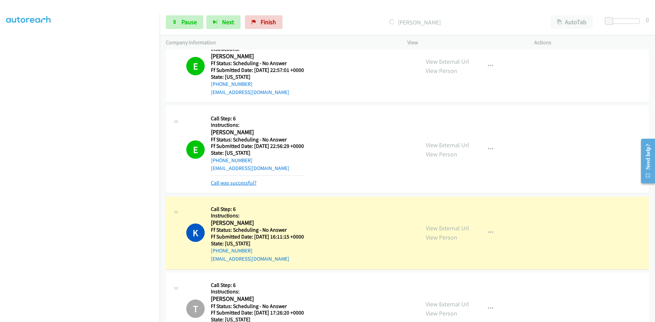
click at [237, 185] on link "Call was successful?" at bounding box center [234, 183] width 46 height 6
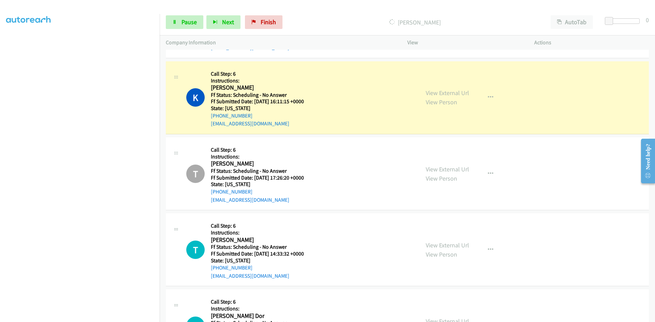
scroll to position [4914, 0]
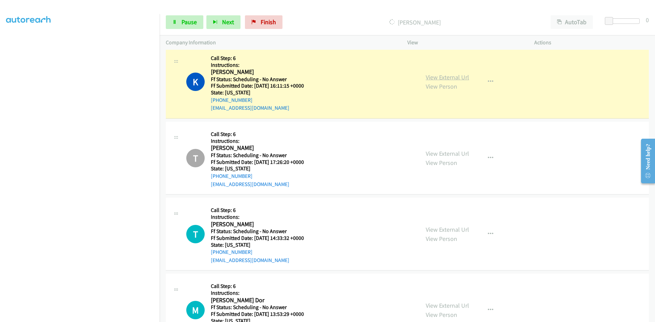
click at [451, 79] on link "View External Url" at bounding box center [447, 77] width 43 height 8
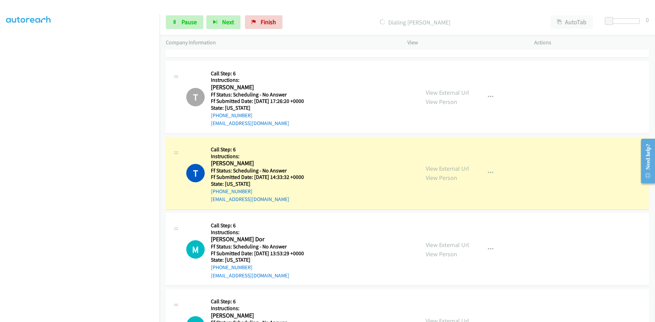
scroll to position [4948, 0]
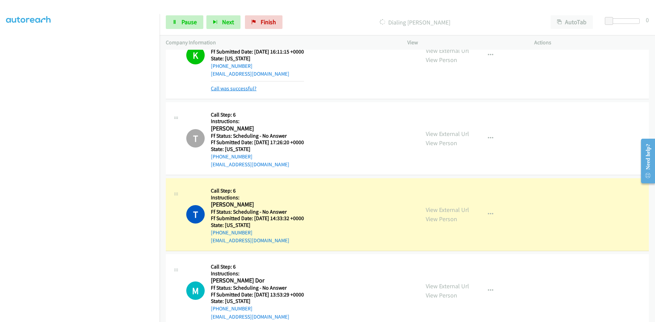
click at [219, 87] on link "Call was successful?" at bounding box center [234, 88] width 46 height 6
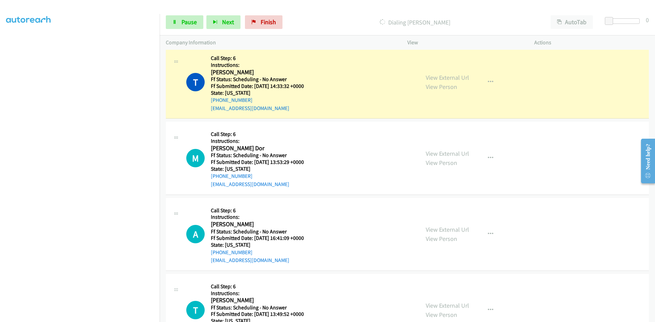
scroll to position [5077, 0]
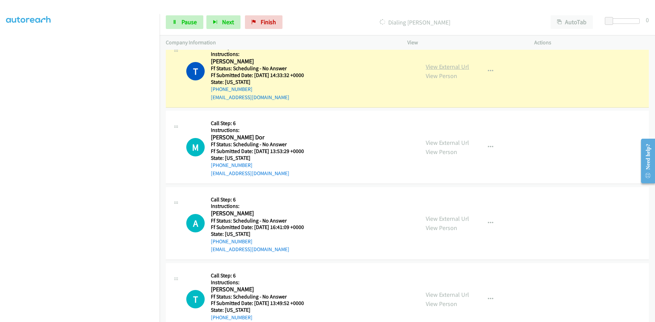
click at [451, 68] on link "View External Url" at bounding box center [447, 67] width 43 height 8
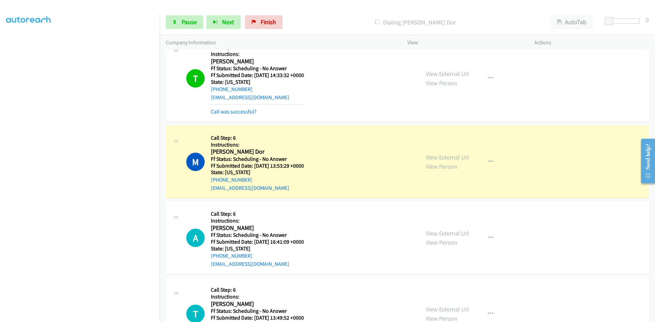
scroll to position [5111, 0]
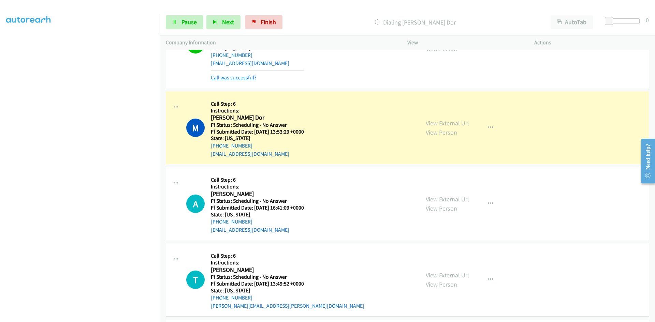
click at [250, 81] on link "Call was successful?" at bounding box center [234, 77] width 46 height 6
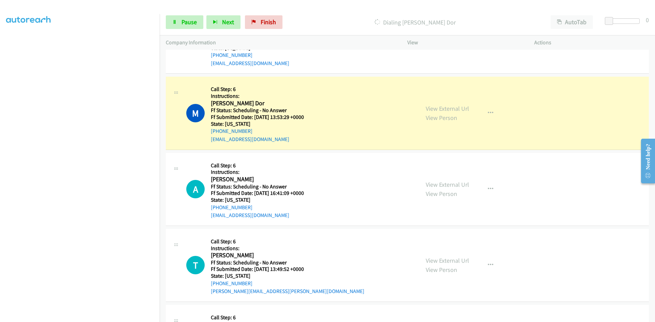
scroll to position [5104, 0]
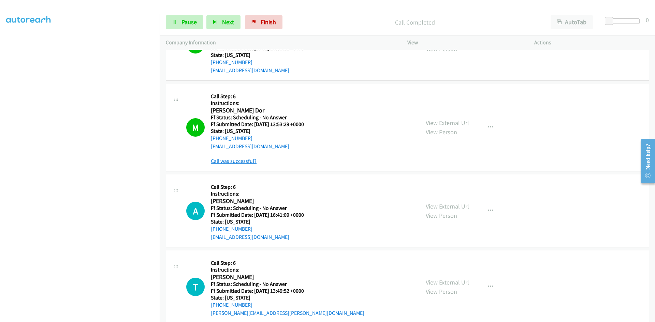
click at [236, 163] on link "Call was successful?" at bounding box center [234, 161] width 46 height 6
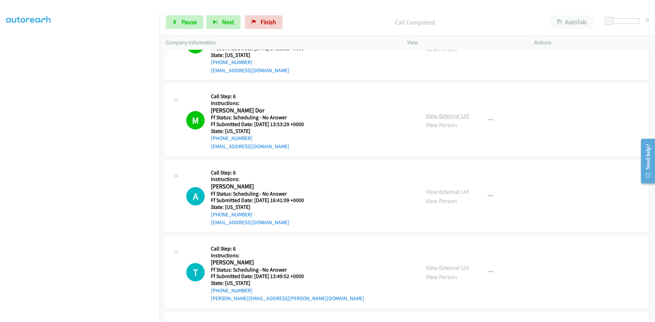
click at [437, 115] on link "View External Url" at bounding box center [447, 116] width 43 height 8
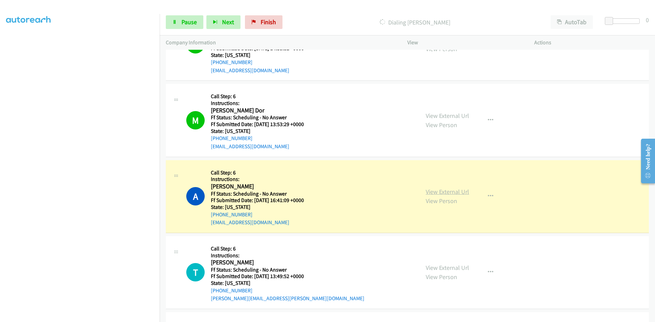
click at [431, 190] on link "View External Url" at bounding box center [447, 192] width 43 height 8
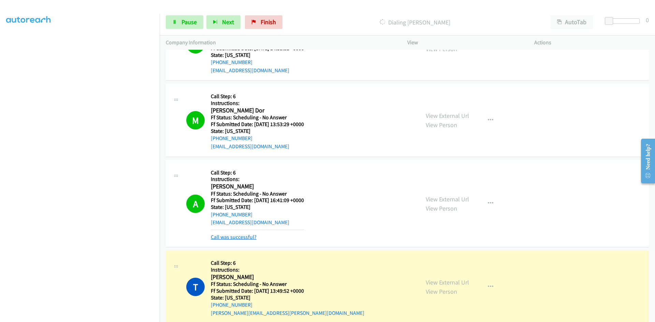
click at [233, 237] on link "Call was successful?" at bounding box center [234, 237] width 46 height 6
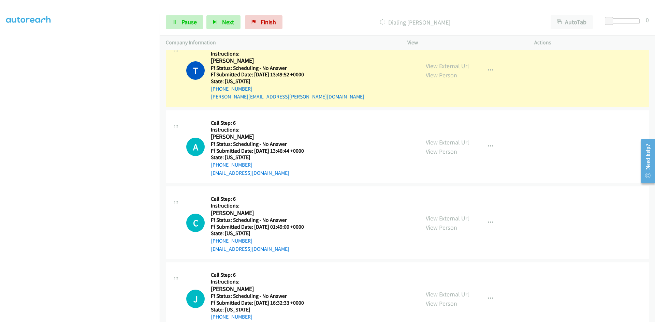
scroll to position [5308, 0]
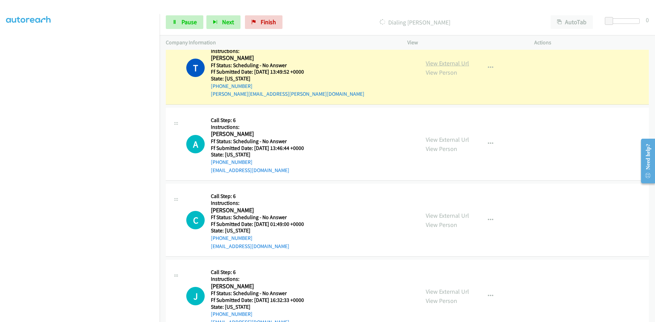
click at [462, 64] on link "View External Url" at bounding box center [447, 63] width 43 height 8
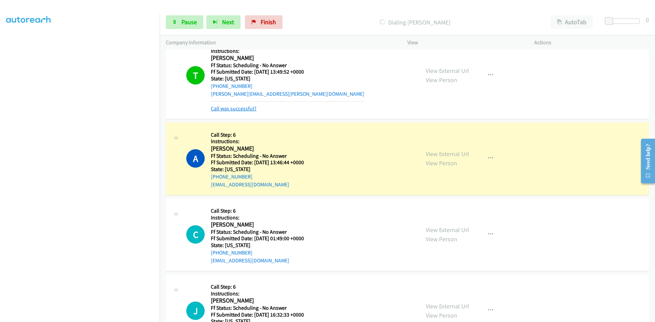
click at [237, 108] on link "Call was successful?" at bounding box center [234, 108] width 46 height 6
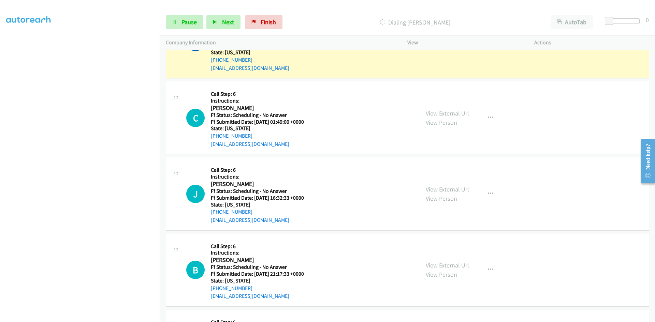
scroll to position [5377, 0]
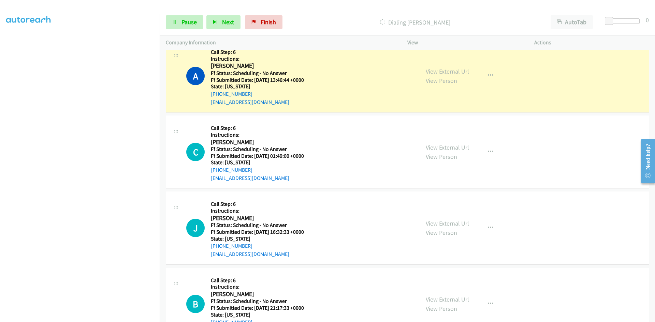
click at [445, 71] on link "View External Url" at bounding box center [447, 72] width 43 height 8
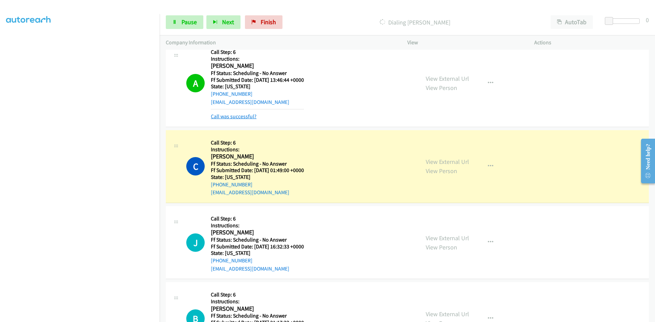
click at [228, 115] on link "Call was successful?" at bounding box center [234, 116] width 46 height 6
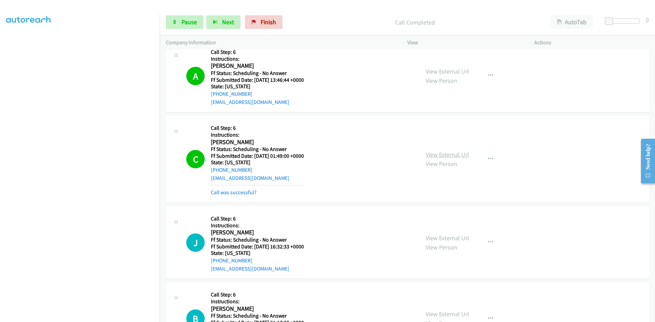
click at [445, 152] on link "View External Url" at bounding box center [447, 155] width 43 height 8
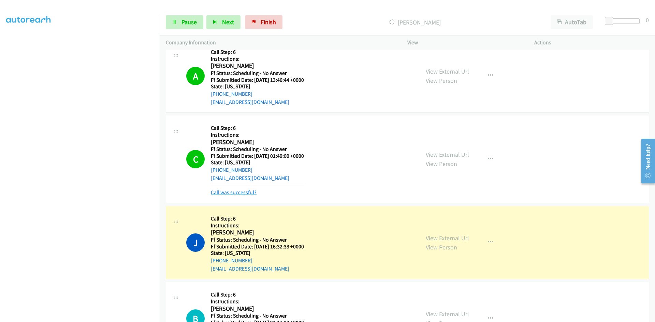
click at [230, 193] on link "Call was successful?" at bounding box center [234, 192] width 46 height 6
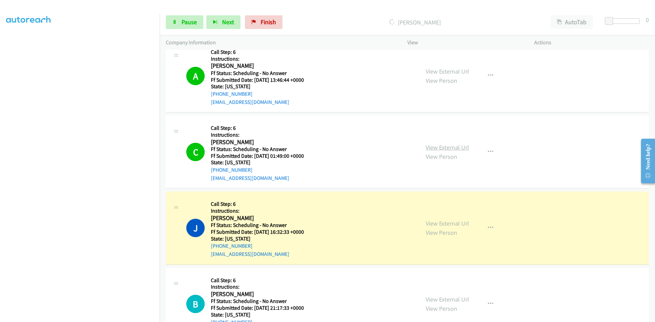
click at [441, 146] on link "View External Url" at bounding box center [447, 148] width 43 height 8
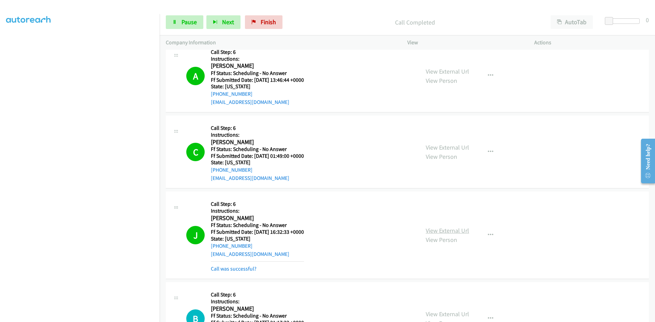
click at [435, 231] on link "View External Url" at bounding box center [447, 231] width 43 height 8
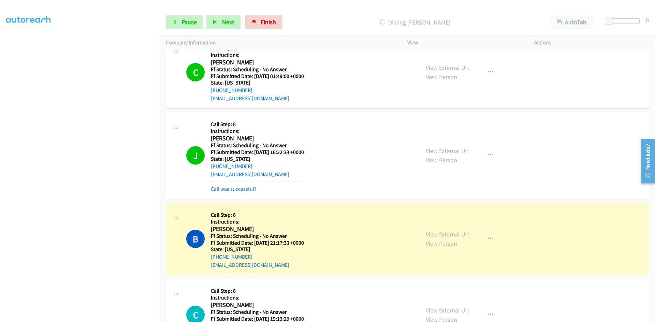
scroll to position [5513, 0]
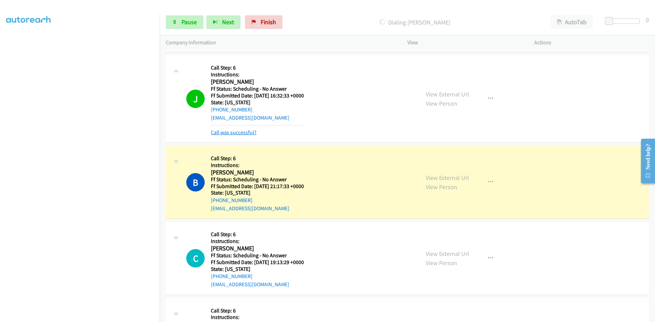
click at [234, 134] on link "Call was successful?" at bounding box center [234, 132] width 46 height 6
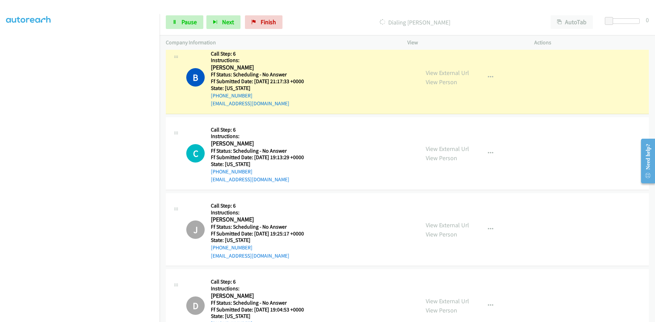
scroll to position [5615, 0]
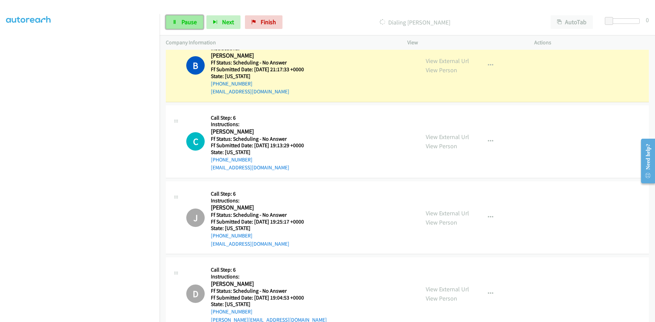
click at [174, 20] on icon at bounding box center [174, 22] width 5 height 5
click at [437, 61] on link "View External Url" at bounding box center [447, 61] width 43 height 8
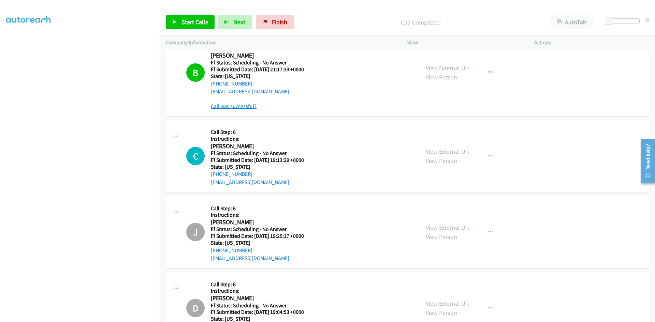
click at [246, 106] on link "Call was successful?" at bounding box center [234, 106] width 46 height 6
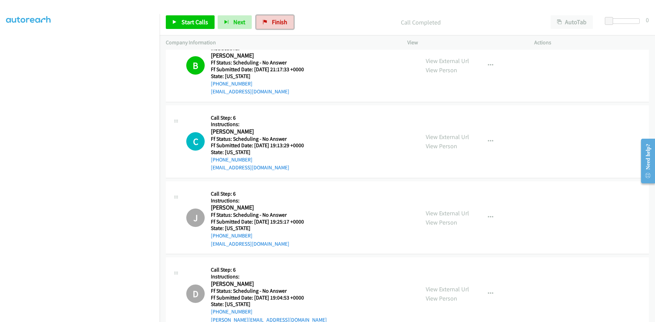
drag, startPoint x: 269, startPoint y: 21, endPoint x: 350, endPoint y: 34, distance: 81.9
click at [269, 21] on link "Finish" at bounding box center [275, 22] width 38 height 14
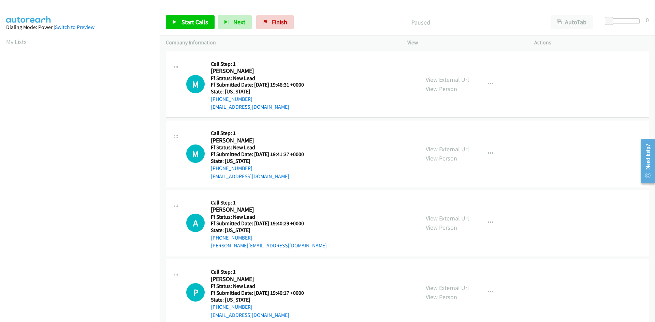
click at [301, 12] on div "Start Calls Pause Next Finish Paused AutoTab AutoTab 0" at bounding box center [407, 22] width 495 height 26
click at [178, 20] on link "Start Calls" at bounding box center [190, 22] width 49 height 14
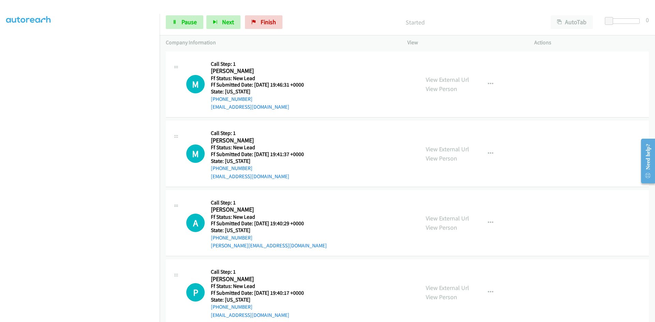
scroll to position [60, 0]
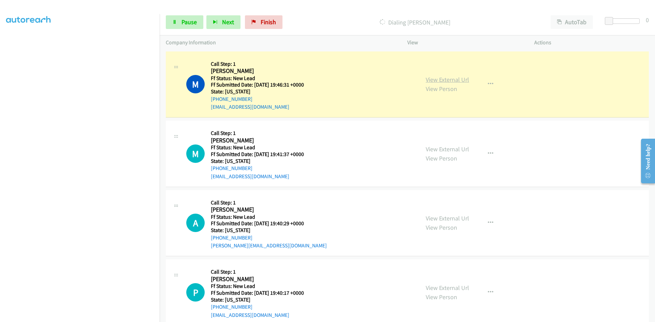
click at [455, 80] on link "View External Url" at bounding box center [447, 80] width 43 height 8
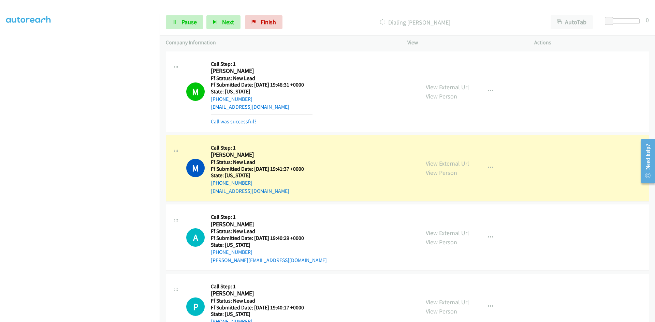
click at [240, 117] on mb0 "Call was successful?" at bounding box center [262, 120] width 102 height 12
click at [240, 120] on link "Call was successful?" at bounding box center [234, 121] width 46 height 6
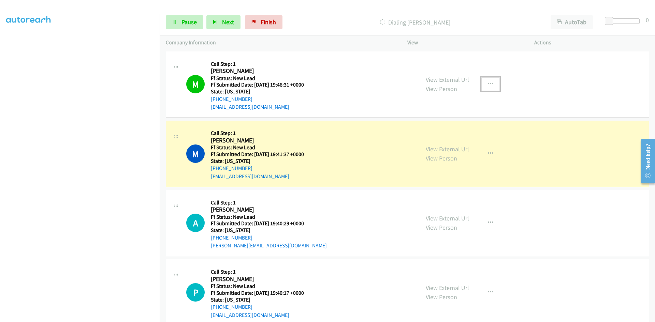
click at [491, 82] on button "button" at bounding box center [490, 84] width 18 height 14
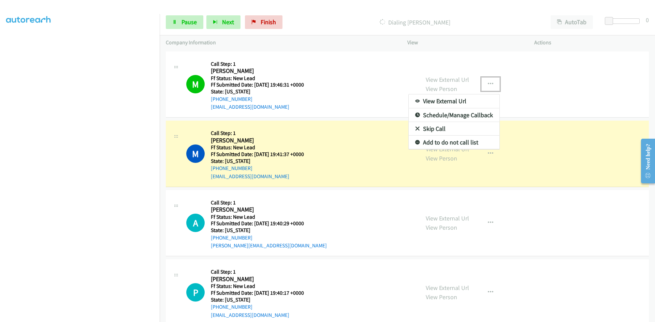
click at [435, 140] on link "Add to do not call list" at bounding box center [454, 143] width 91 height 14
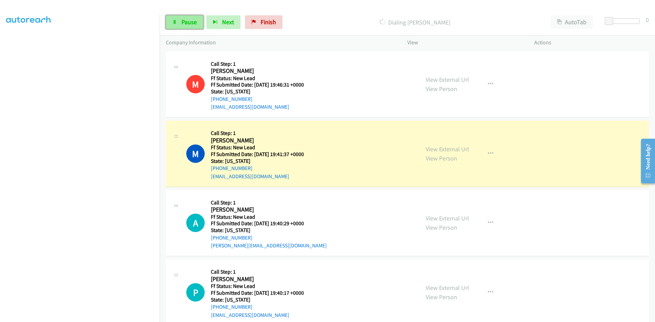
click at [186, 26] on span "Pause" at bounding box center [189, 22] width 15 height 8
click at [453, 149] on link "View External Url" at bounding box center [447, 149] width 43 height 8
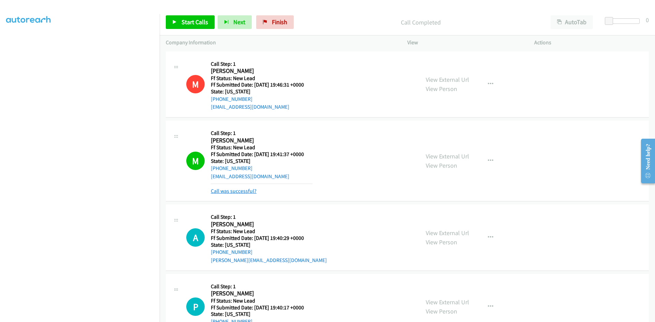
click at [237, 193] on link "Call was successful?" at bounding box center [234, 191] width 46 height 6
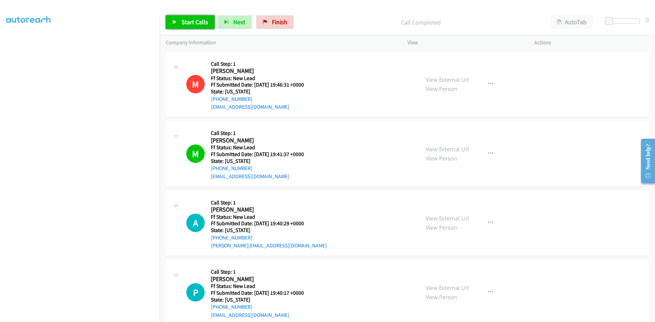
click at [190, 21] on span "Start Calls" at bounding box center [195, 22] width 27 height 8
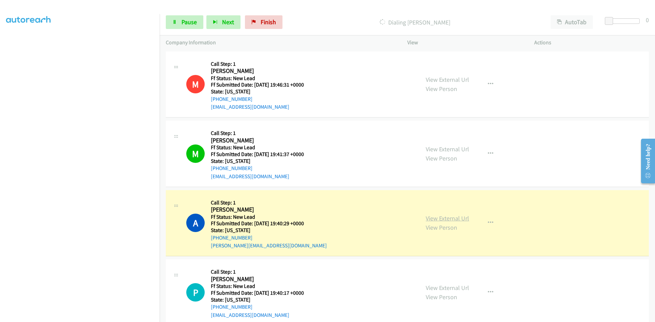
click at [460, 218] on link "View External Url" at bounding box center [447, 219] width 43 height 8
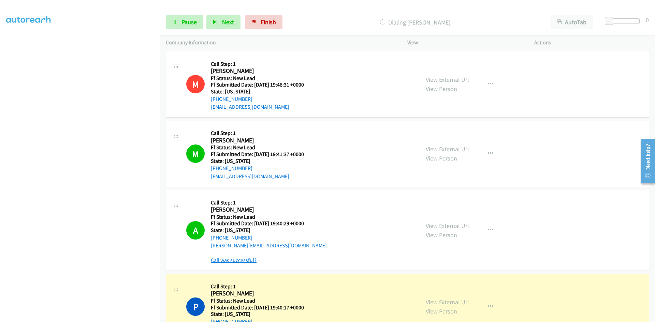
click at [255, 261] on link "Call was successful?" at bounding box center [234, 260] width 46 height 6
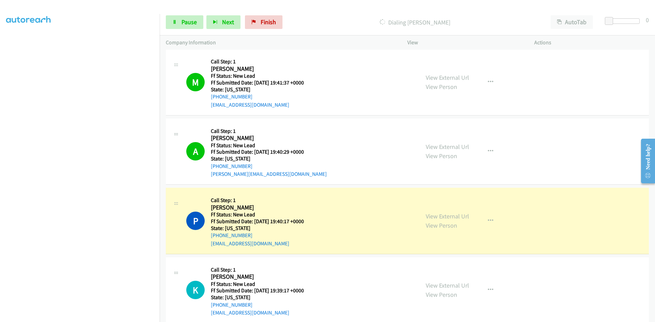
scroll to position [102, 0]
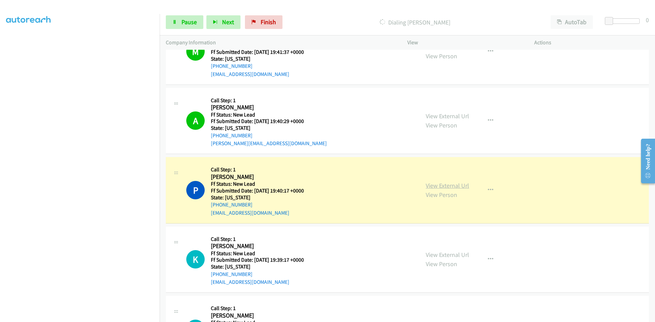
click at [450, 184] on link "View External Url" at bounding box center [447, 186] width 43 height 8
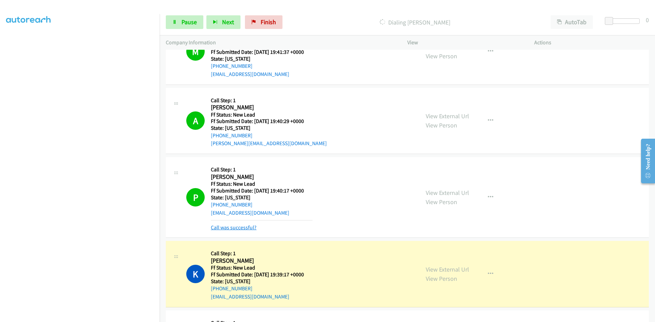
click at [216, 230] on link "Call was successful?" at bounding box center [234, 228] width 46 height 6
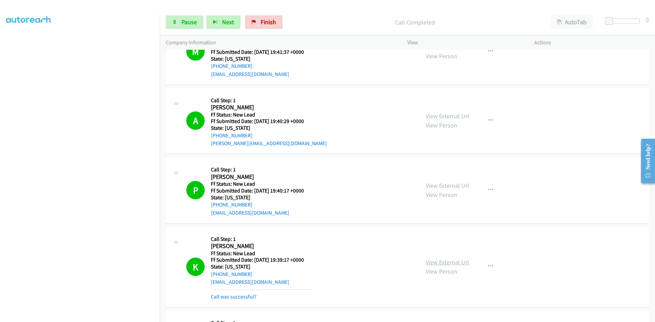
click at [462, 264] on link "View External Url" at bounding box center [447, 263] width 43 height 8
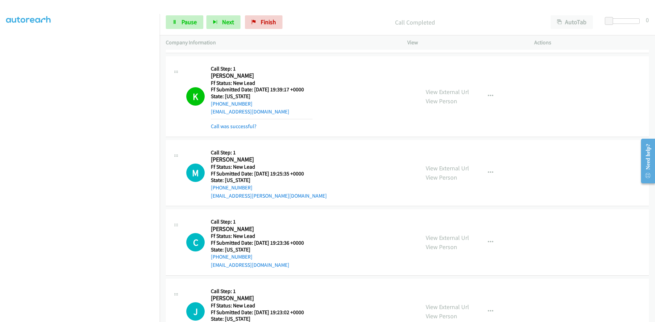
scroll to position [306, 0]
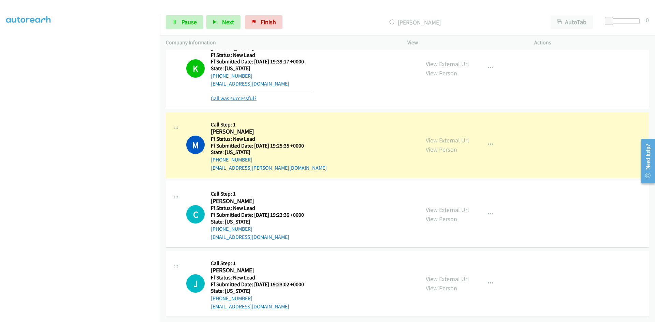
click at [251, 95] on link "Call was successful?" at bounding box center [234, 98] width 46 height 6
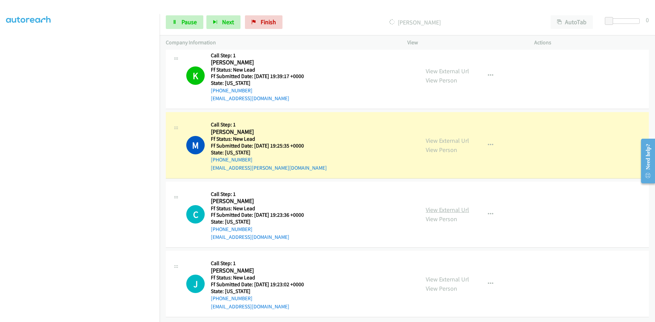
click at [447, 206] on link "View External Url" at bounding box center [447, 210] width 43 height 8
click at [447, 137] on link "View External Url" at bounding box center [447, 141] width 43 height 8
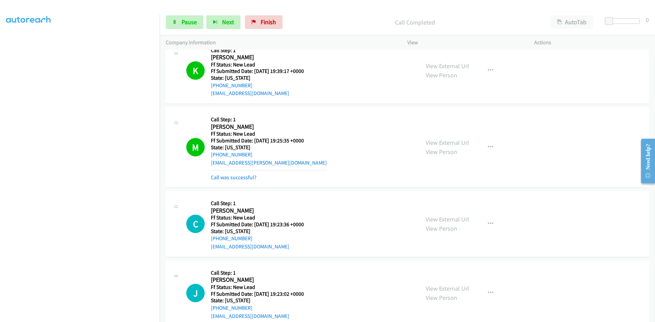
scroll to position [299, 0]
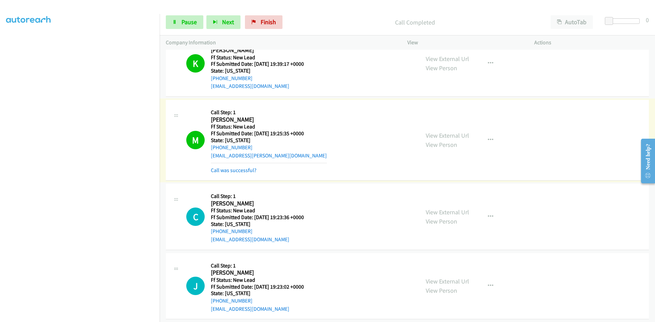
click at [240, 172] on link "Call was successful?" at bounding box center [234, 170] width 46 height 6
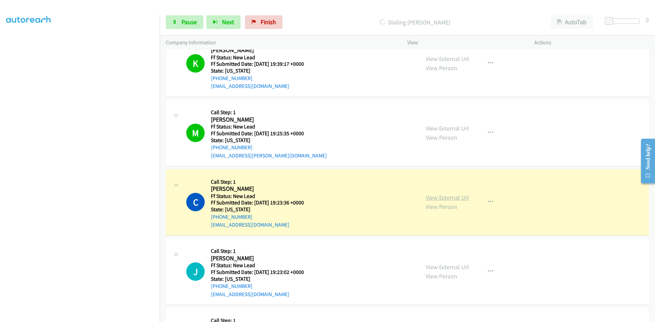
click at [458, 199] on link "View External Url" at bounding box center [447, 198] width 43 height 8
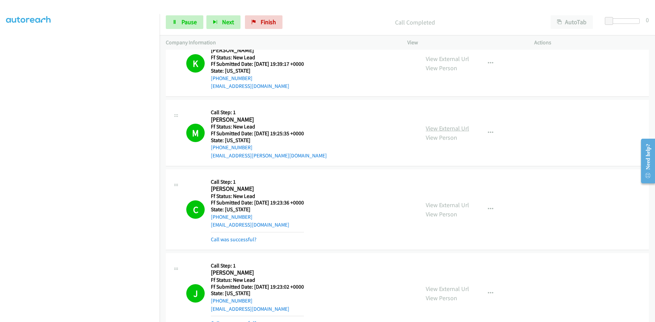
click at [458, 129] on link "View External Url" at bounding box center [447, 129] width 43 height 8
click at [434, 291] on link "View External Url" at bounding box center [447, 289] width 43 height 8
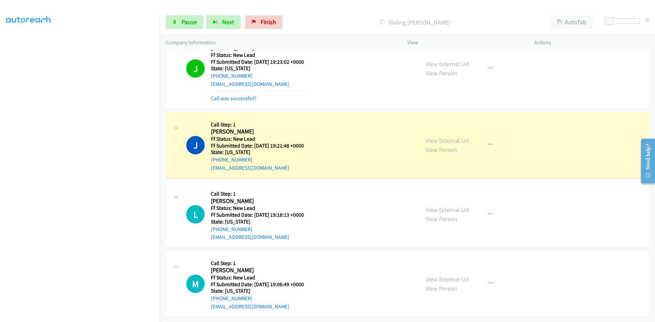
scroll to position [529, 0]
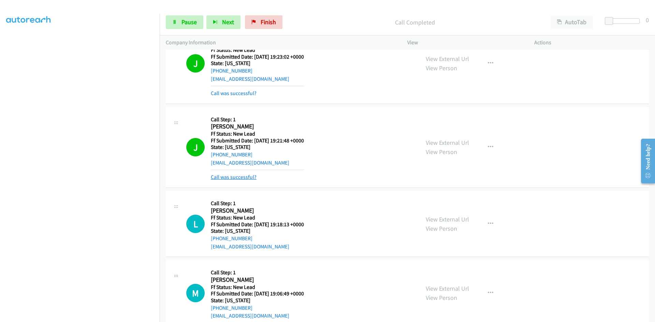
click at [239, 177] on link "Call was successful?" at bounding box center [234, 177] width 46 height 6
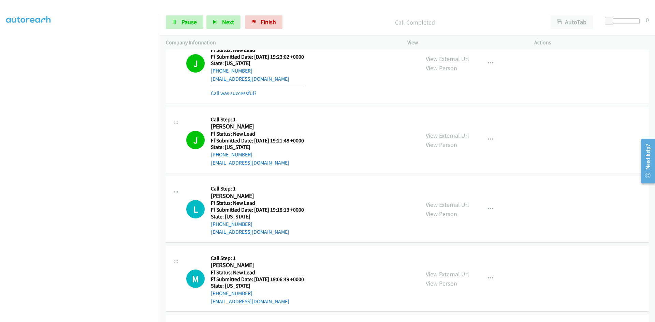
click at [444, 136] on link "View External Url" at bounding box center [447, 136] width 43 height 8
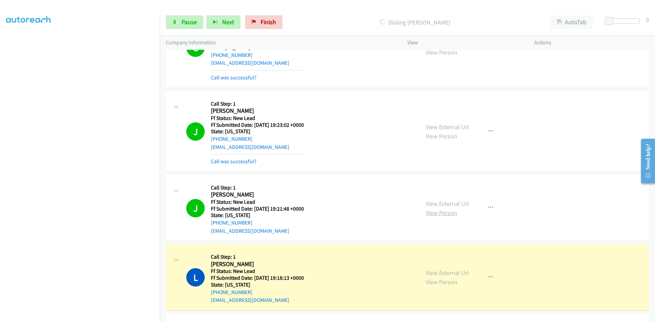
scroll to position [495, 0]
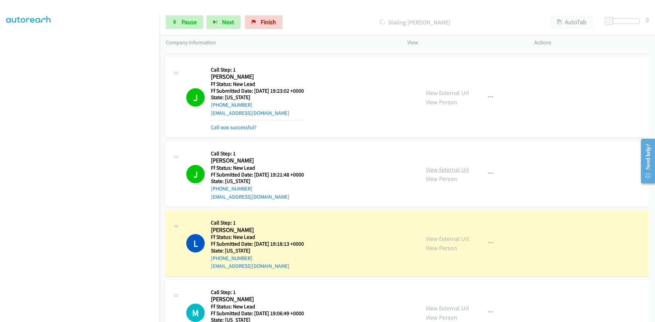
click at [441, 170] on link "View External Url" at bounding box center [447, 170] width 43 height 8
click at [453, 240] on link "View External Url" at bounding box center [447, 239] width 43 height 8
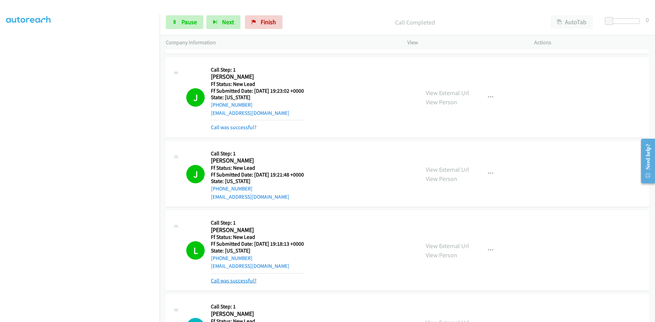
click at [229, 281] on link "Call was successful?" at bounding box center [234, 281] width 46 height 6
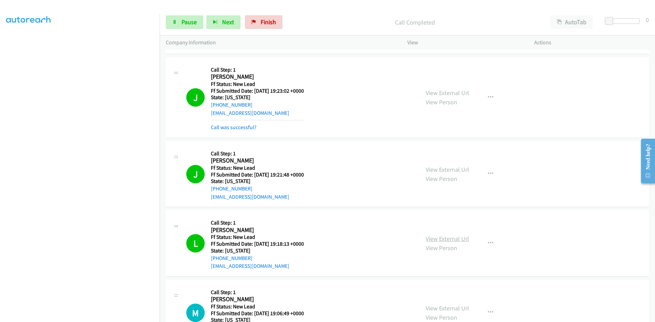
click at [437, 241] on link "View External Url" at bounding box center [447, 239] width 43 height 8
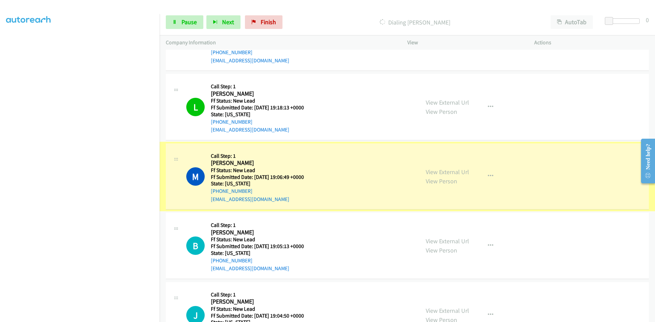
scroll to position [631, 0]
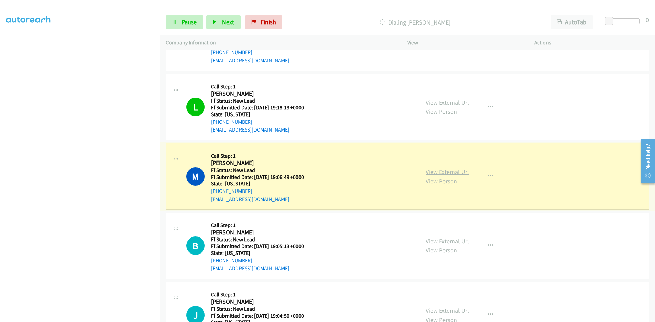
click at [442, 170] on link "View External Url" at bounding box center [447, 172] width 43 height 8
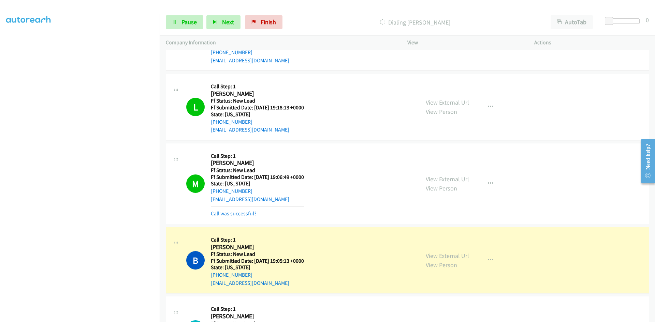
click at [235, 213] on link "Call was successful?" at bounding box center [234, 214] width 46 height 6
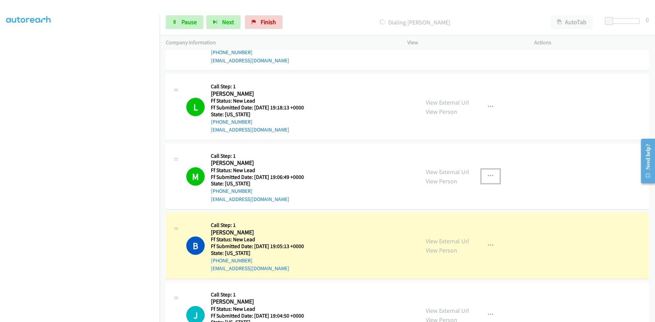
click at [489, 175] on icon "button" at bounding box center [490, 176] width 5 height 5
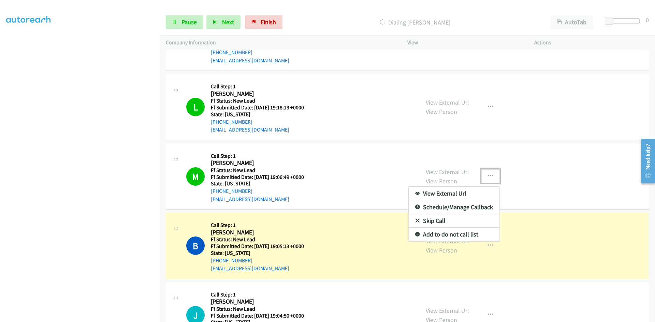
click at [434, 236] on link "Add to do not call list" at bounding box center [454, 235] width 91 height 14
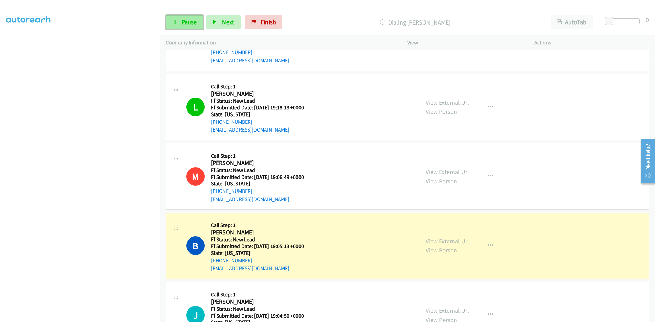
click at [178, 17] on link "Pause" at bounding box center [185, 22] width 38 height 14
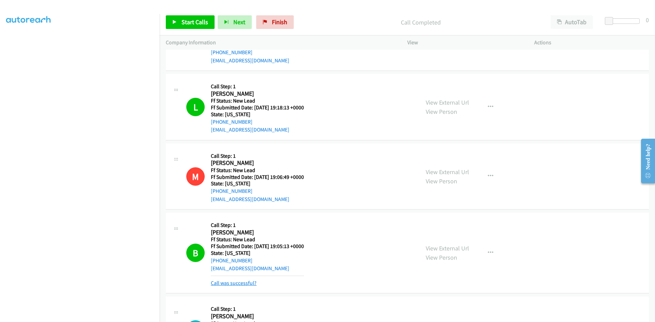
click at [236, 284] on link "Call was successful?" at bounding box center [234, 283] width 46 height 6
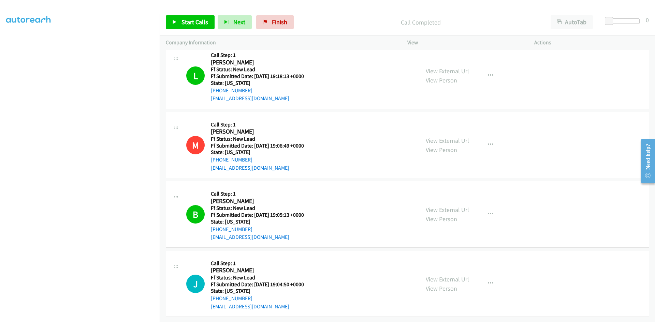
scroll to position [600, 0]
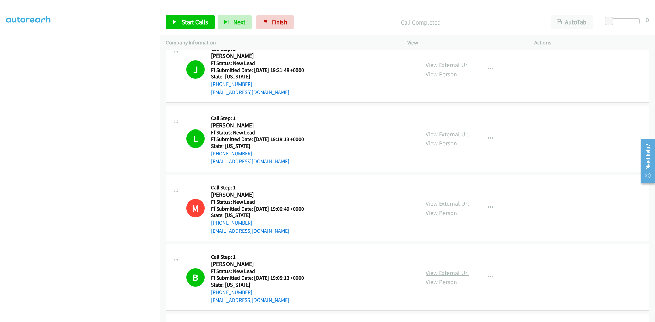
click at [437, 273] on link "View External Url" at bounding box center [447, 273] width 43 height 8
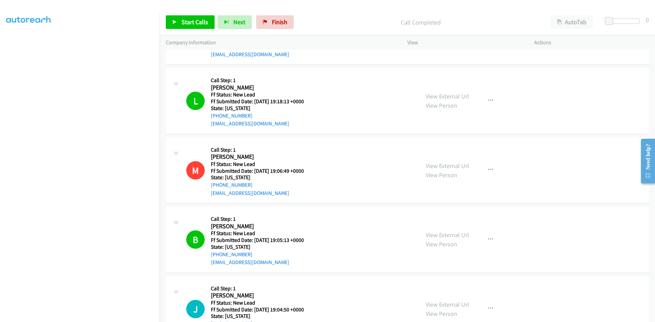
scroll to position [668, 0]
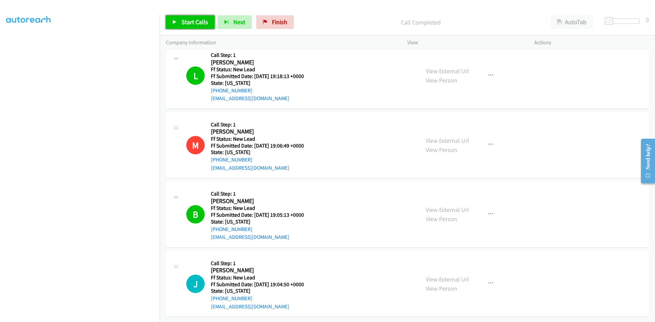
click at [195, 21] on span "Start Calls" at bounding box center [195, 22] width 27 height 8
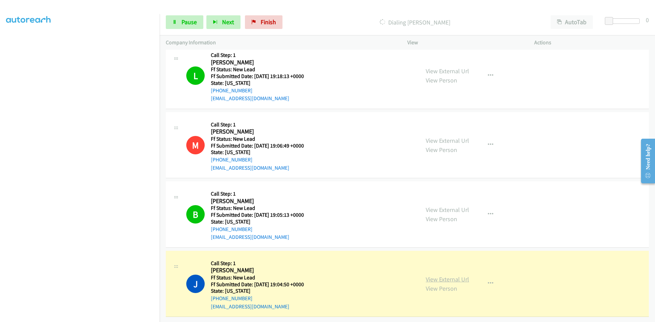
click at [429, 276] on link "View External Url" at bounding box center [447, 280] width 43 height 8
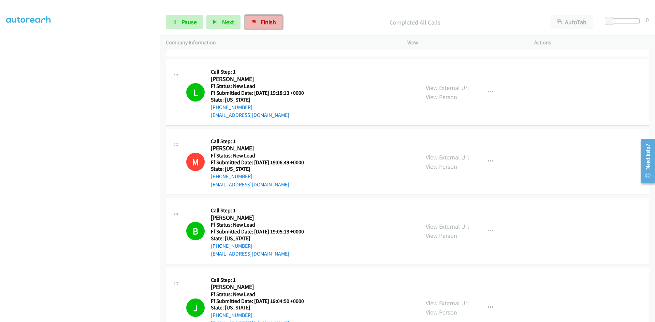
click at [267, 20] on span "Finish" at bounding box center [268, 22] width 15 height 8
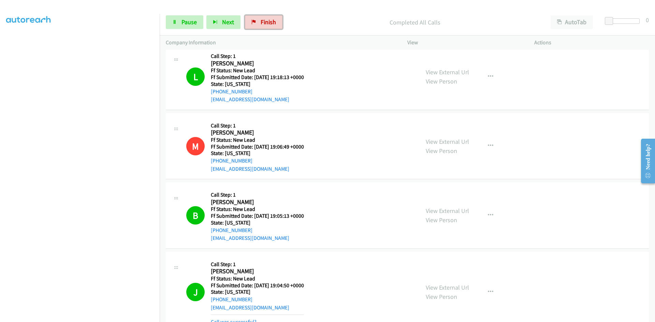
scroll to position [704, 0]
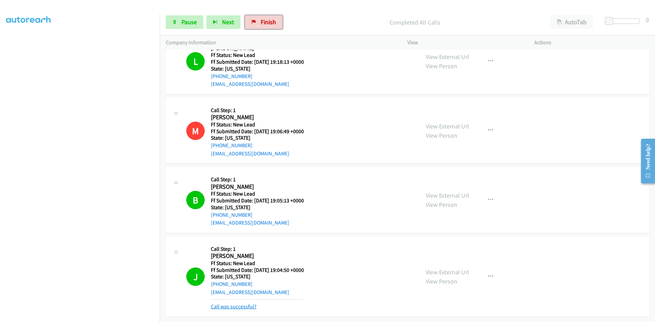
click at [230, 304] on link "Call was successful?" at bounding box center [234, 307] width 46 height 6
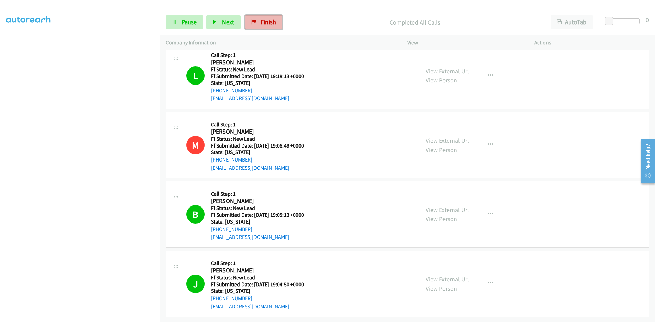
click at [268, 21] on span "Finish" at bounding box center [268, 22] width 15 height 8
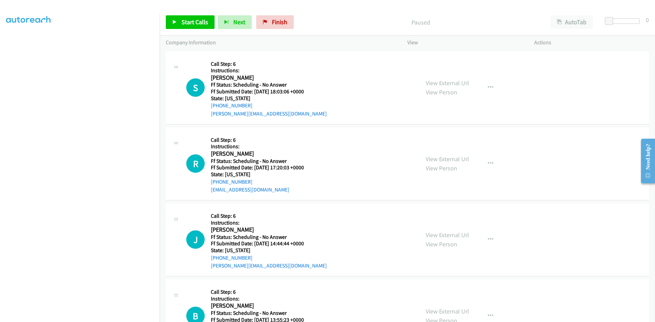
scroll to position [60, 0]
click at [198, 24] on span "Start Calls" at bounding box center [195, 22] width 27 height 8
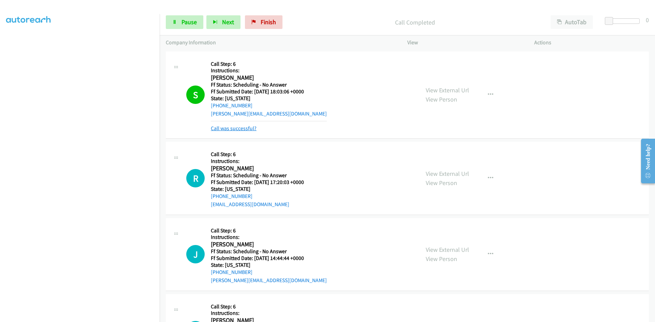
click at [250, 129] on link "Call was successful?" at bounding box center [234, 128] width 46 height 6
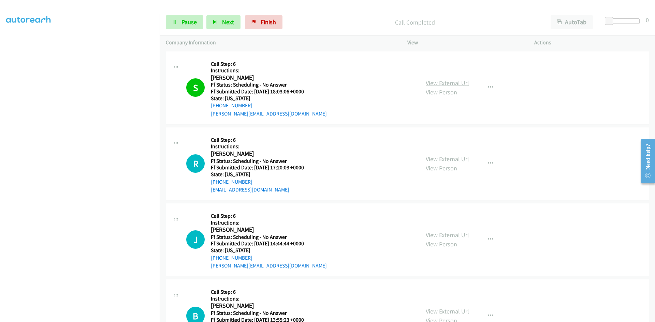
click at [457, 84] on link "View External Url" at bounding box center [447, 83] width 43 height 8
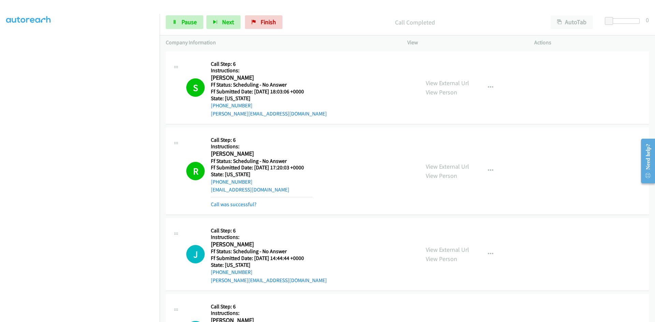
click at [445, 160] on div "View External Url View Person View External Url Email Schedule/Manage Callback …" at bounding box center [486, 171] width 133 height 75
click at [446, 166] on link "View External Url" at bounding box center [447, 167] width 43 height 8
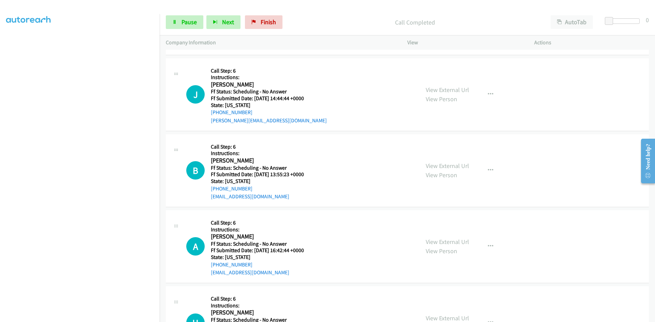
scroll to position [171, 0]
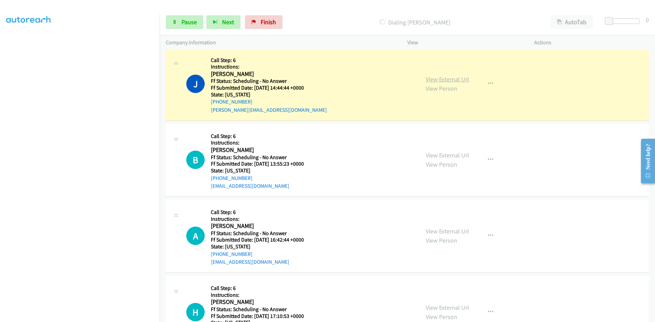
click at [451, 80] on link "View External Url" at bounding box center [447, 79] width 43 height 8
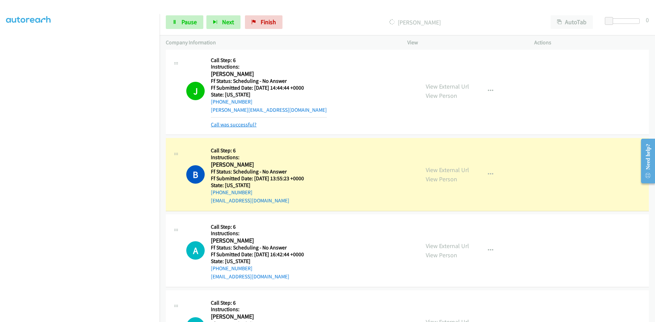
click at [248, 126] on link "Call was successful?" at bounding box center [234, 124] width 46 height 6
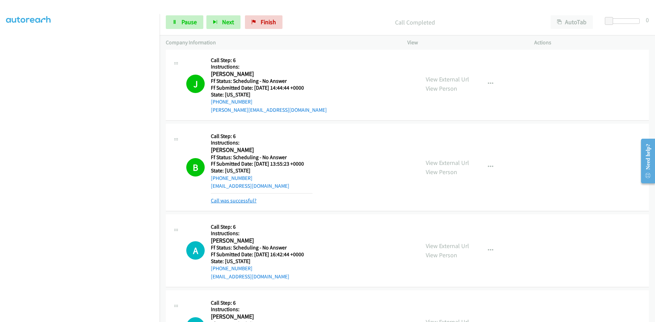
click at [238, 203] on link "Call was successful?" at bounding box center [234, 201] width 46 height 6
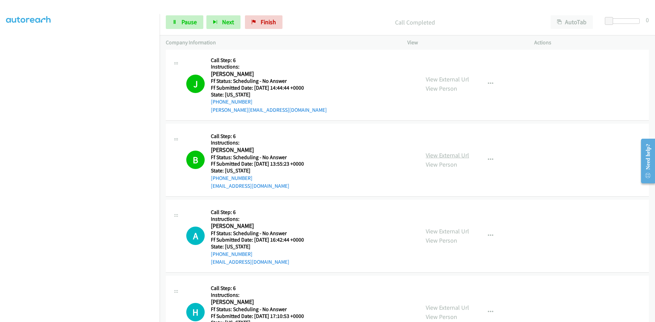
click at [447, 154] on link "View External Url" at bounding box center [447, 156] width 43 height 8
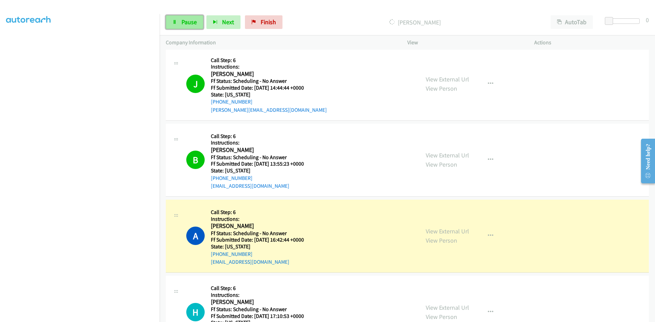
click at [195, 22] on span "Pause" at bounding box center [189, 22] width 15 height 8
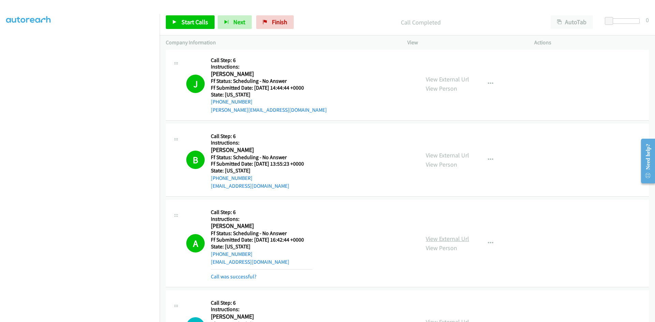
click at [440, 237] on link "View External Url" at bounding box center [447, 239] width 43 height 8
click at [277, 18] on link "Finish" at bounding box center [275, 22] width 38 height 14
